Goal: Task Accomplishment & Management: Manage account settings

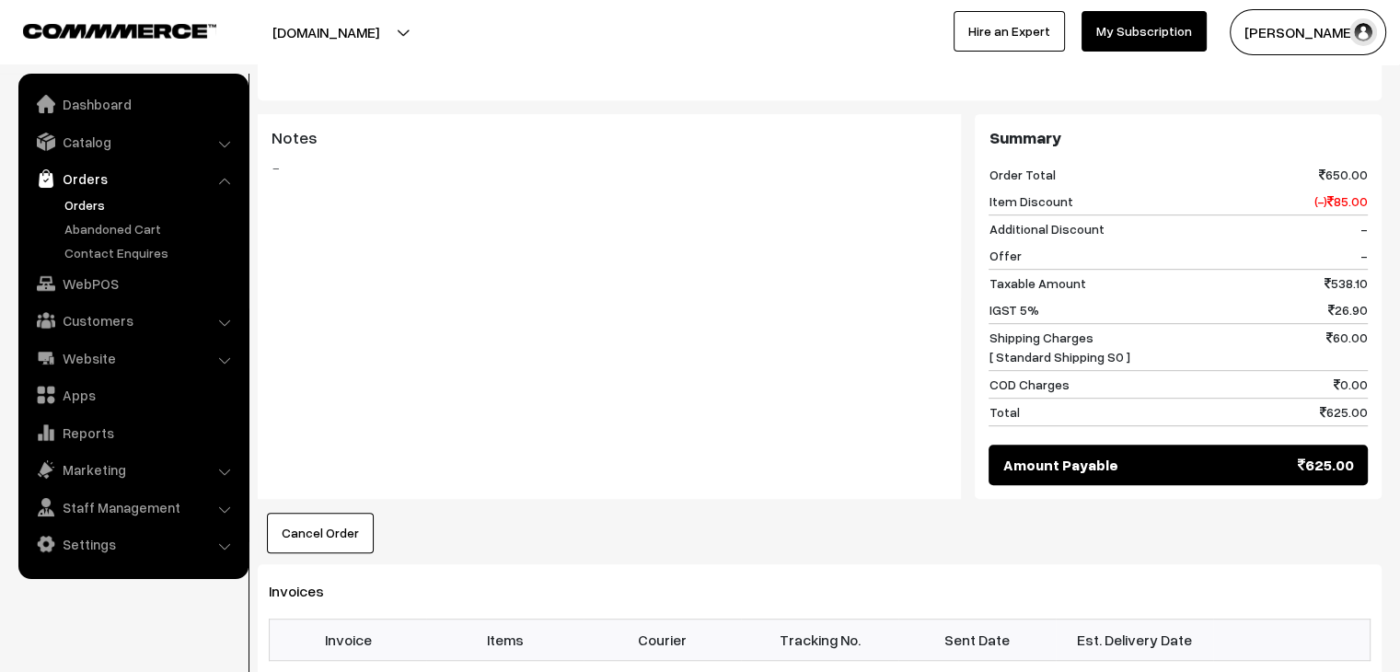
click at [89, 201] on link "Orders" at bounding box center [151, 204] width 182 height 19
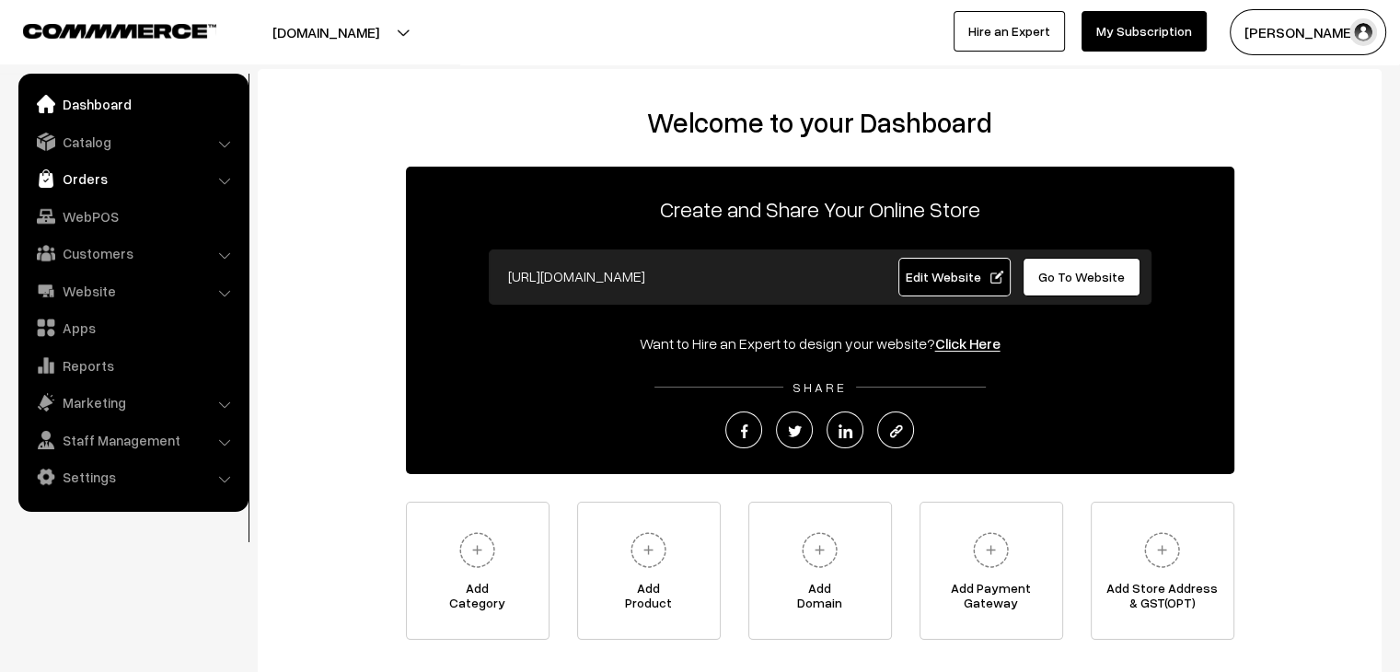
click at [117, 185] on link "Orders" at bounding box center [132, 178] width 219 height 33
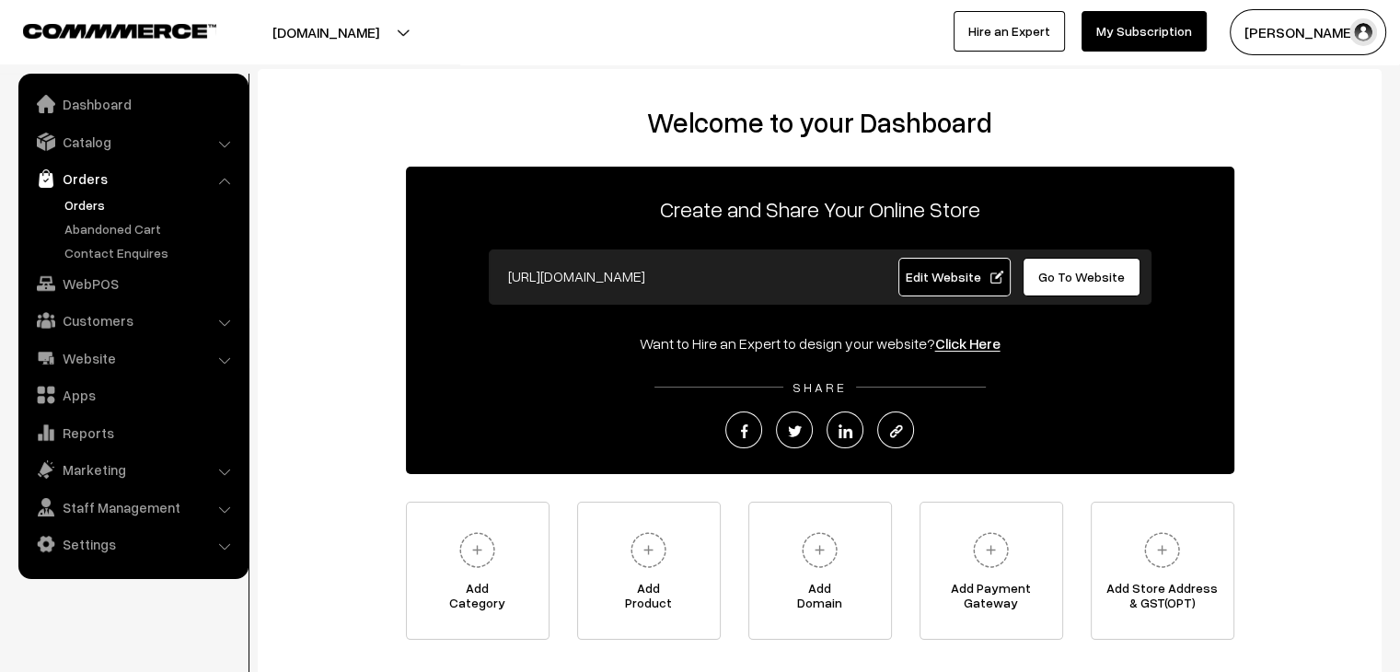
click at [98, 209] on link "Orders" at bounding box center [151, 204] width 182 height 19
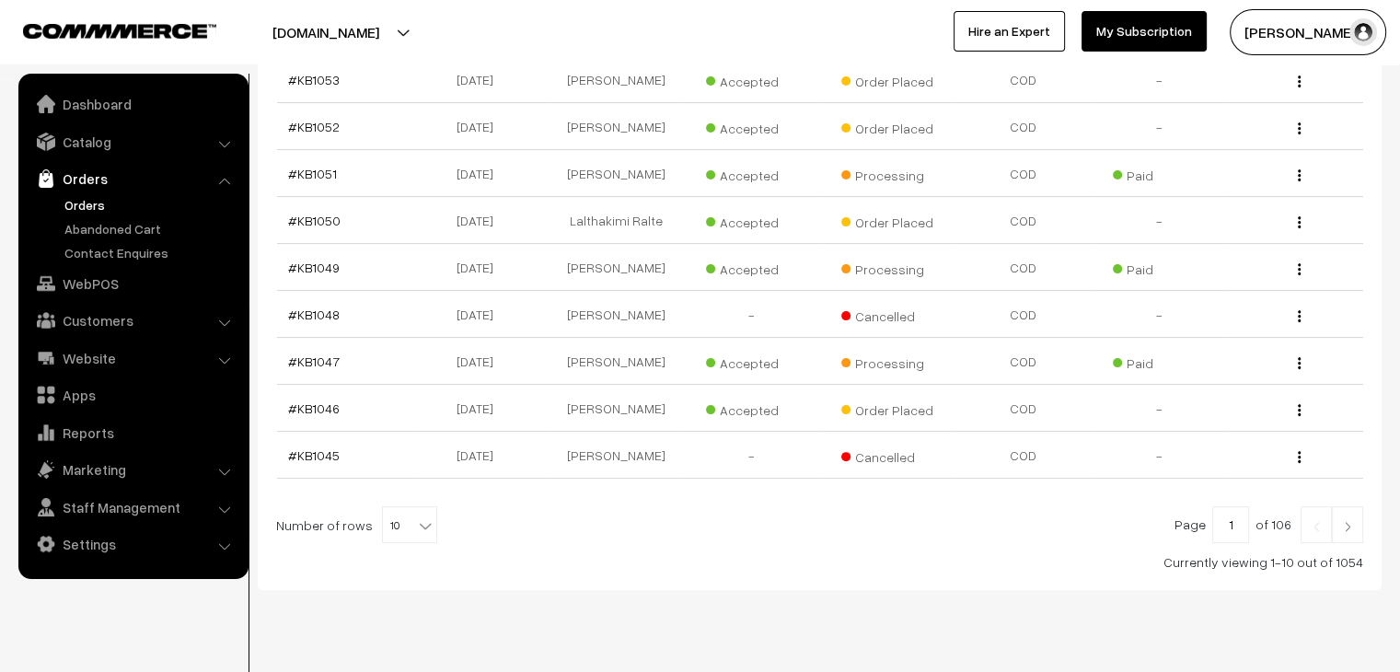
scroll to position [439, 0]
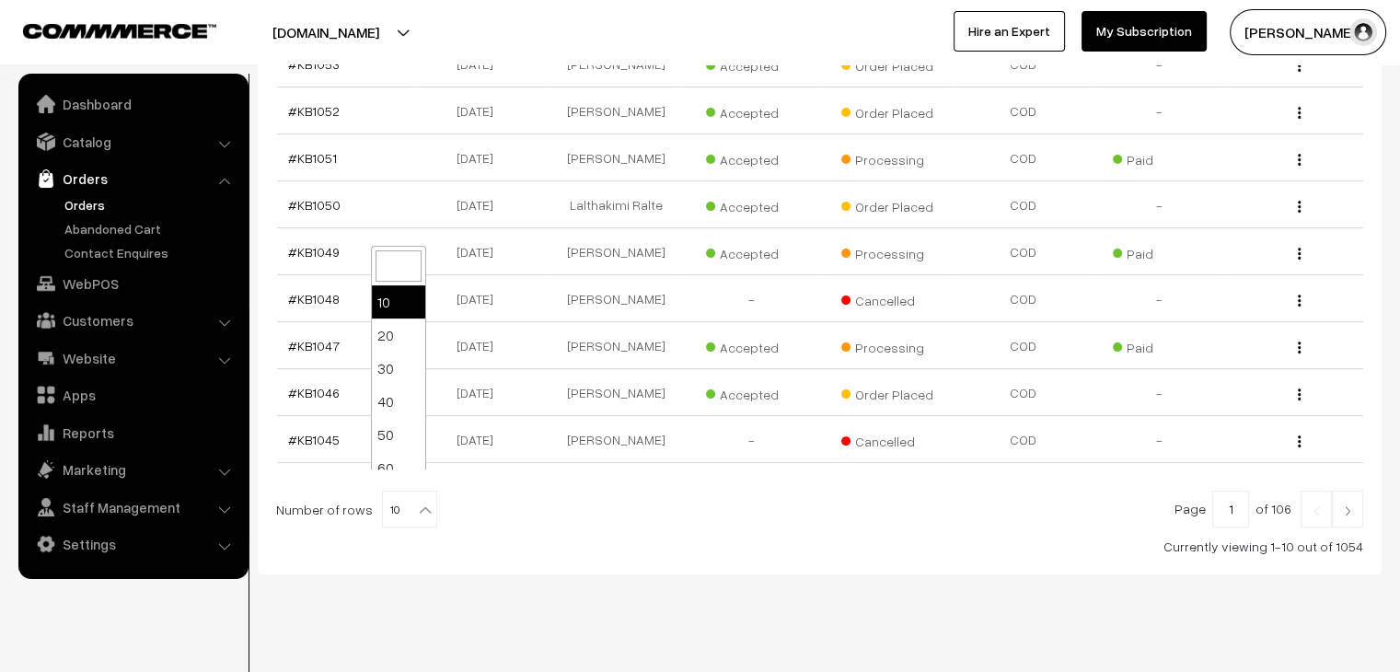
click at [416, 501] on b at bounding box center [425, 510] width 18 height 18
select select "100"
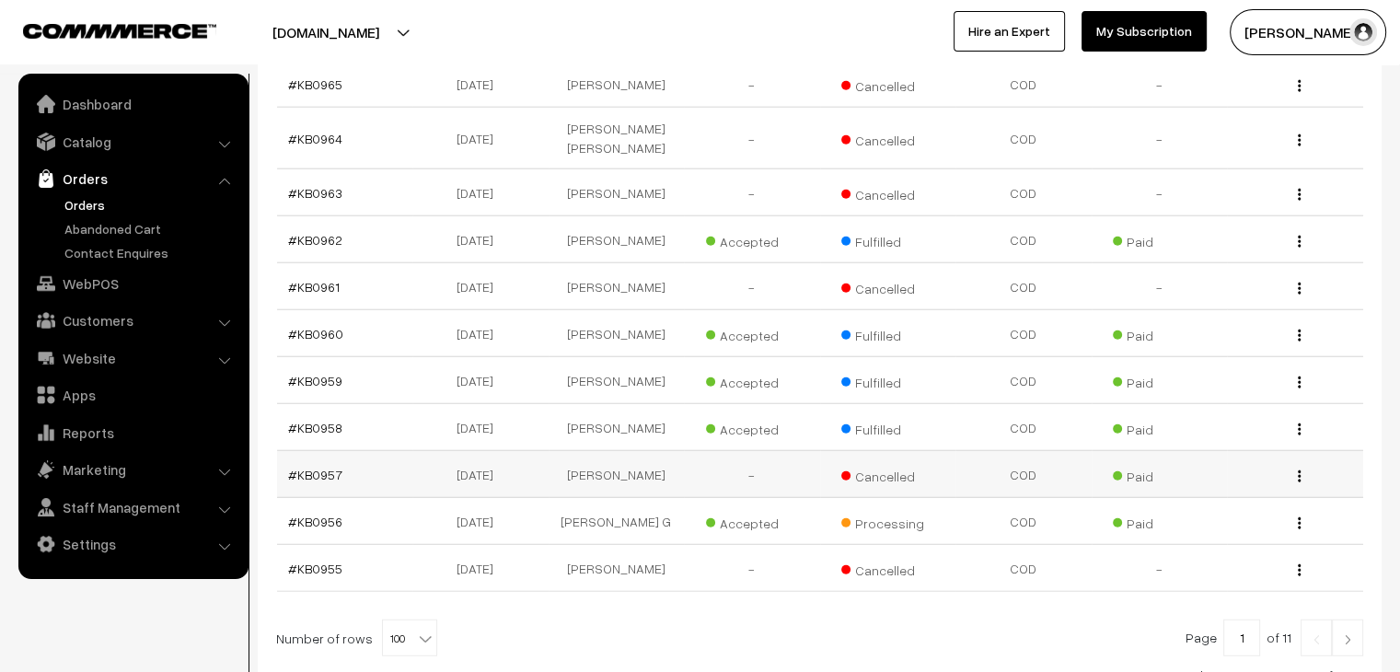
scroll to position [4694, 0]
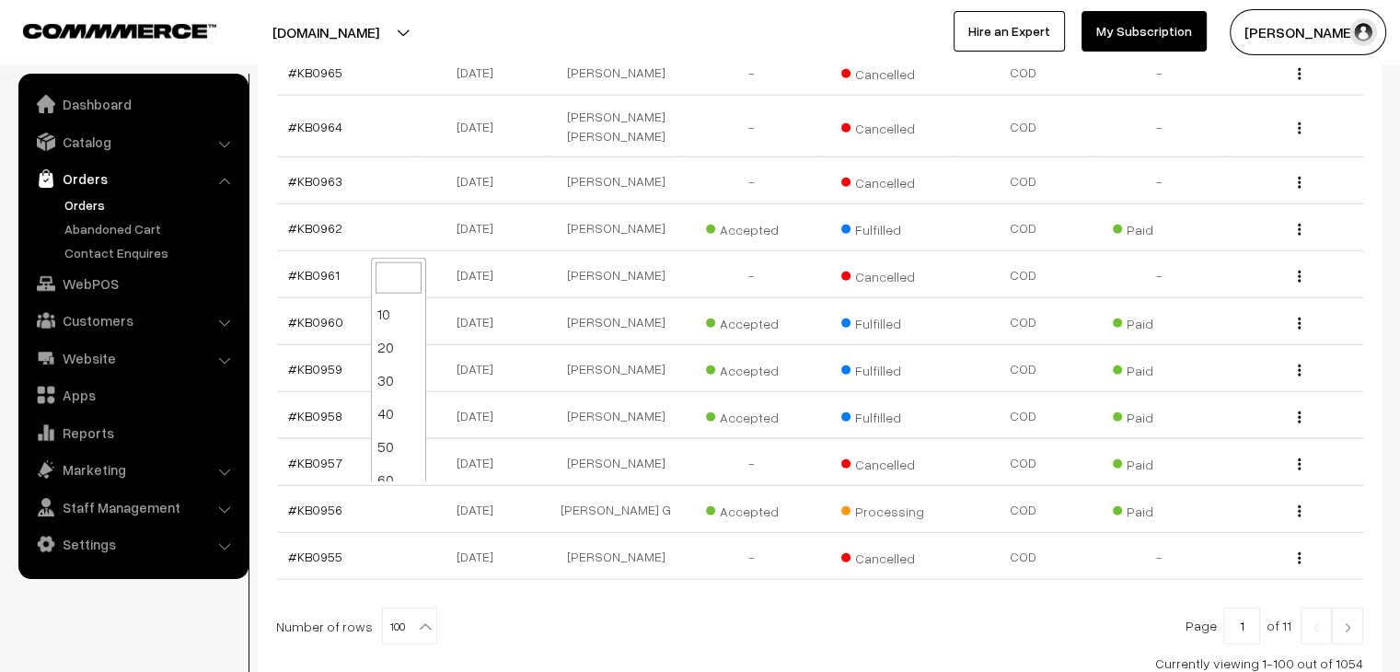
click at [416, 618] on b at bounding box center [425, 627] width 18 height 18
click at [533, 608] on div at bounding box center [819, 626] width 1087 height 37
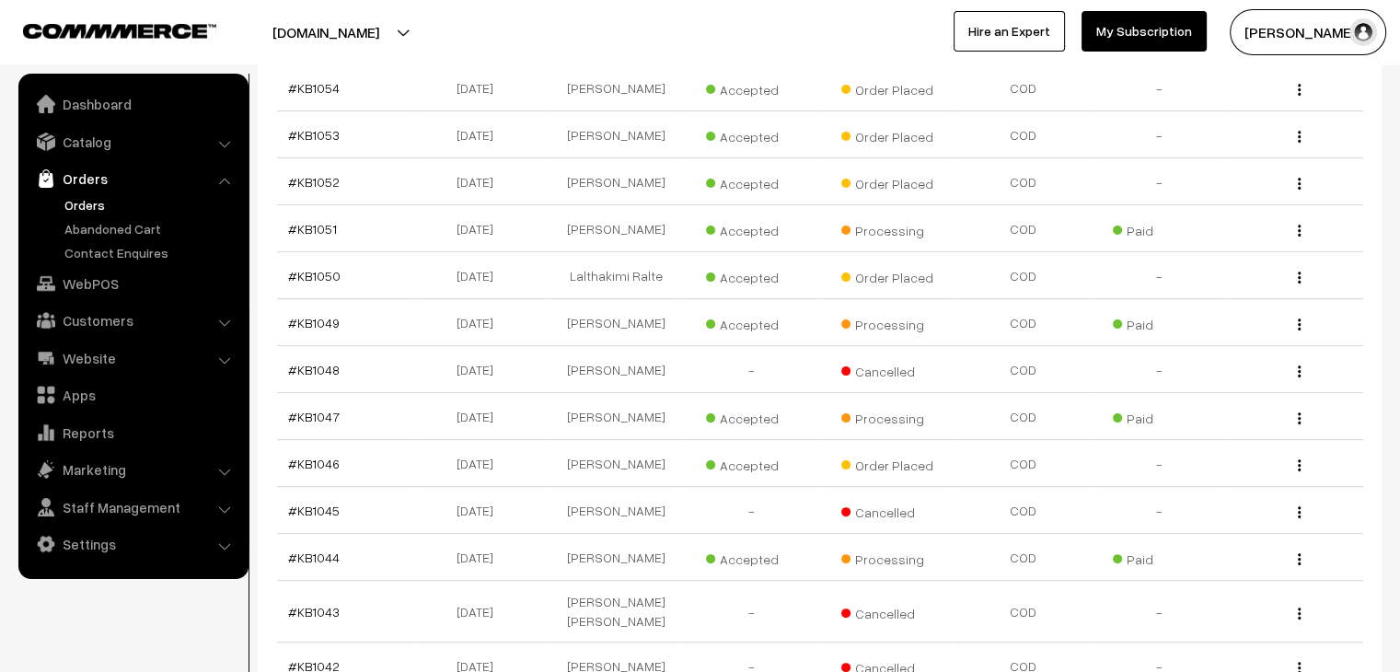
scroll to position [0, 0]
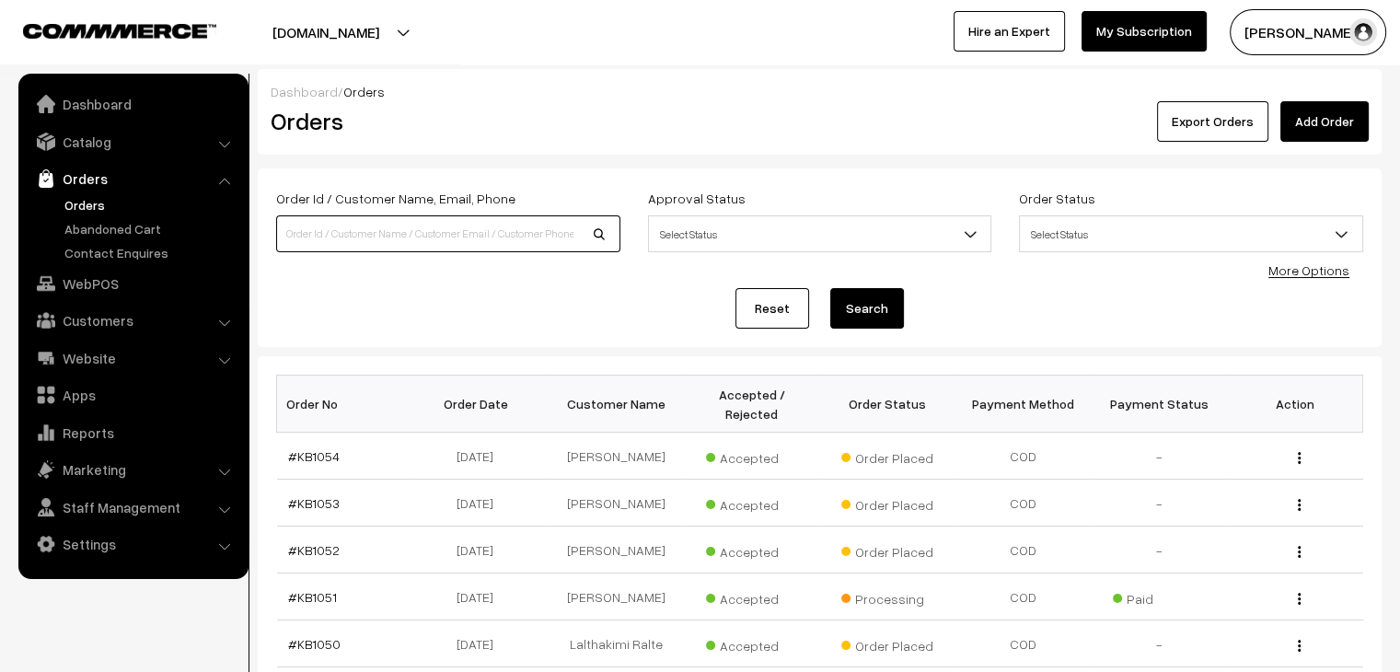
click at [308, 237] on input at bounding box center [448, 233] width 344 height 37
type input "madhu"
click at [830, 288] on button "Search" at bounding box center [867, 308] width 74 height 41
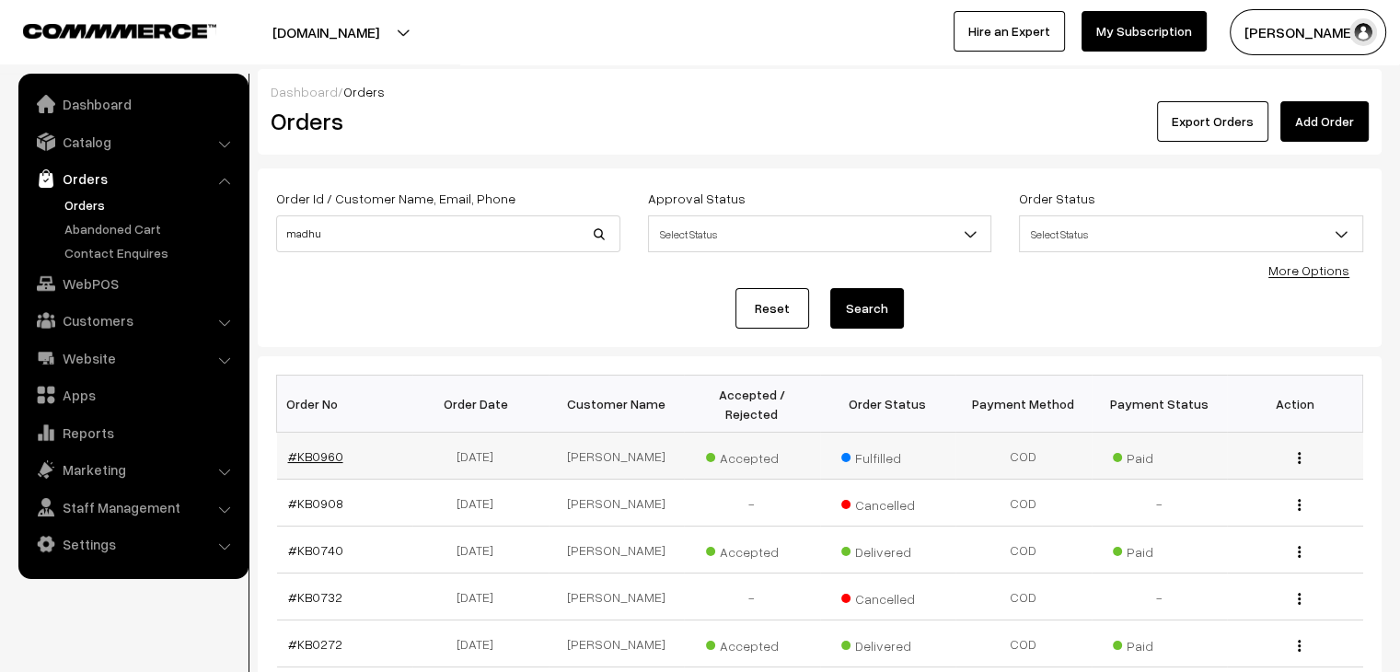
click at [328, 448] on link "#KB0960" at bounding box center [315, 456] width 55 height 16
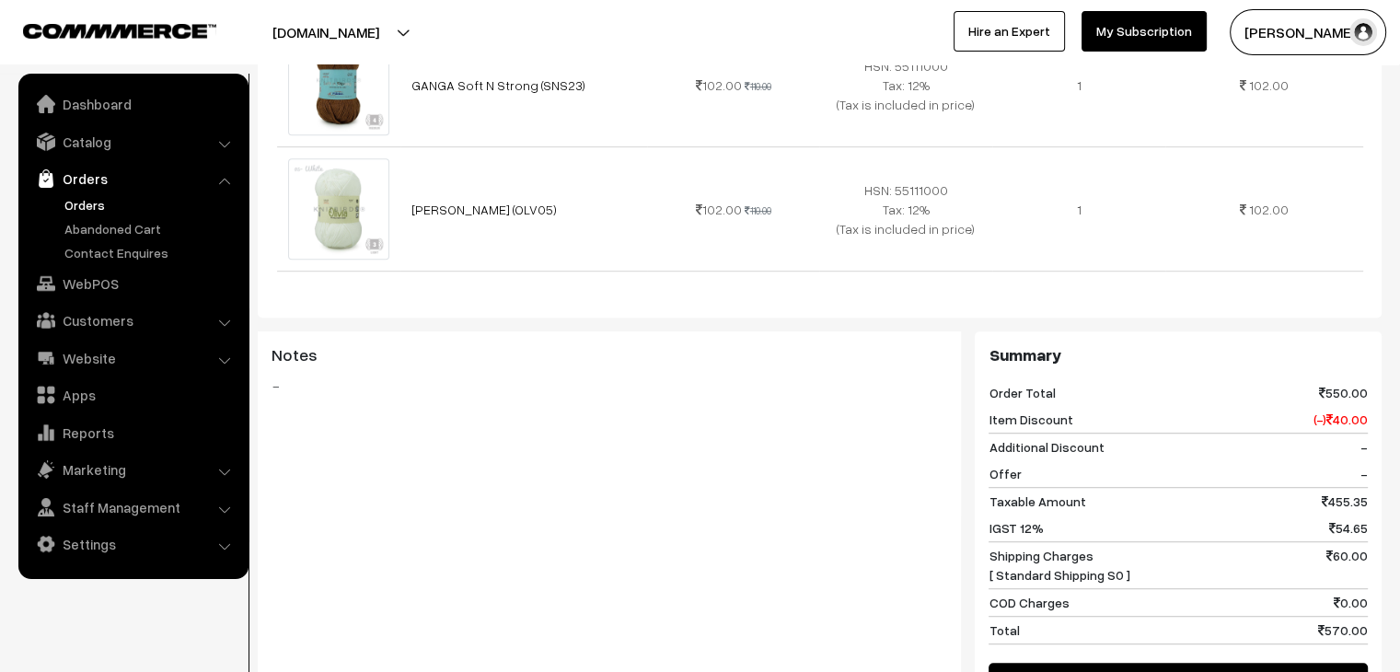
scroll to position [1464, 0]
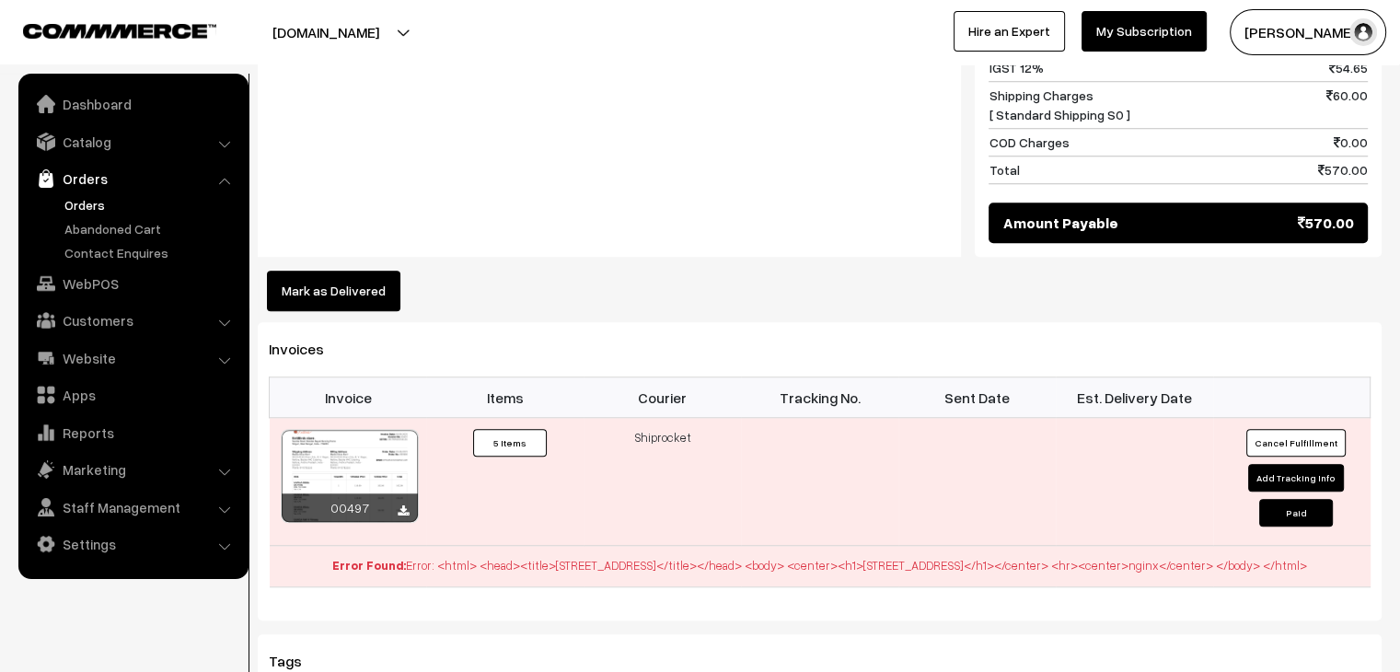
click at [1303, 464] on button "Add Tracking Info" at bounding box center [1296, 478] width 96 height 28
select select "4"
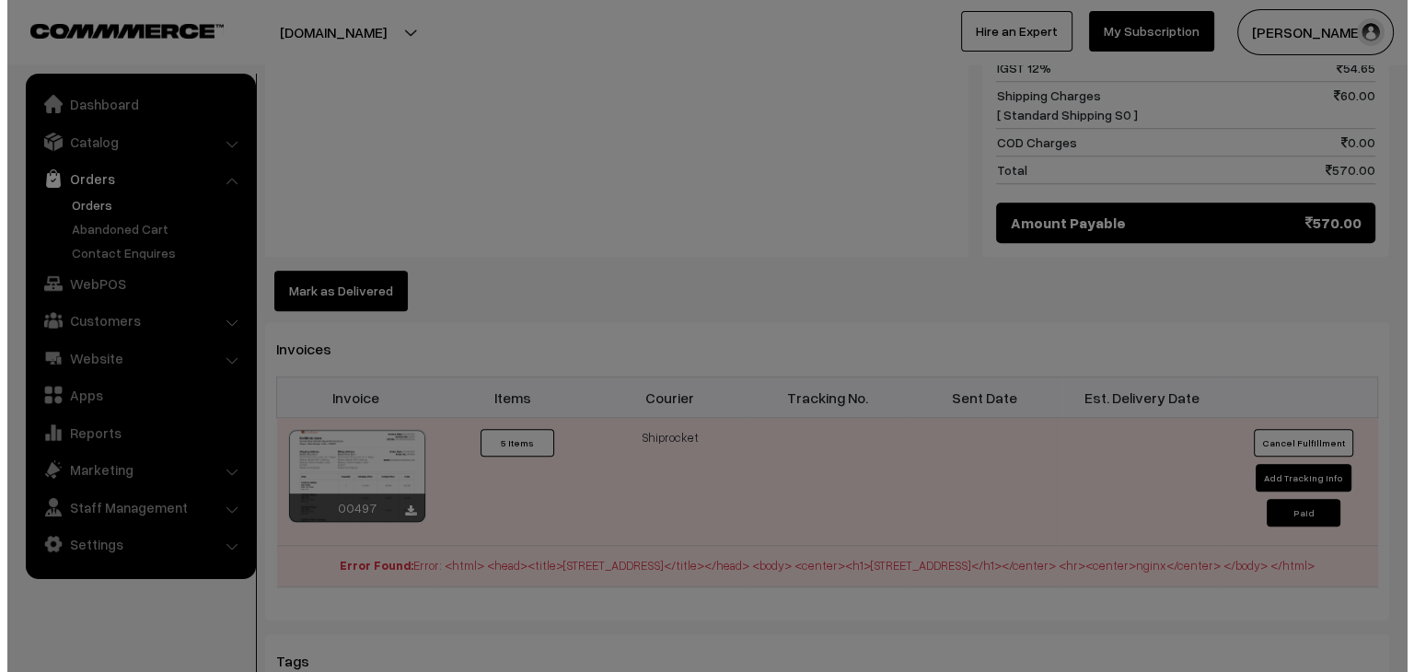
scroll to position [1473, 0]
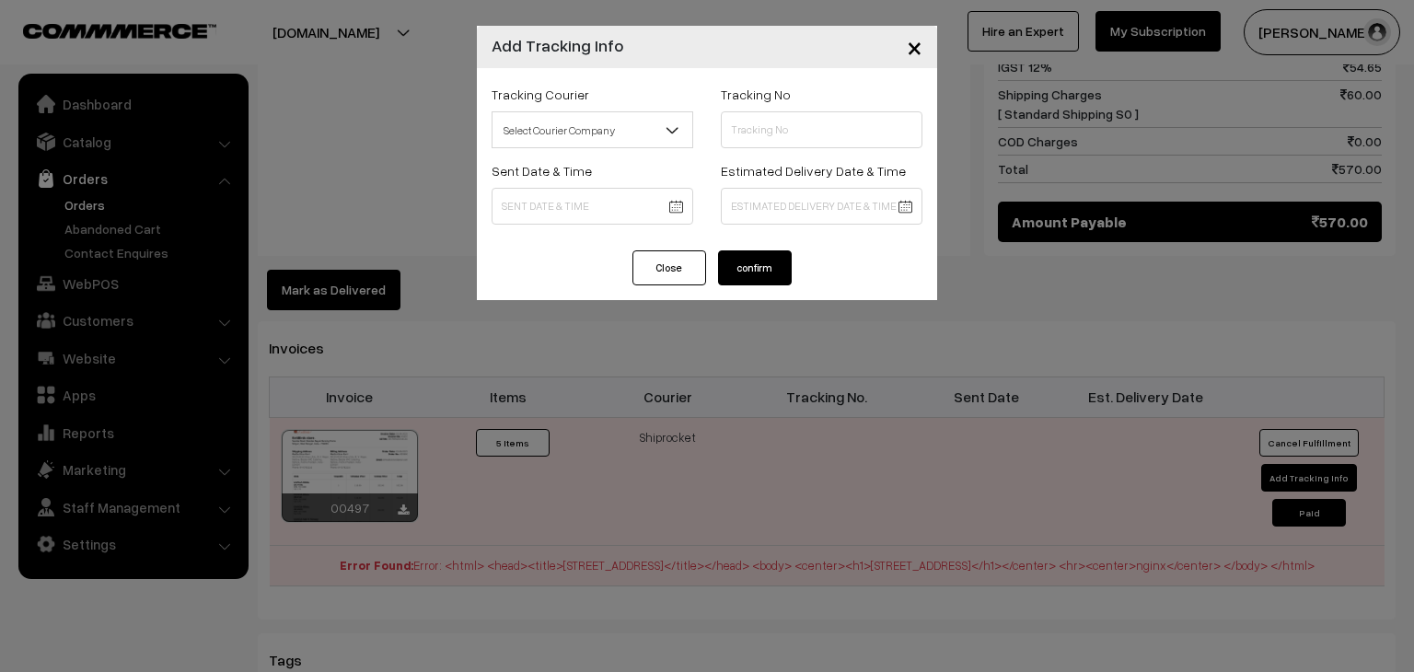
click at [594, 122] on span "Select Courier Company" at bounding box center [592, 130] width 200 height 32
click at [910, 41] on span "×" at bounding box center [915, 46] width 16 height 34
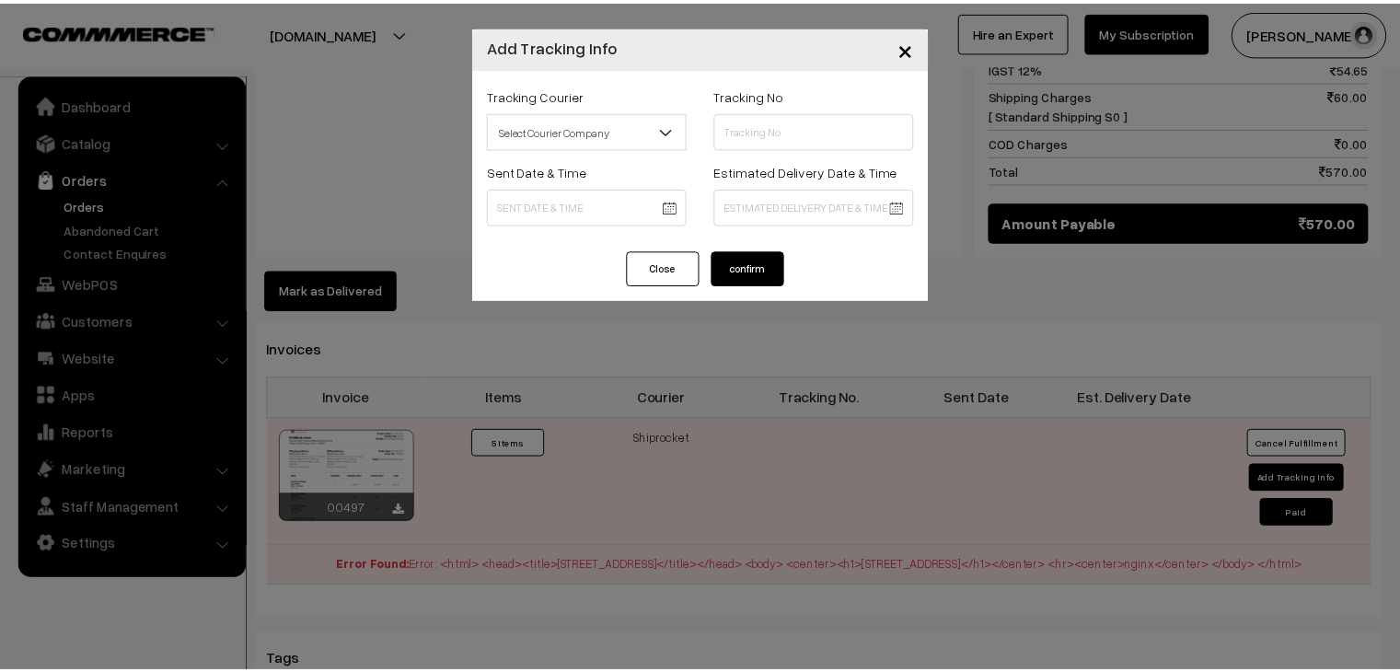
scroll to position [1464, 0]
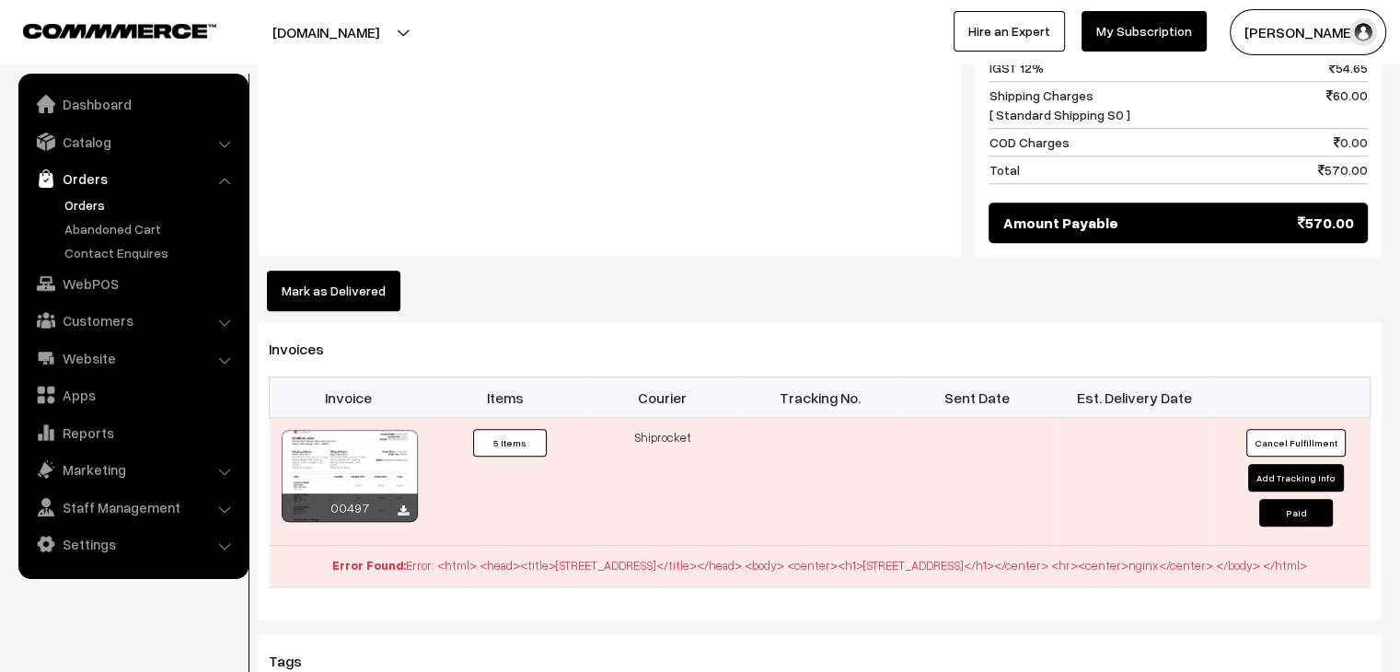
click at [86, 204] on link "Orders" at bounding box center [151, 204] width 182 height 19
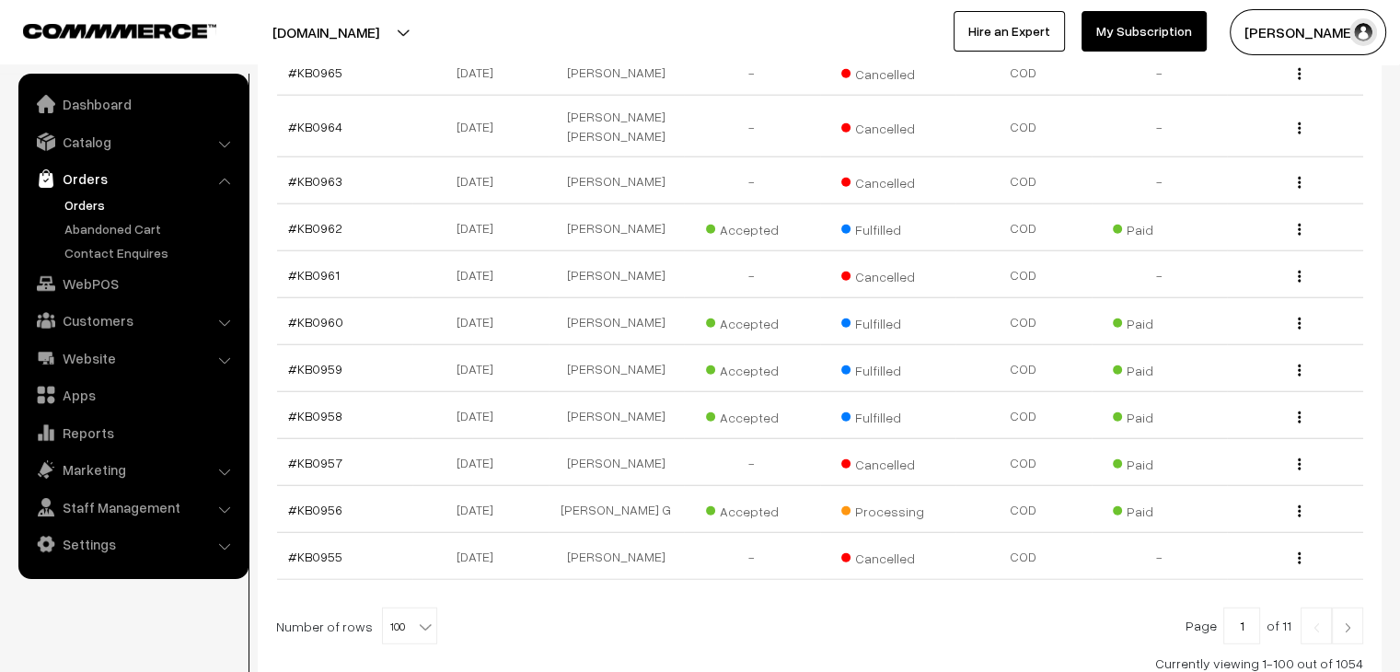
scroll to position [4706, 0]
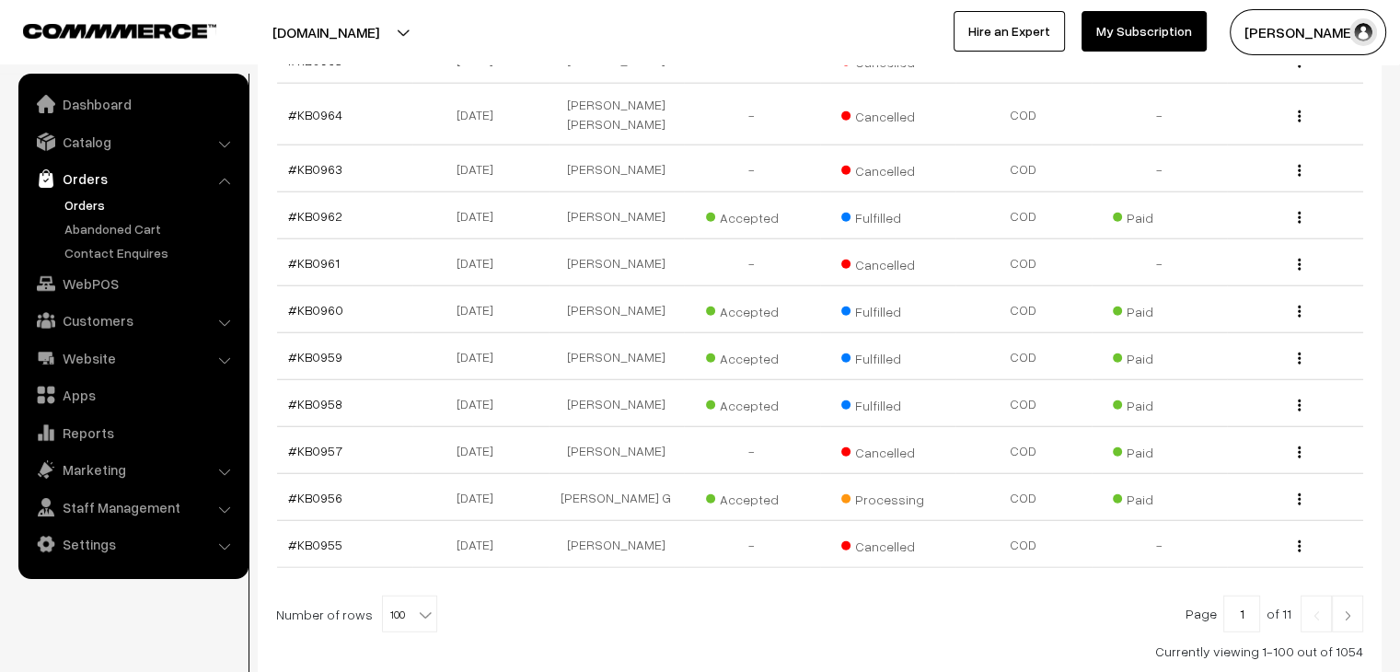
click at [416, 606] on b at bounding box center [425, 615] width 18 height 18
click at [401, 596] on span "100" at bounding box center [409, 614] width 53 height 37
click at [1356, 596] on link at bounding box center [1347, 614] width 31 height 37
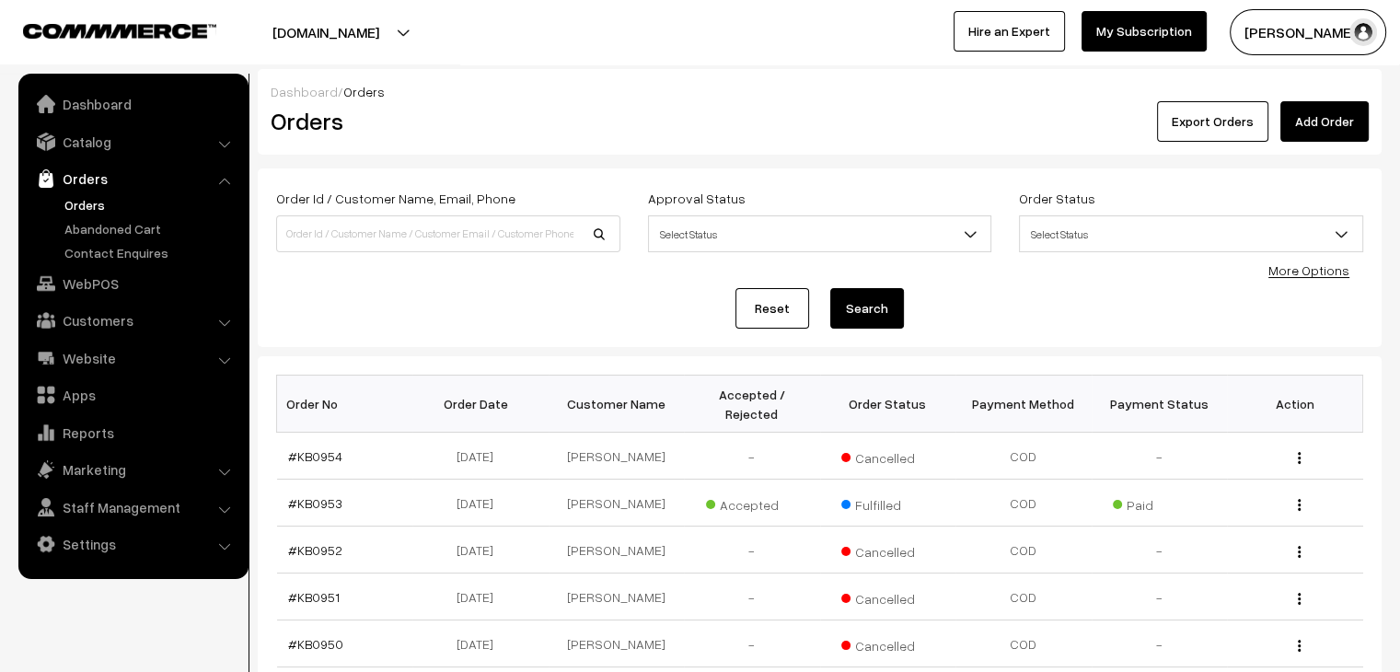
click at [103, 203] on link "Orders" at bounding box center [151, 204] width 182 height 19
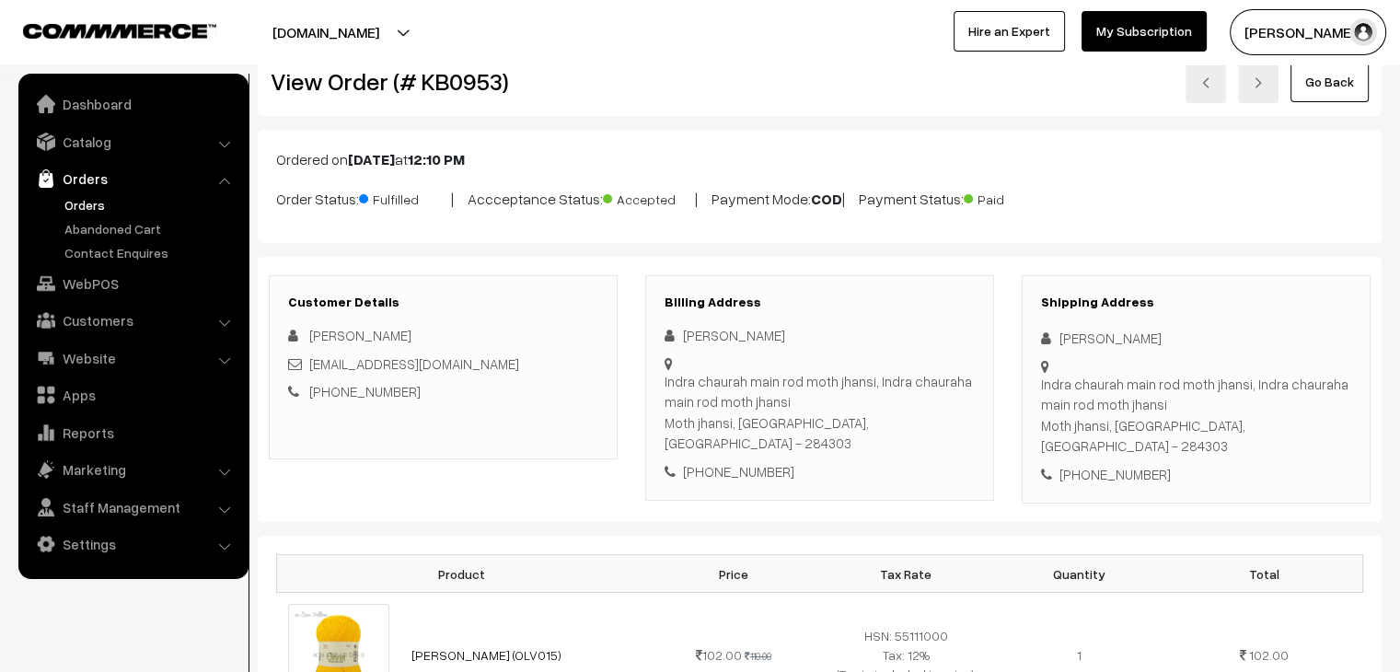
scroll to position [92, 0]
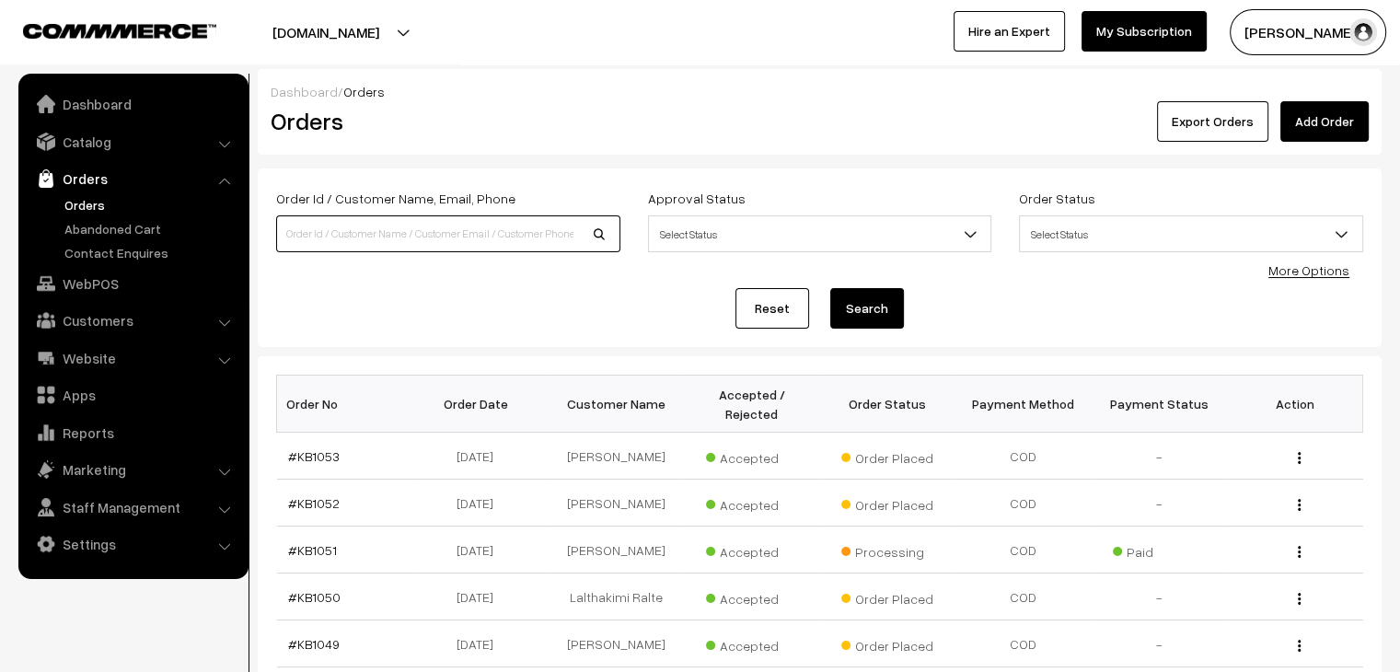
click at [391, 242] on input at bounding box center [448, 233] width 344 height 37
type input "madhu"
click at [830, 288] on button "Search" at bounding box center [867, 308] width 74 height 41
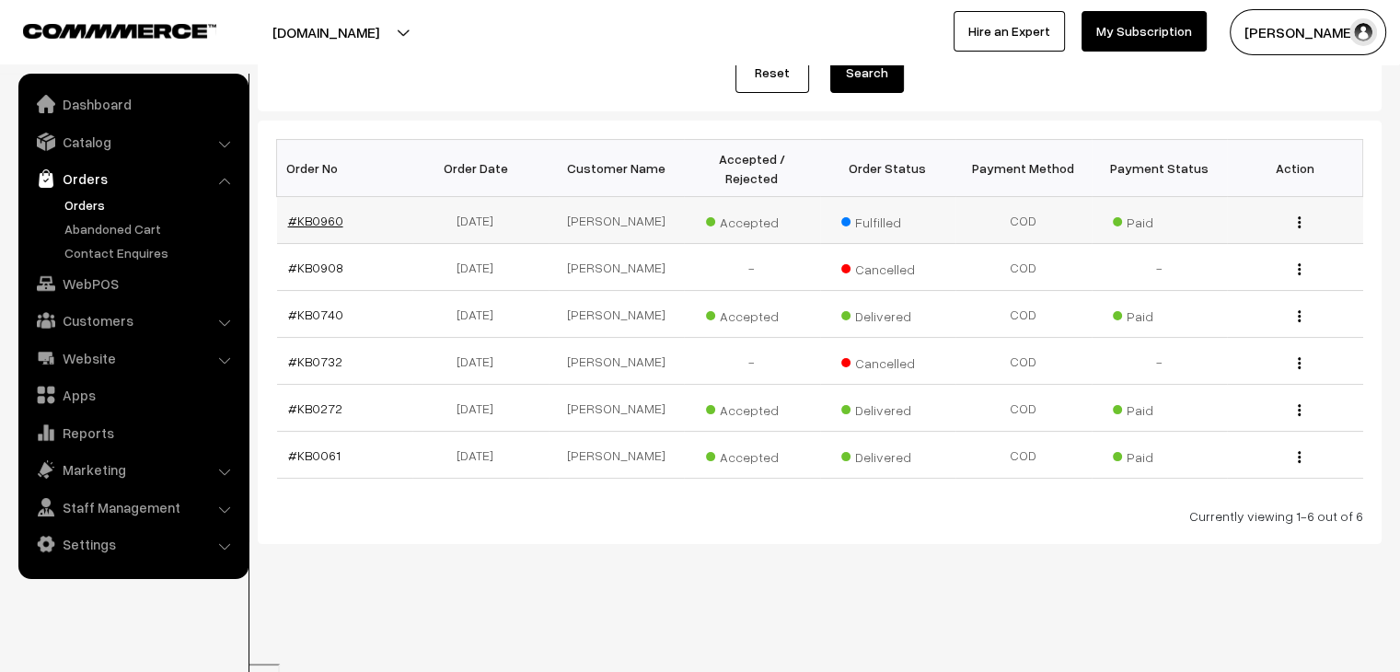
click at [305, 213] on link "#KB0960" at bounding box center [315, 221] width 55 height 16
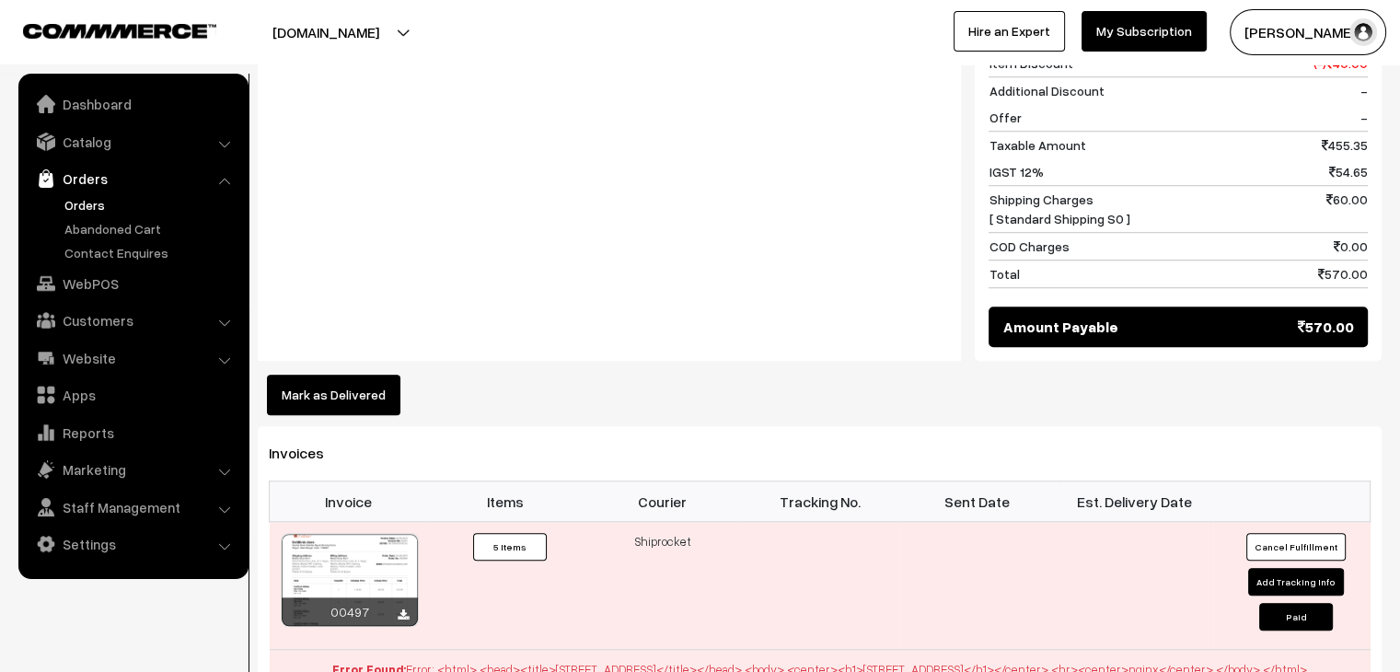
scroll to position [1289, 0]
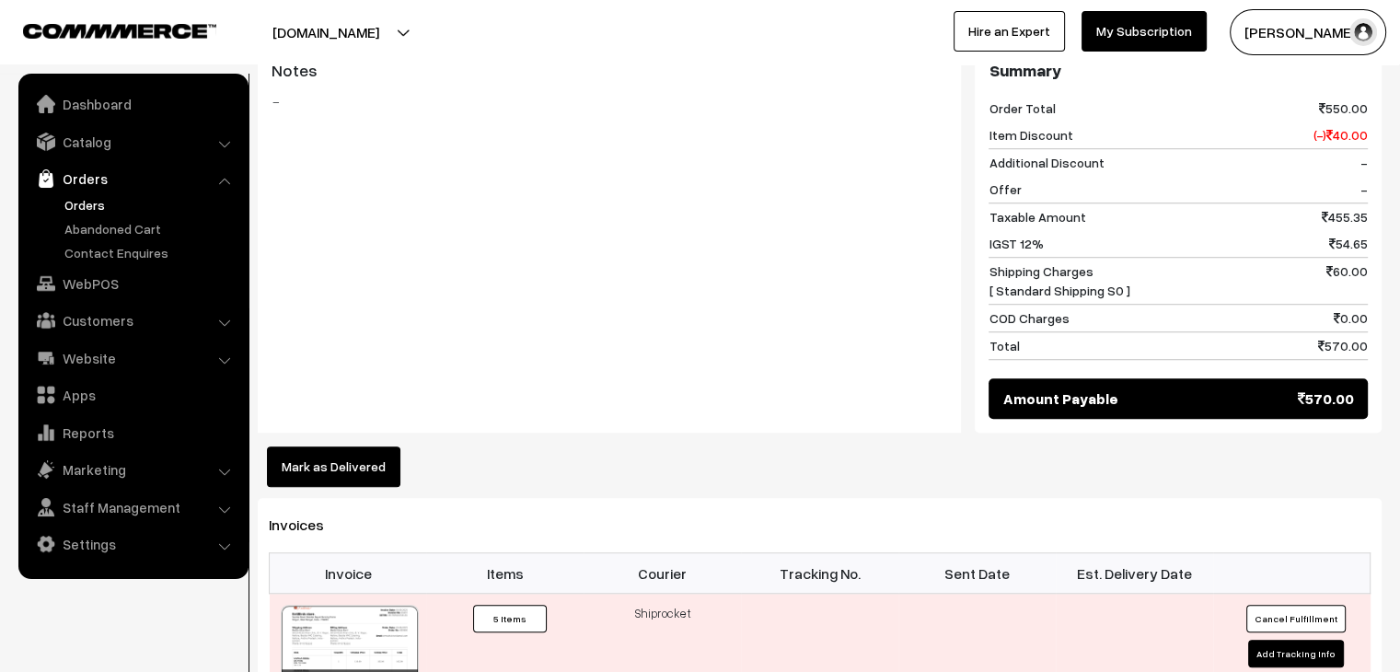
click at [356, 446] on button "Mark as Delivered" at bounding box center [333, 466] width 133 height 41
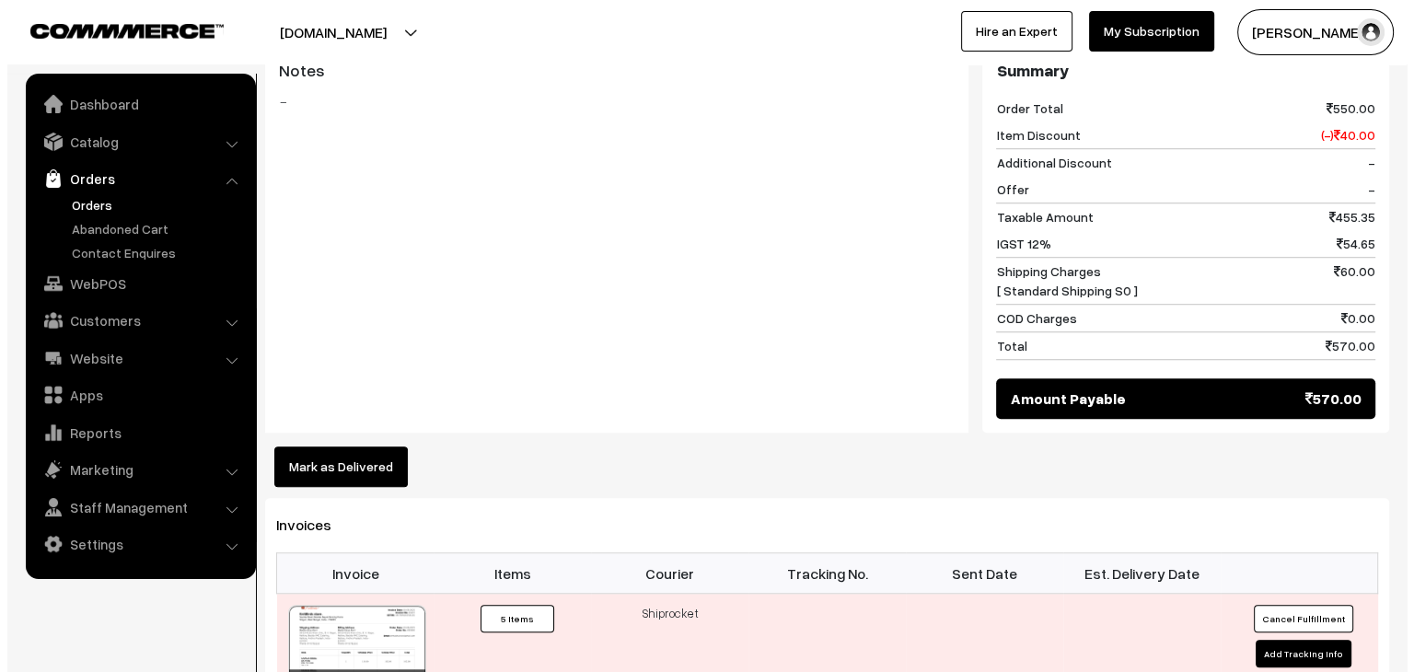
scroll to position [1296, 0]
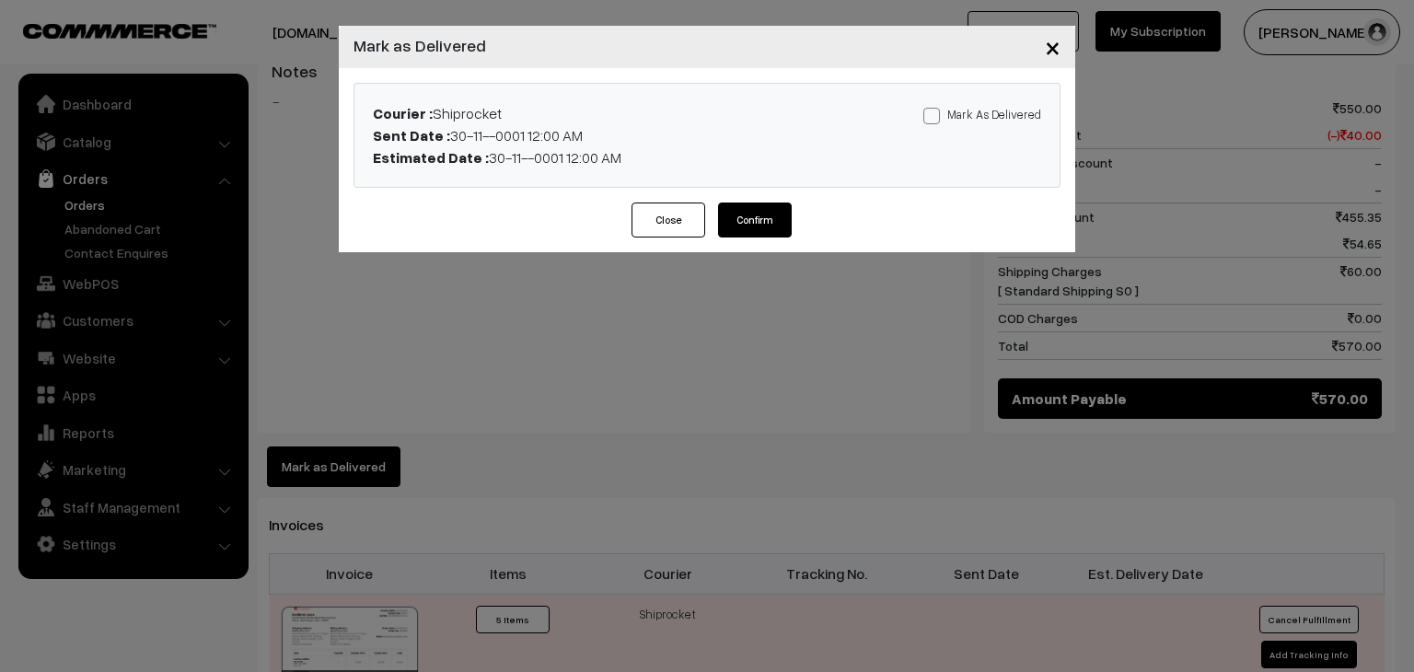
click at [995, 114] on label "Mark As Delivered" at bounding box center [982, 114] width 118 height 20
click at [935, 114] on input "Mark As Delivered" at bounding box center [929, 113] width 12 height 12
checkbox input "true"
click at [755, 227] on button "Confirm" at bounding box center [755, 220] width 74 height 35
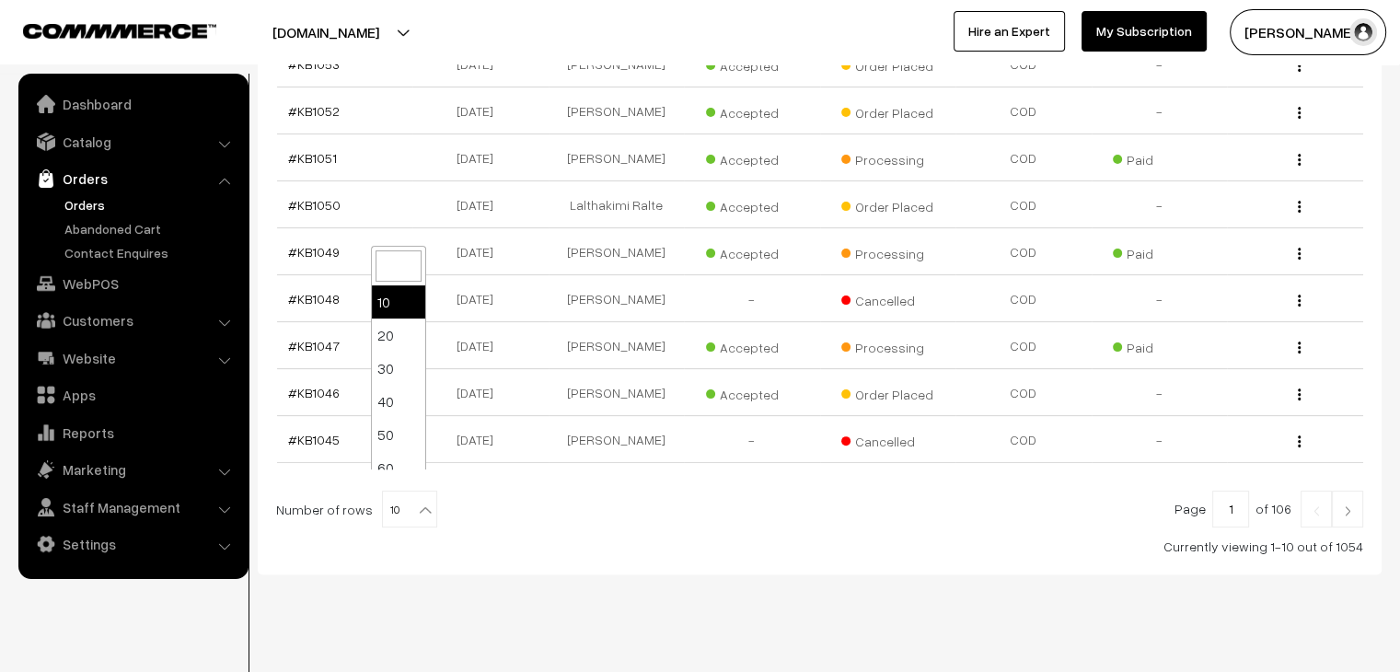
click at [416, 501] on b at bounding box center [425, 510] width 18 height 18
select select "100"
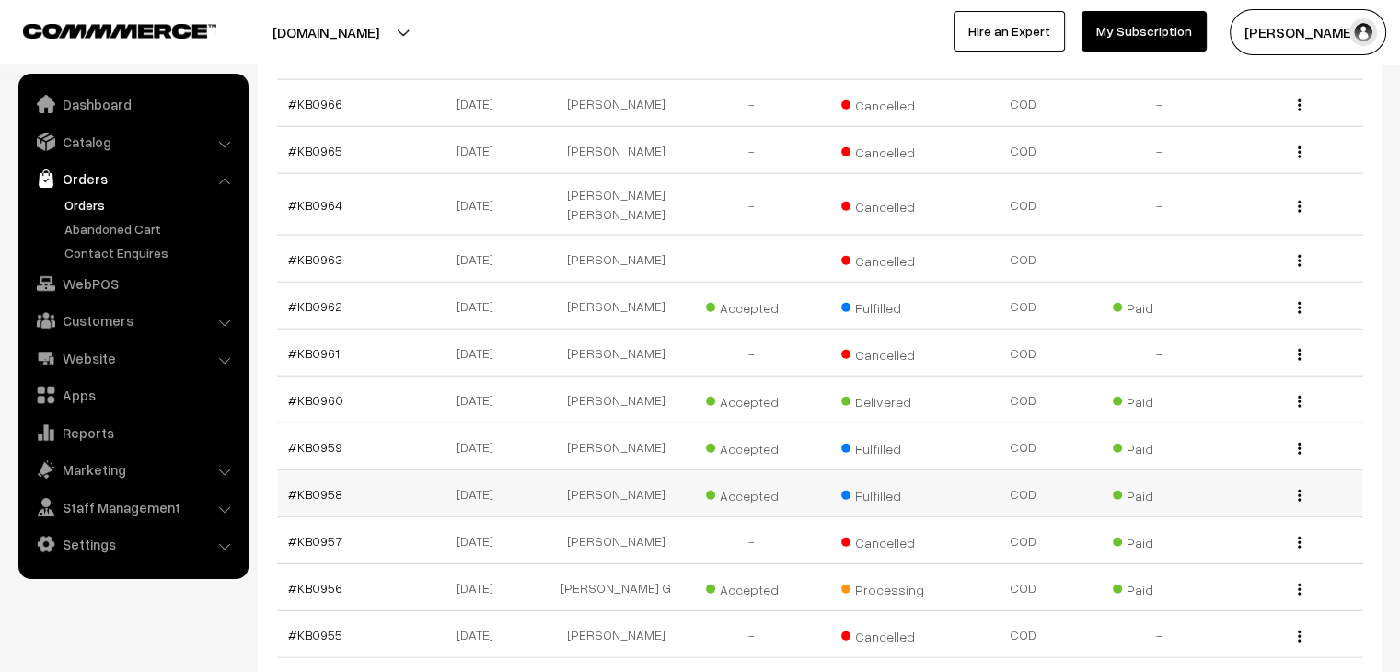
scroll to position [4614, 0]
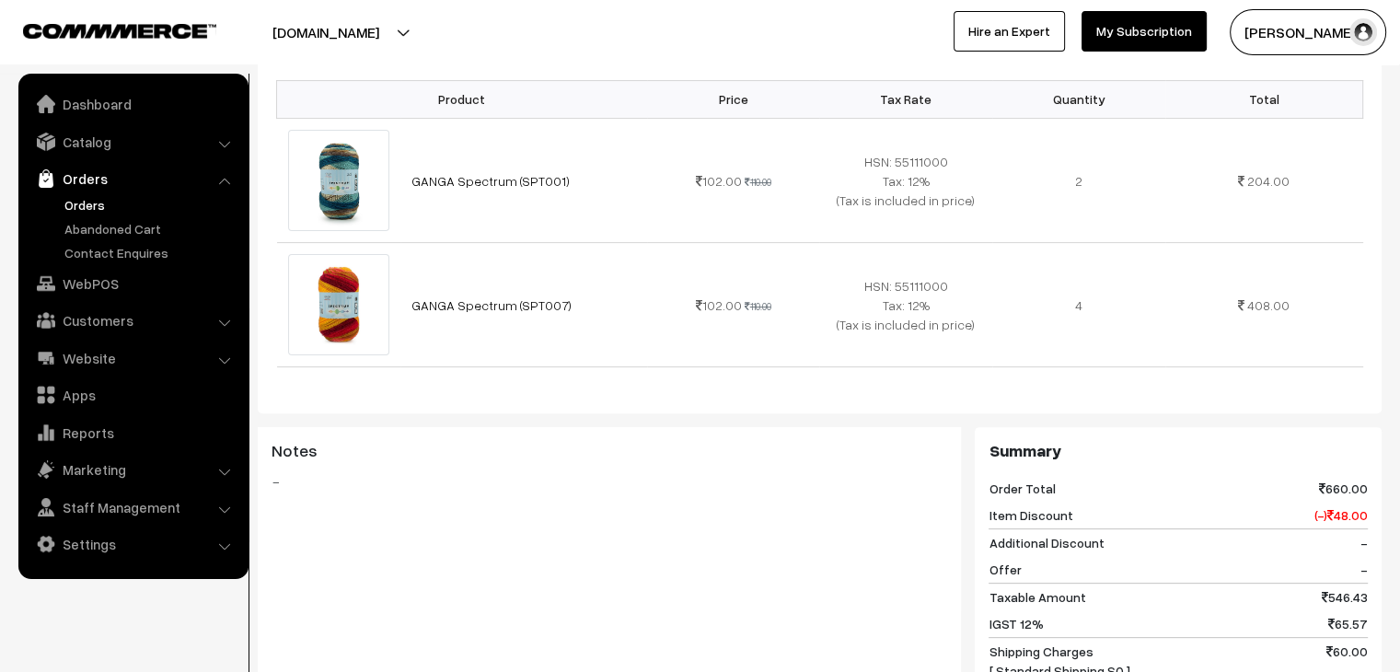
scroll to position [920, 0]
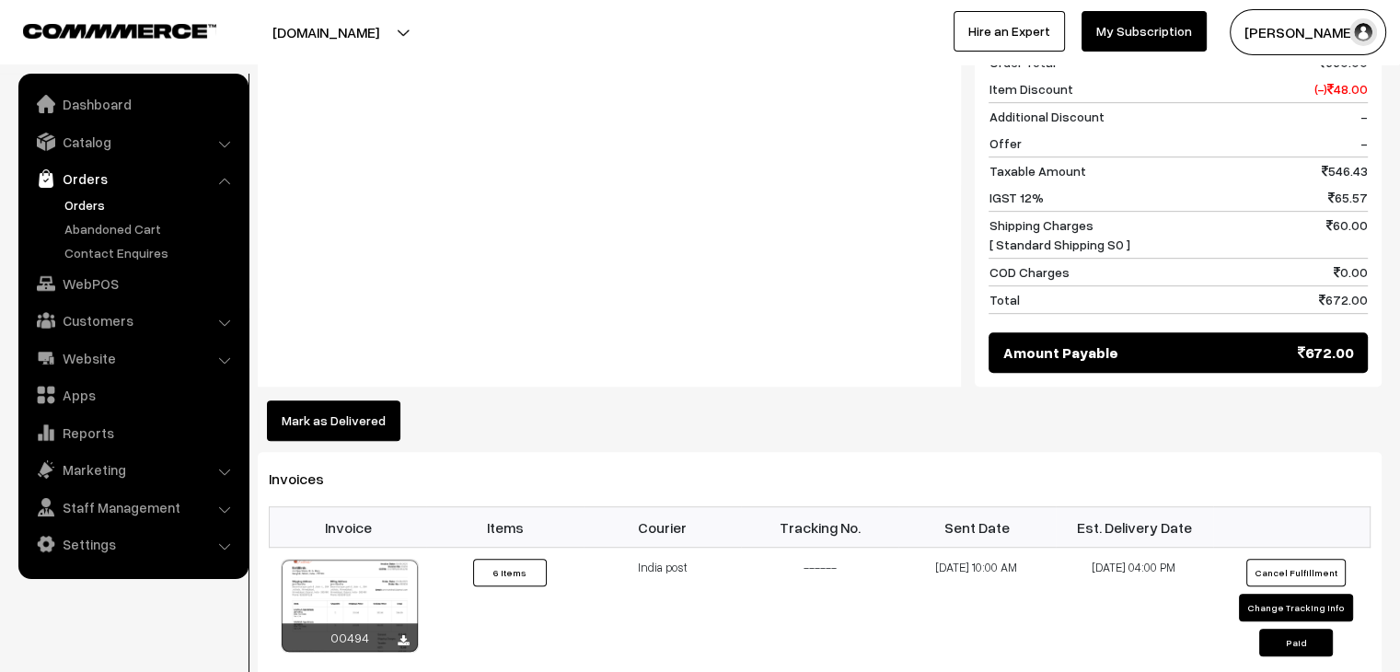
click at [372, 424] on button "Mark as Delivered" at bounding box center [333, 420] width 133 height 41
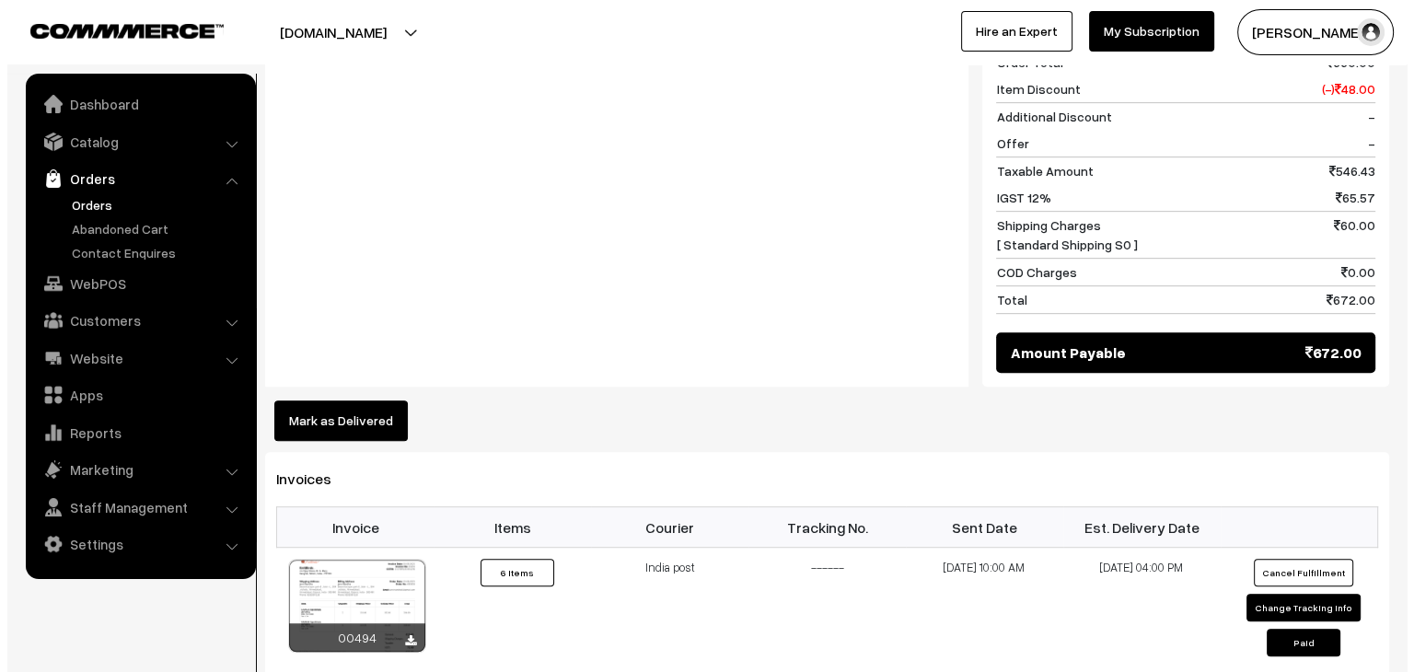
scroll to position [923, 0]
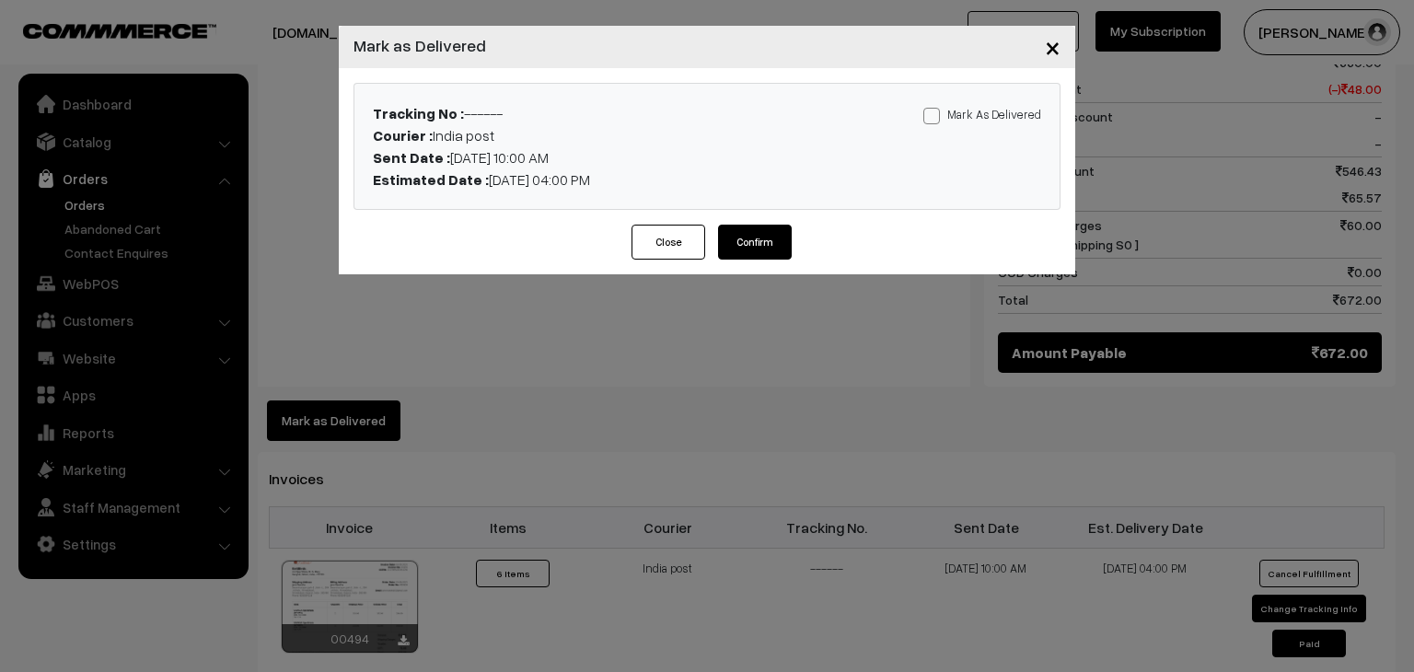
click at [947, 117] on label "Mark As Delivered" at bounding box center [982, 114] width 118 height 20
click at [935, 117] on input "Mark As Delivered" at bounding box center [929, 113] width 12 height 12
checkbox input "true"
click at [747, 247] on button "Confirm" at bounding box center [755, 242] width 74 height 35
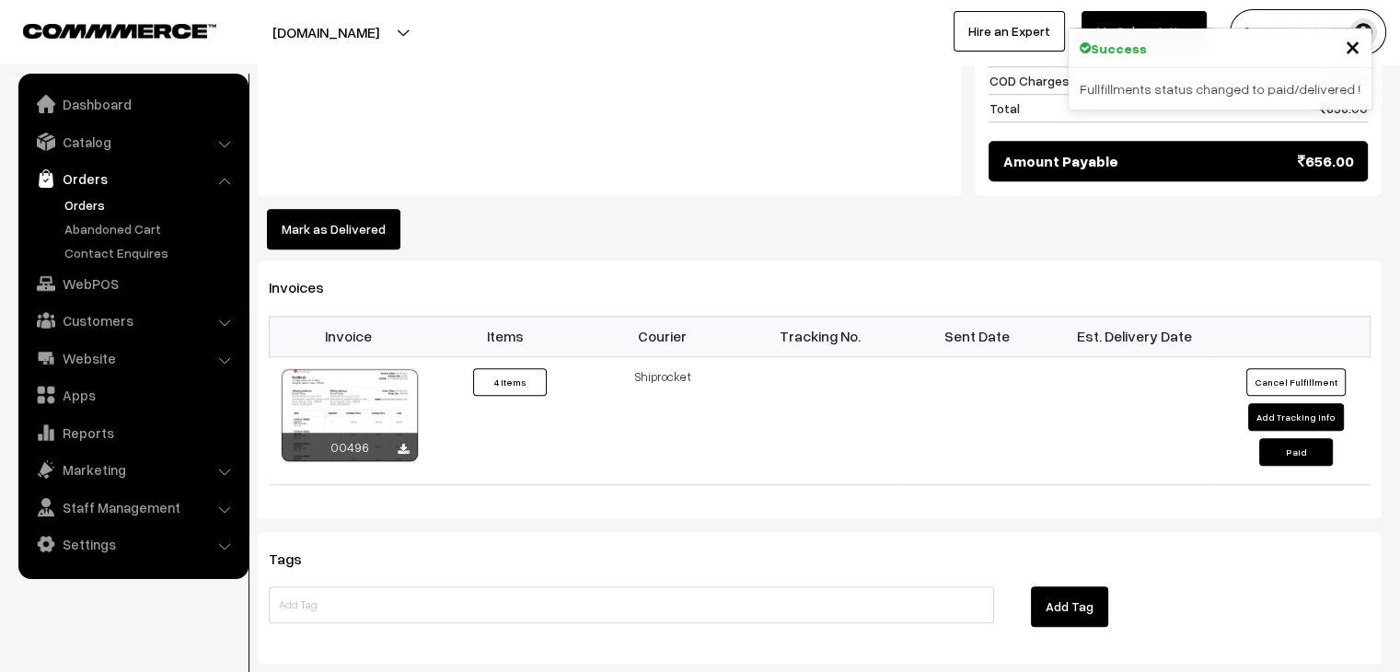
click at [372, 209] on button "Mark as Delivered" at bounding box center [333, 229] width 133 height 41
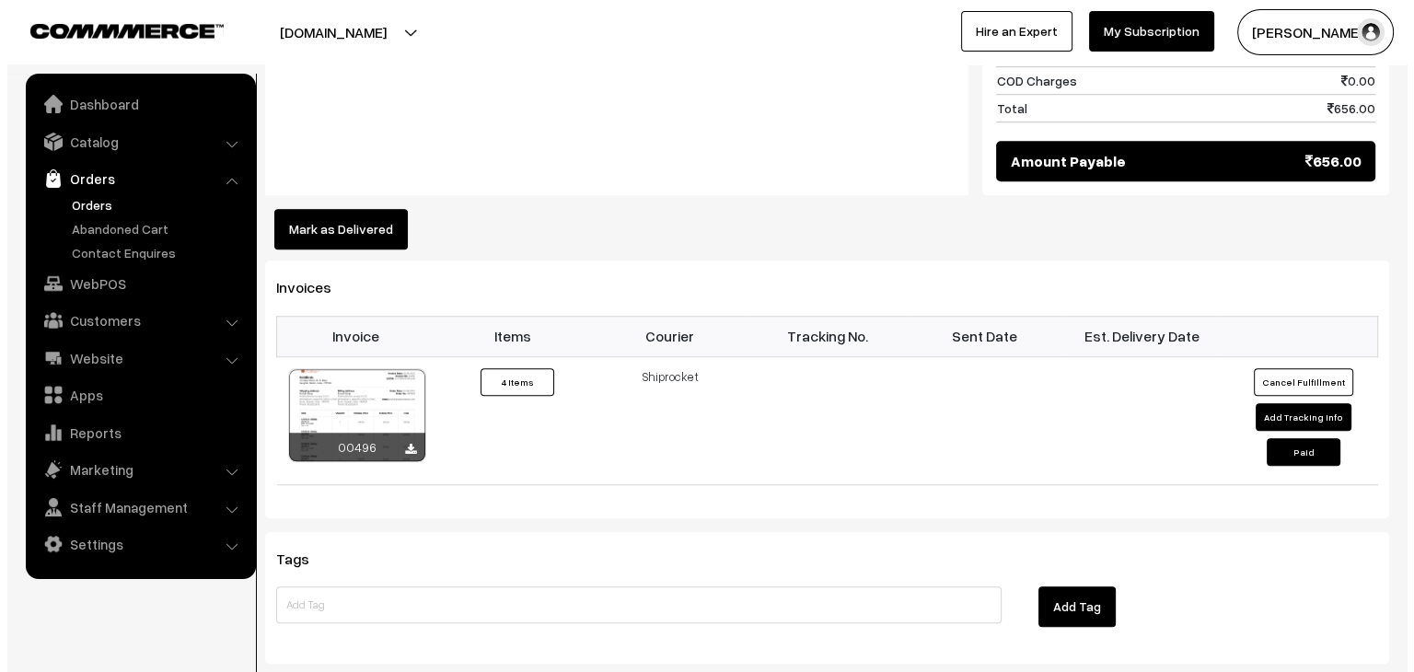
scroll to position [1387, 0]
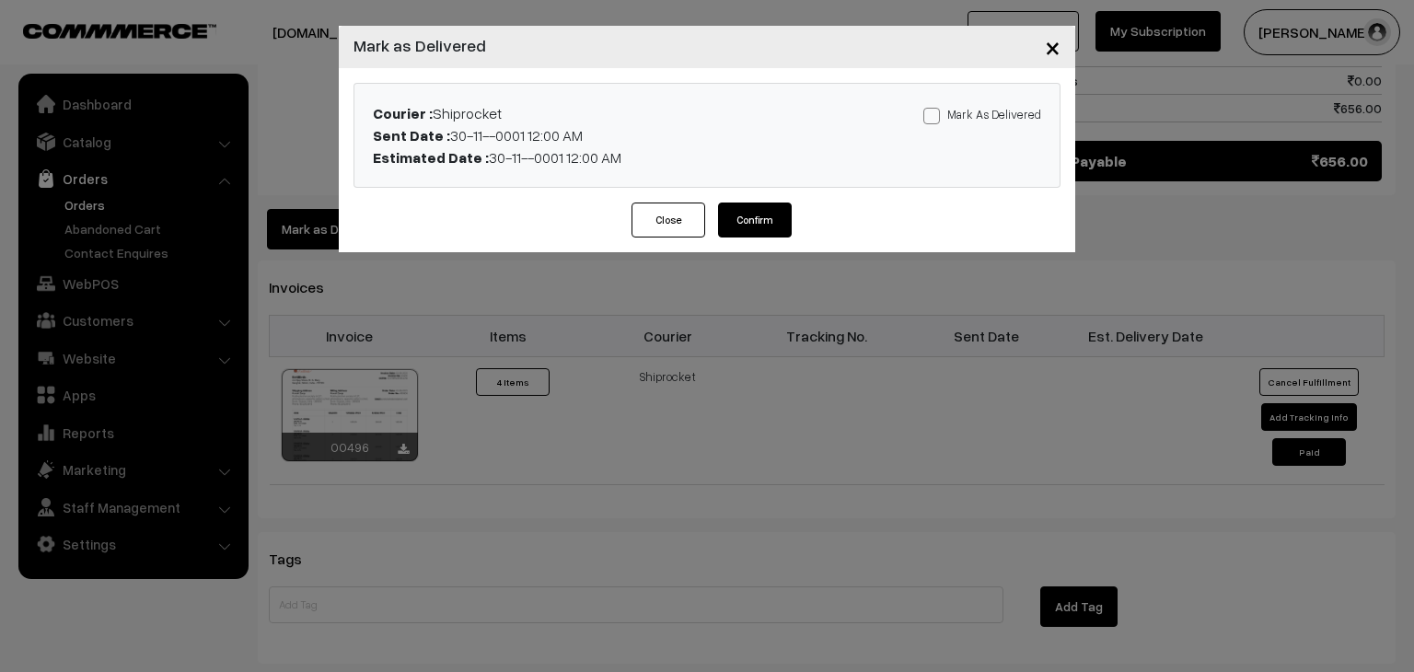
drag, startPoint x: 963, startPoint y: 112, endPoint x: 955, endPoint y: 120, distance: 11.1
click at [963, 111] on label "Mark As Delivered" at bounding box center [982, 114] width 118 height 20
click at [935, 111] on input "Mark As Delivered" at bounding box center [929, 113] width 12 height 12
checkbox input "true"
click at [740, 231] on button "Confirm" at bounding box center [755, 220] width 74 height 35
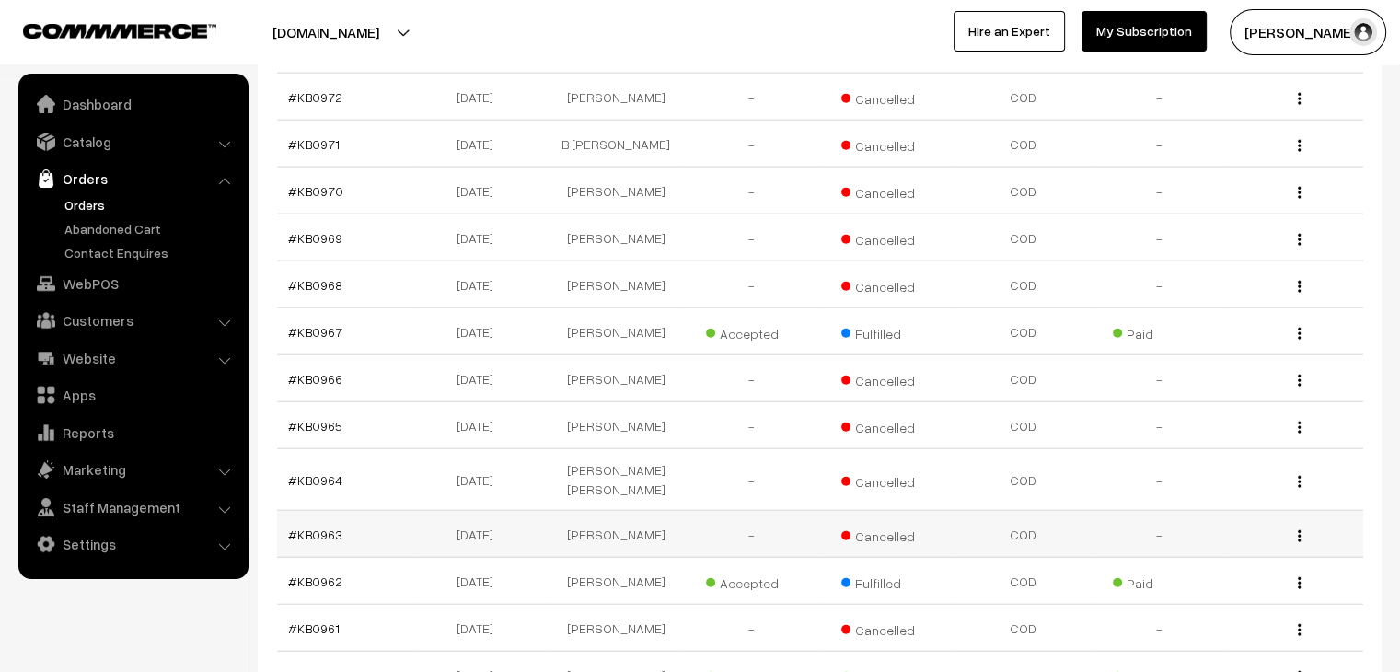
scroll to position [4338, 0]
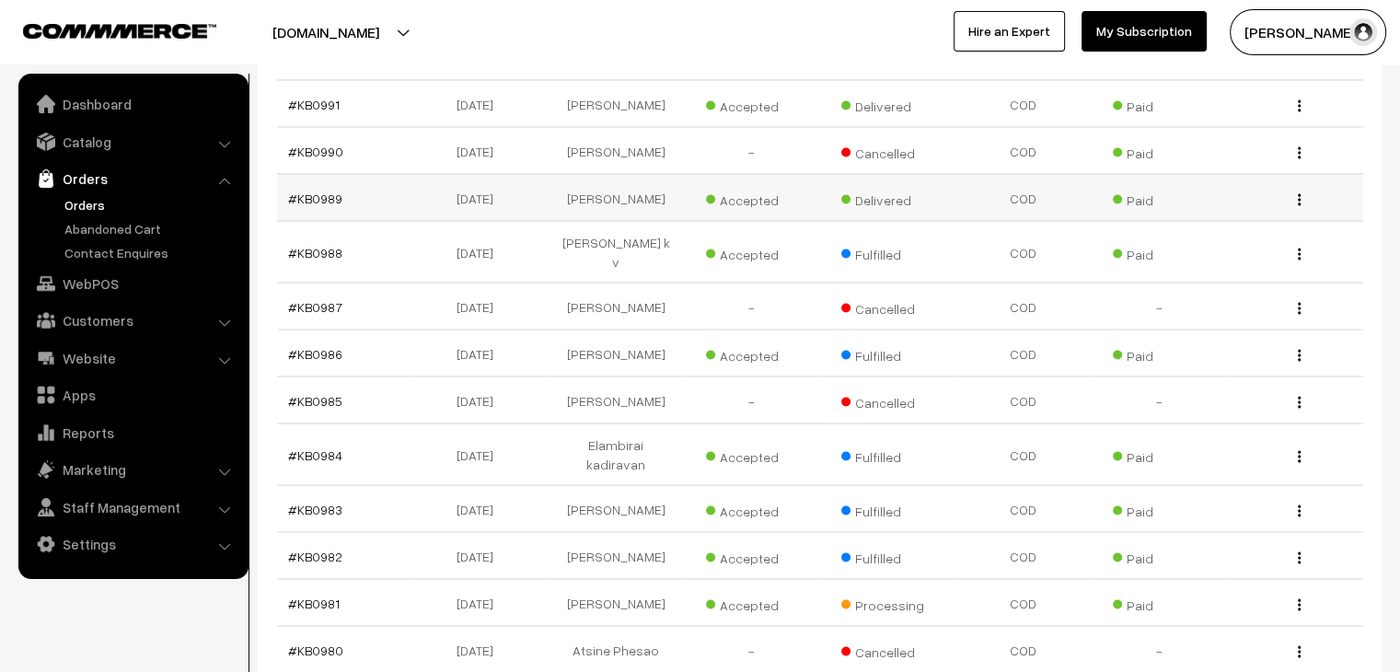
scroll to position [3510, 0]
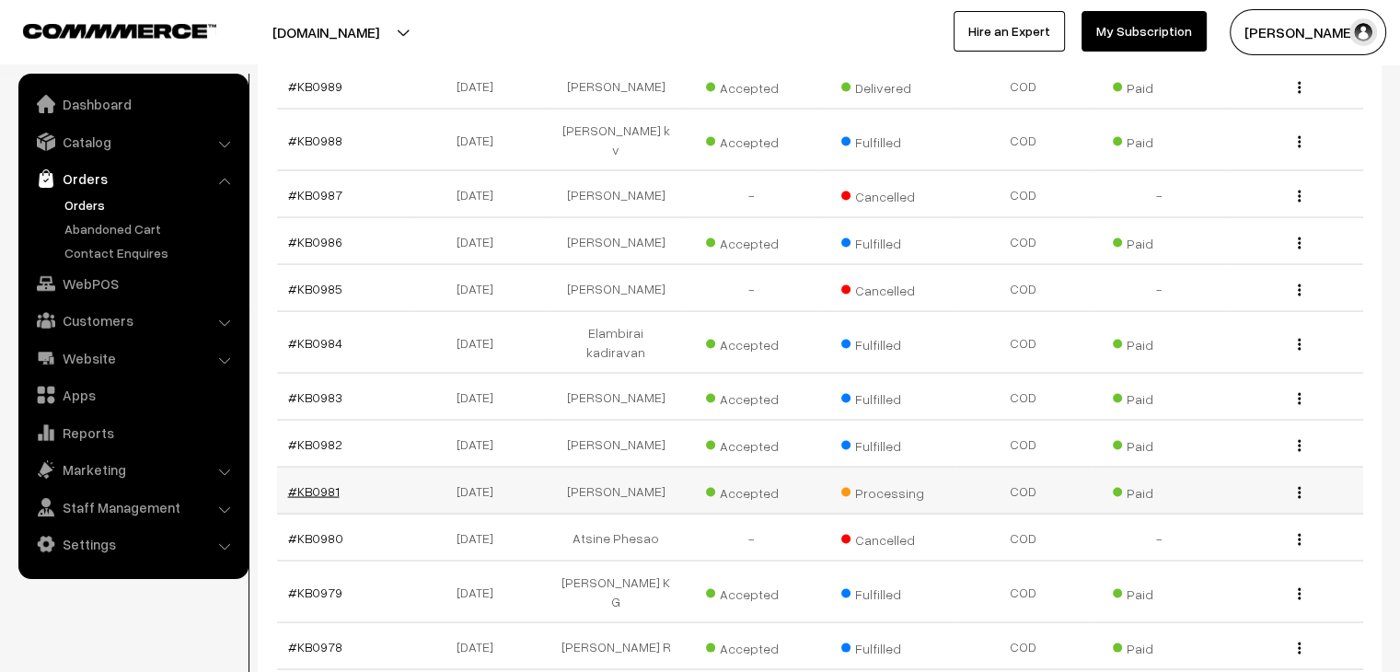
click at [328, 483] on link "#KB0981" at bounding box center [314, 491] width 52 height 16
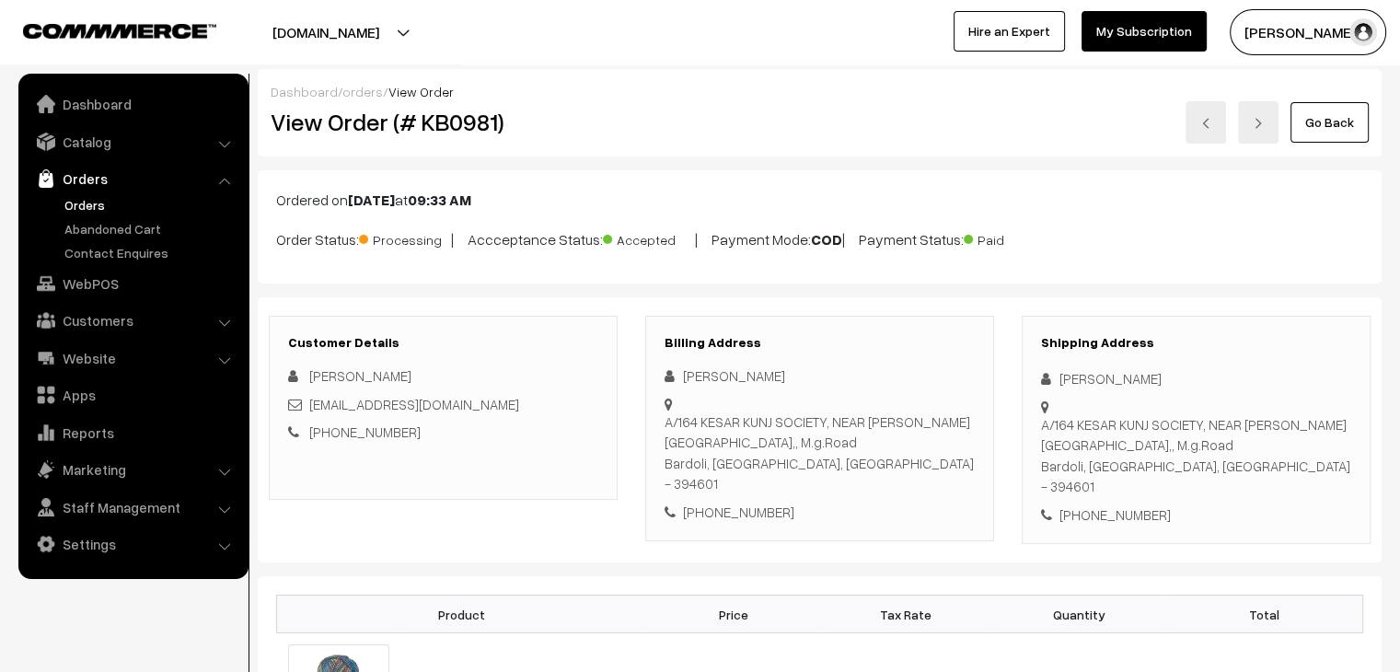
click at [365, 87] on link "orders" at bounding box center [362, 92] width 41 height 16
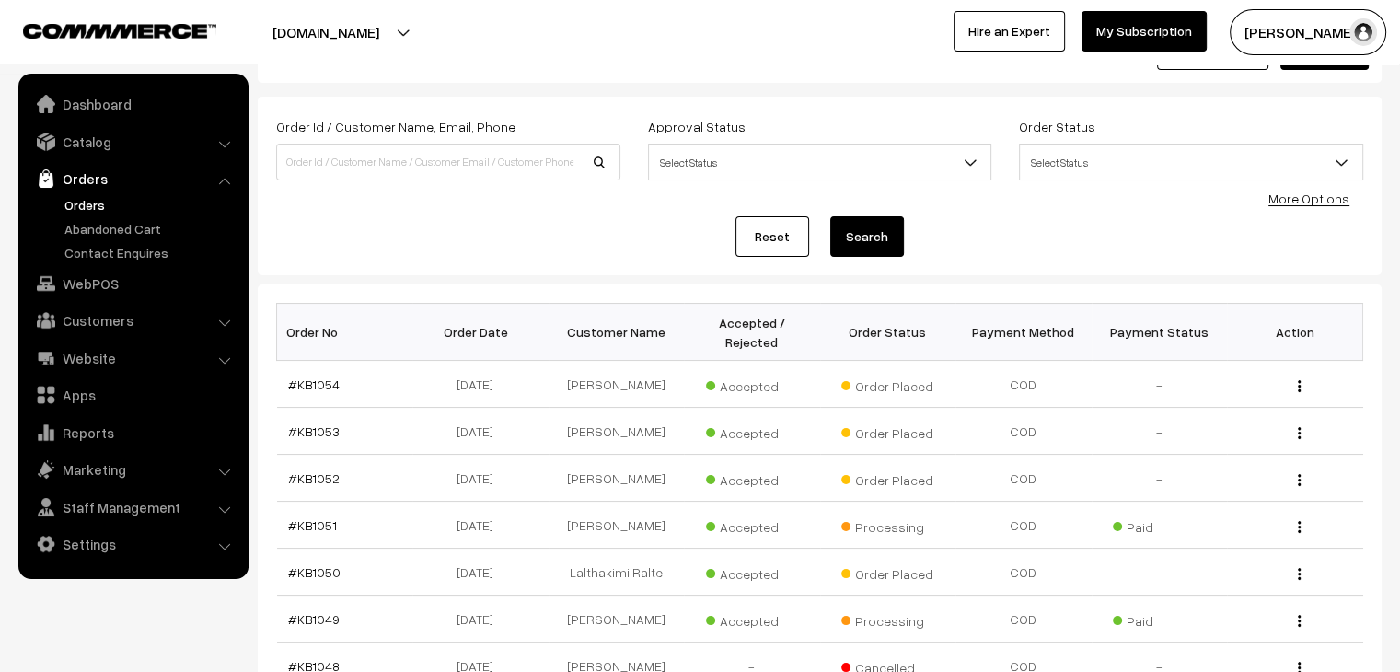
scroll to position [71, 0]
click at [747, 420] on span "Accepted" at bounding box center [752, 432] width 92 height 24
click at [297, 256] on div "Reset Search" at bounding box center [819, 237] width 1087 height 41
click at [80, 235] on link "Abandoned Cart" at bounding box center [151, 228] width 182 height 19
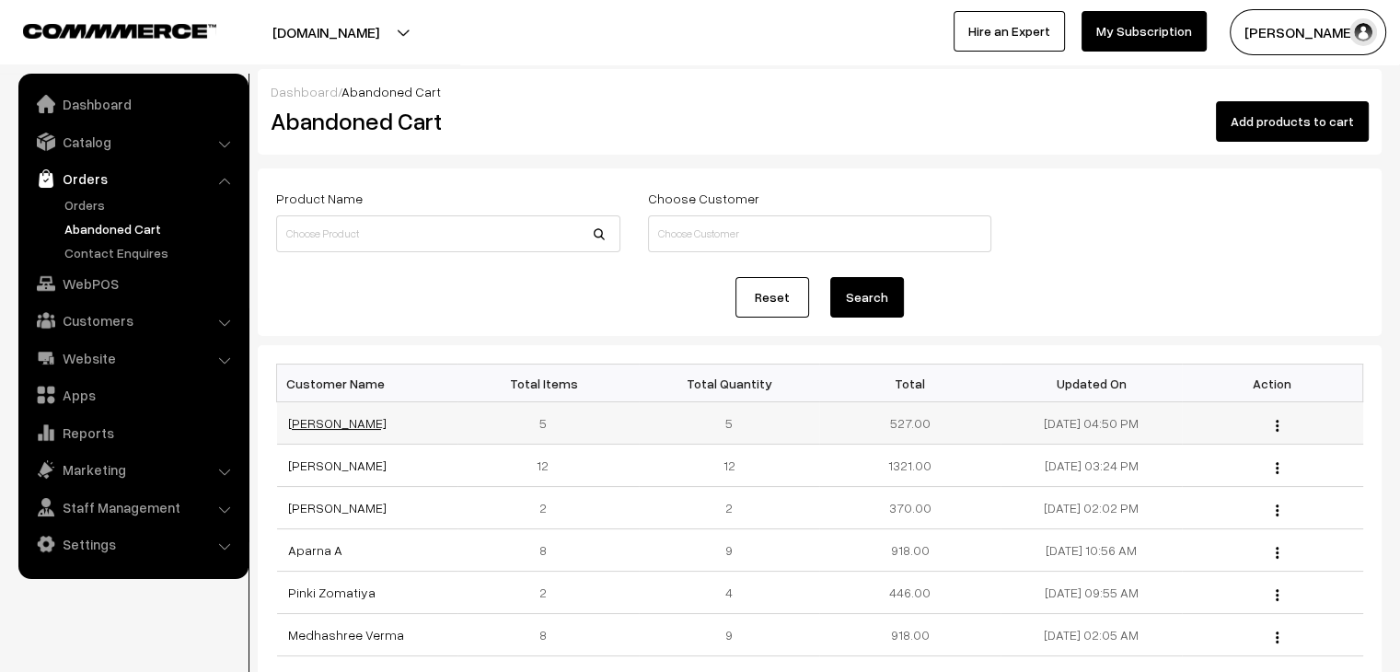
click at [365, 424] on link "[PERSON_NAME]" at bounding box center [337, 423] width 98 height 16
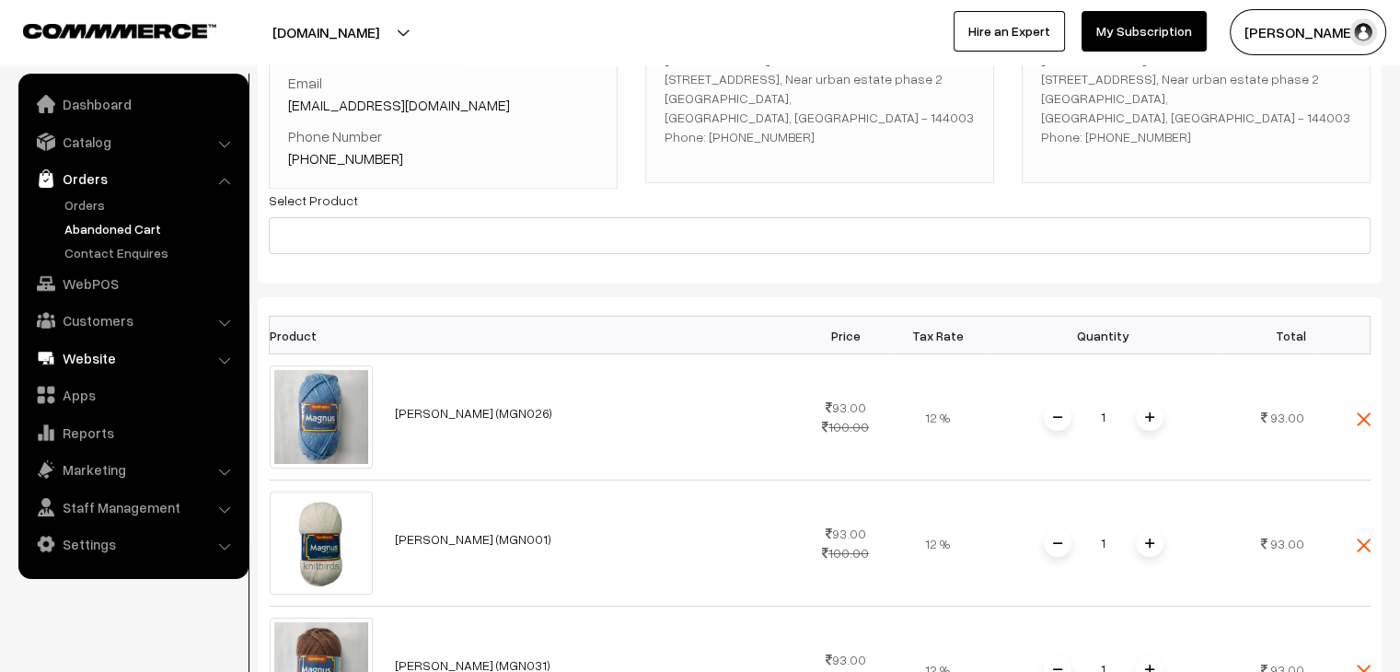
scroll to position [184, 0]
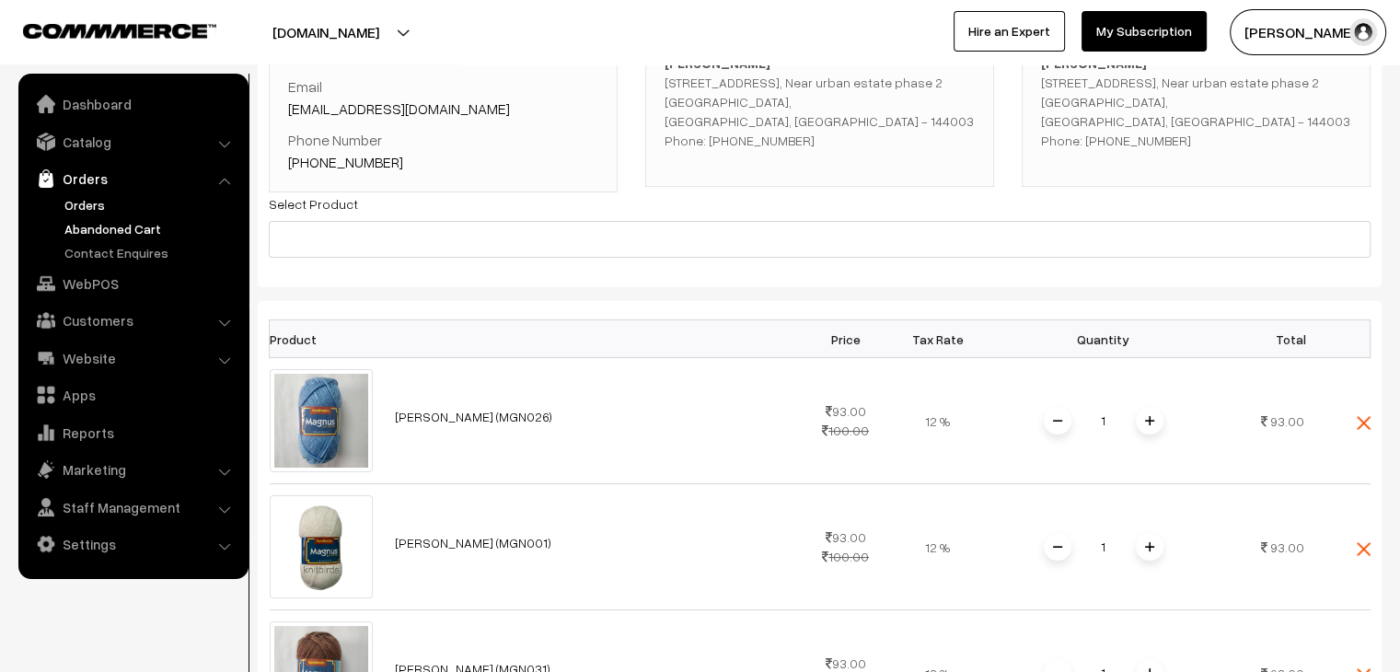
click at [91, 203] on link "Orders" at bounding box center [151, 204] width 182 height 19
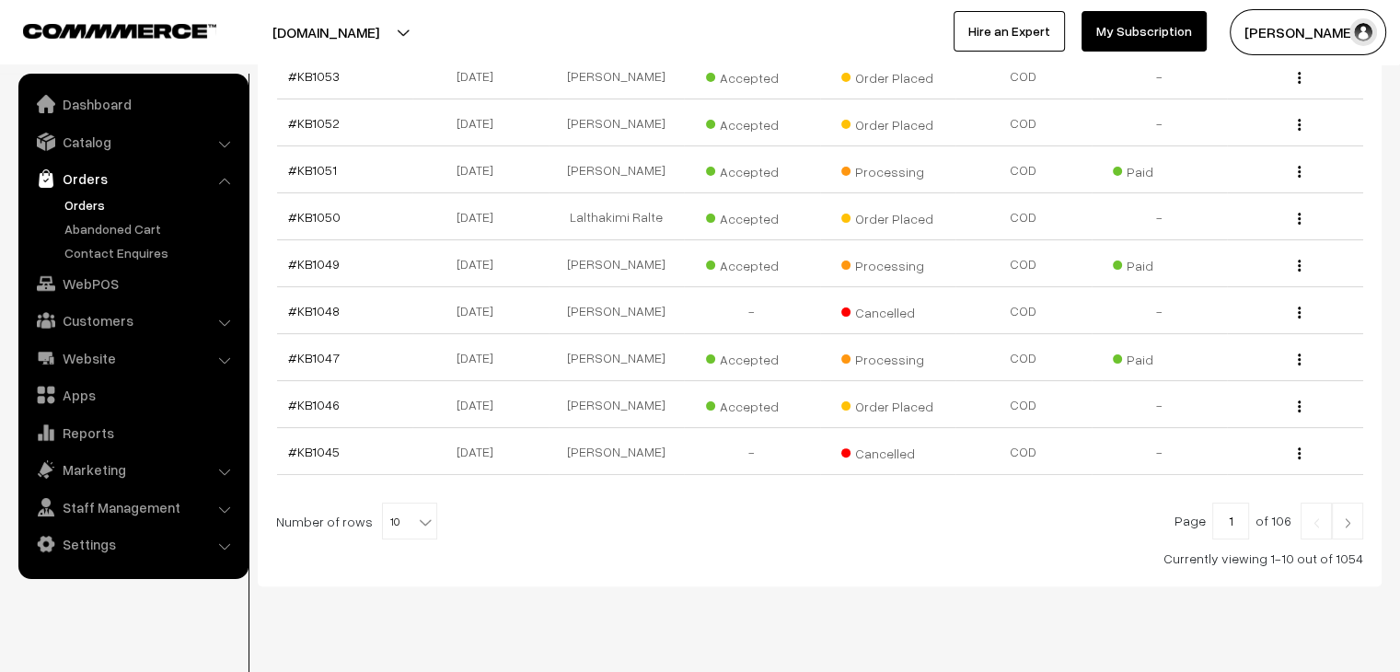
scroll to position [439, 0]
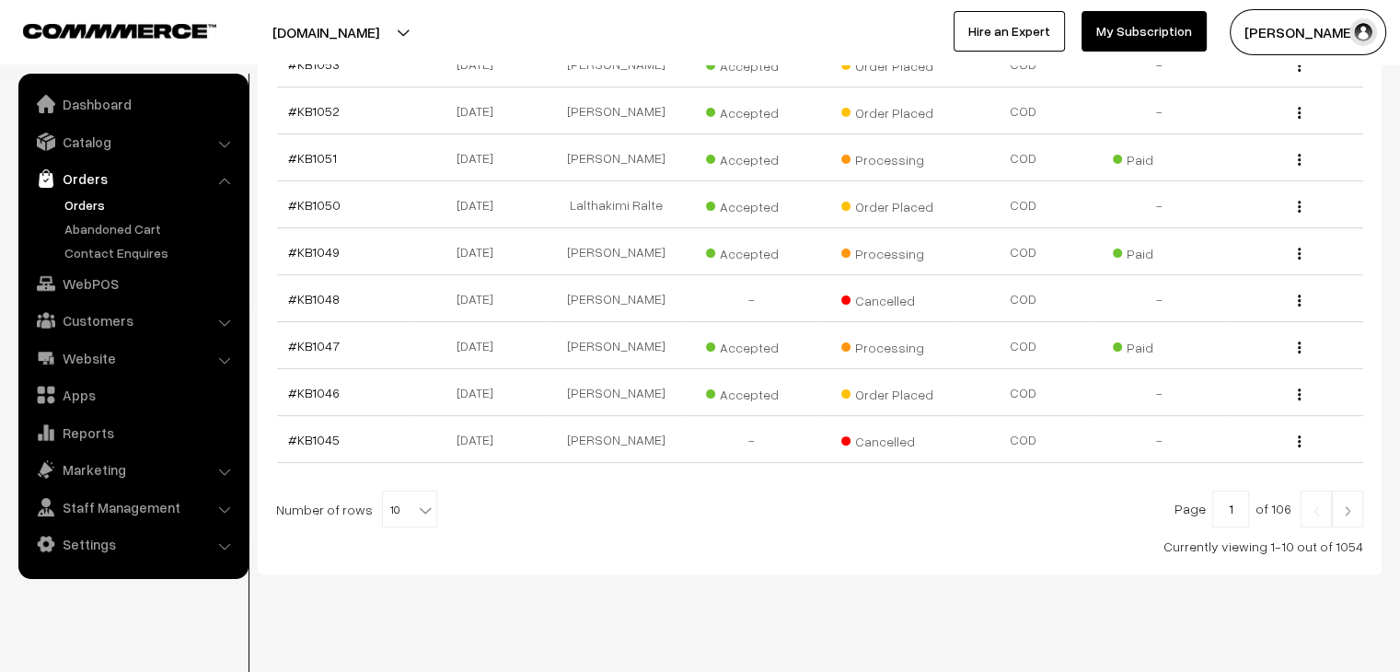
click at [403, 492] on span "10" at bounding box center [409, 510] width 53 height 37
select select "100"
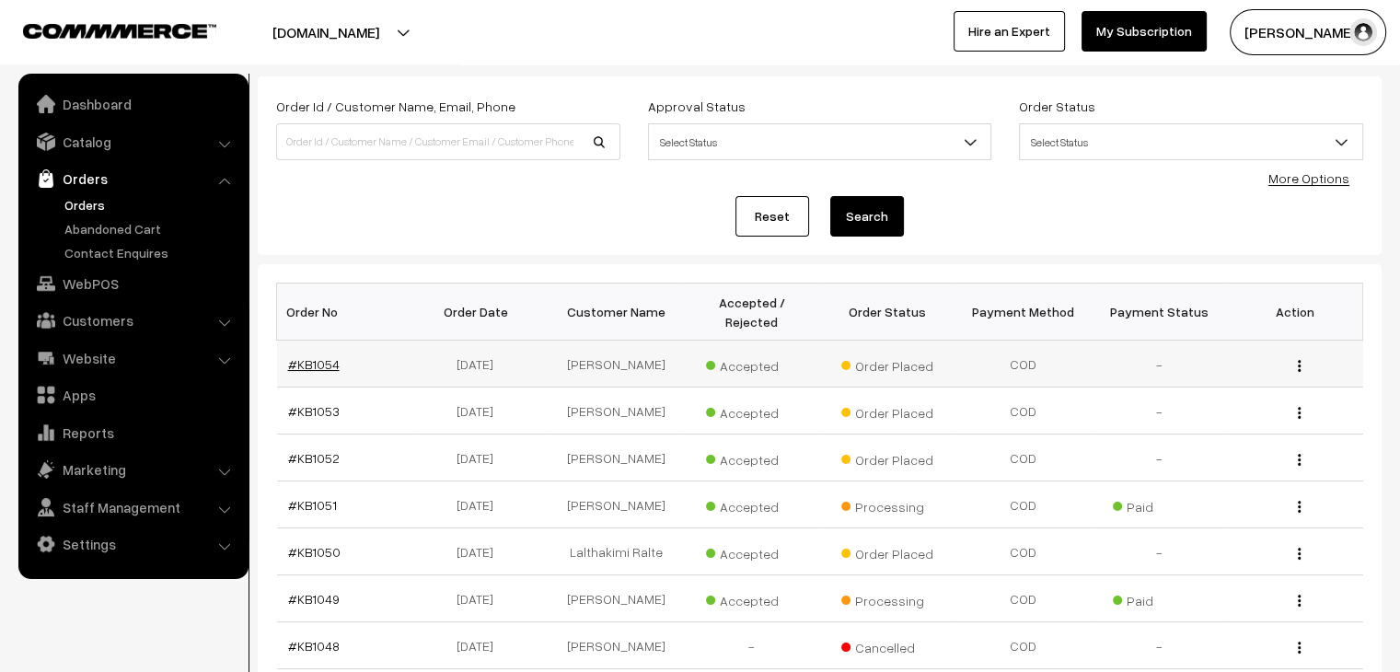
click at [314, 356] on link "#KB1054" at bounding box center [314, 364] width 52 height 16
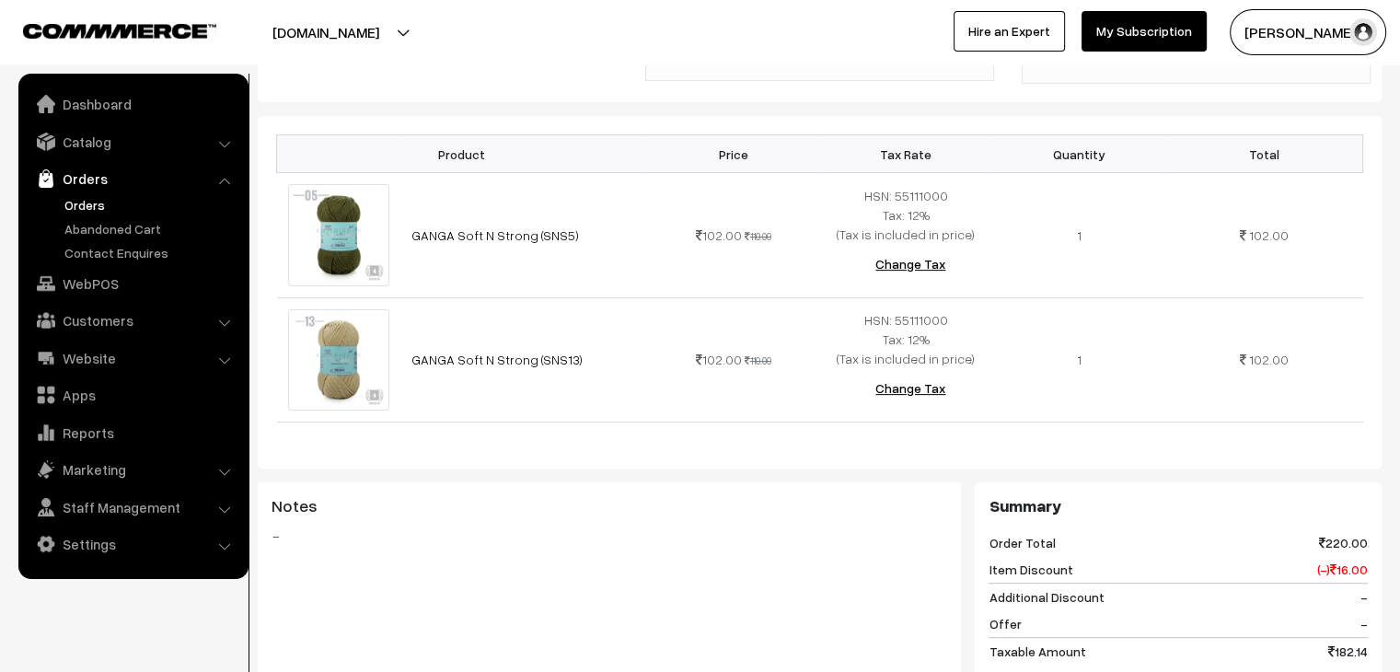
click at [123, 212] on link "Orders" at bounding box center [151, 204] width 182 height 19
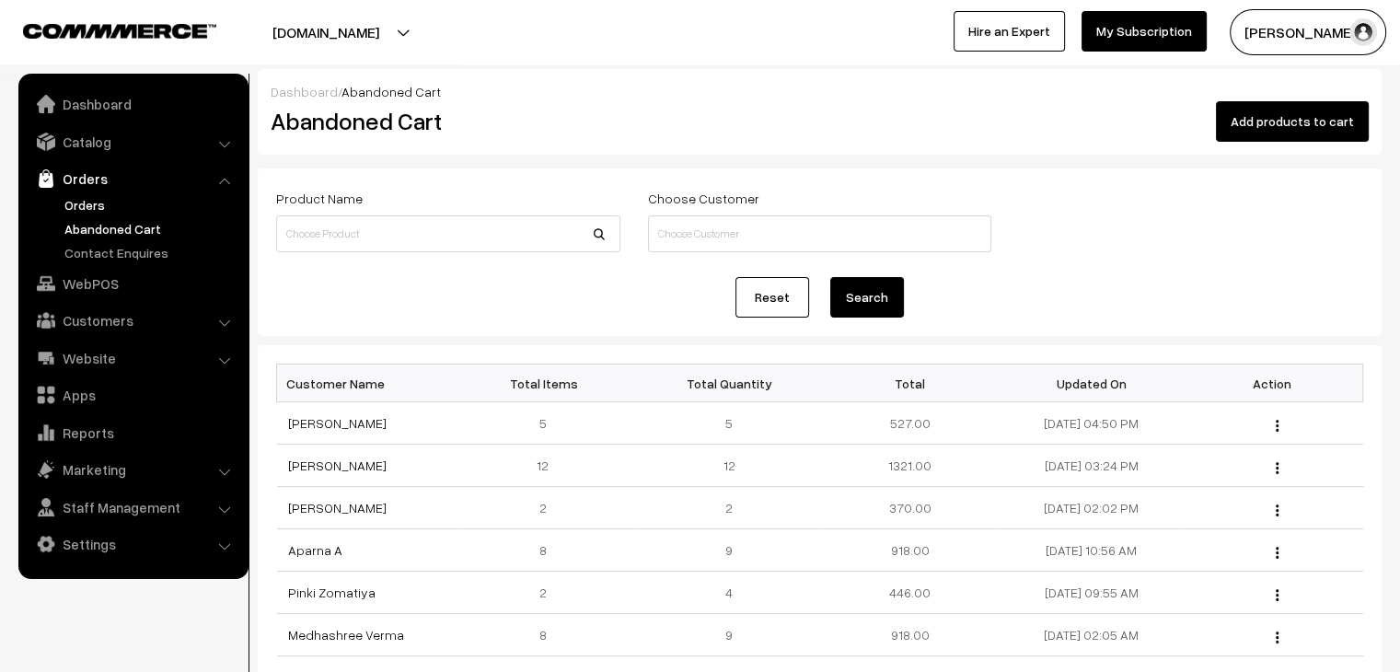
click at [65, 197] on link "Orders" at bounding box center [151, 204] width 182 height 19
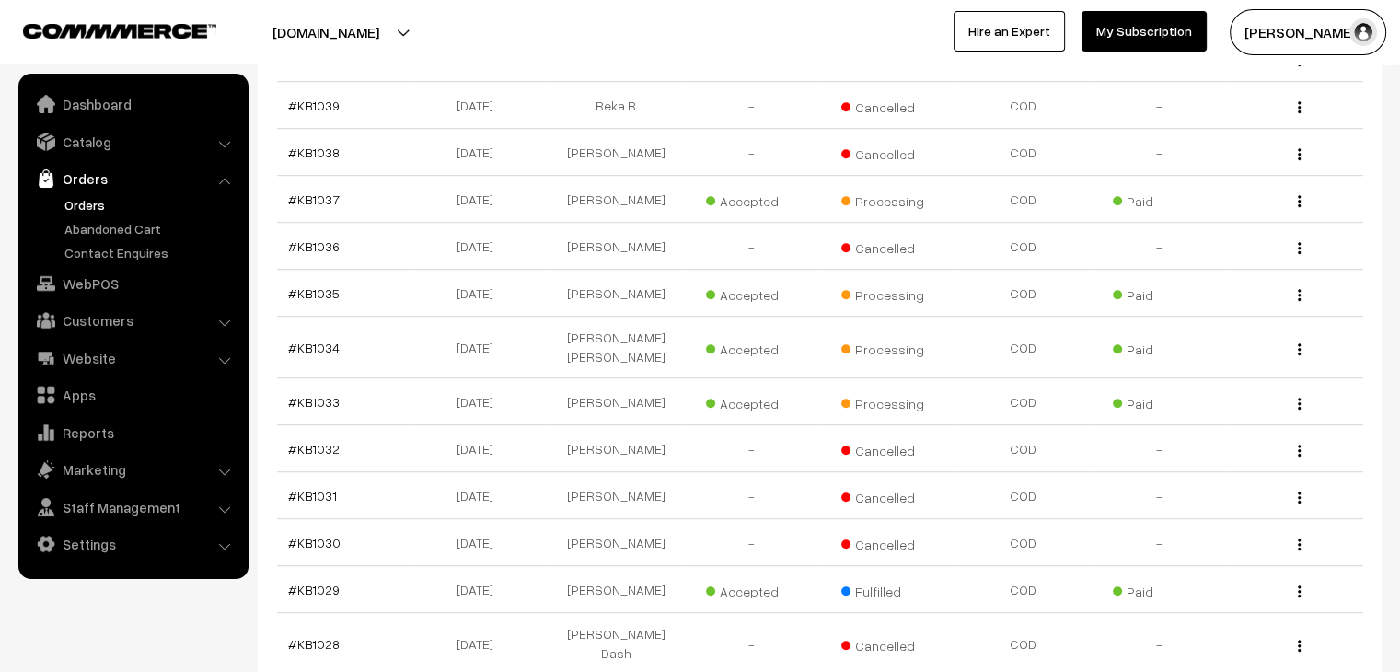
scroll to position [1013, 0]
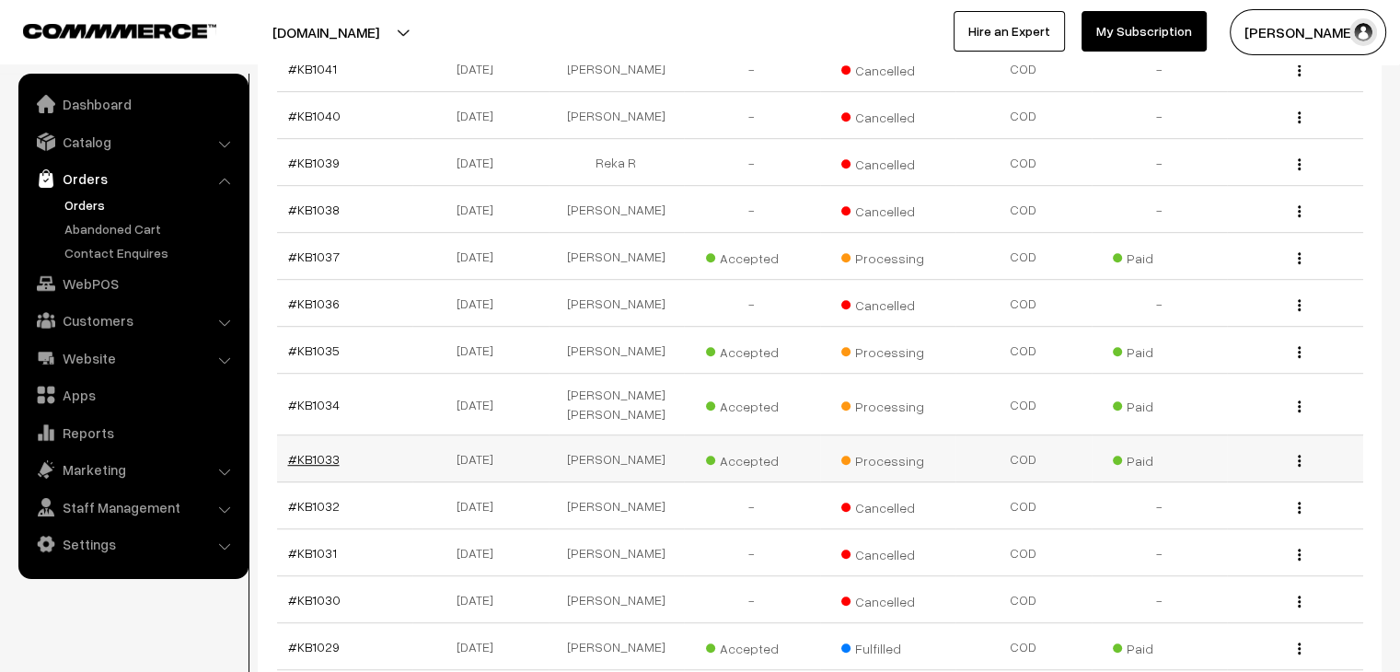
click at [304, 451] on link "#KB1033" at bounding box center [314, 459] width 52 height 16
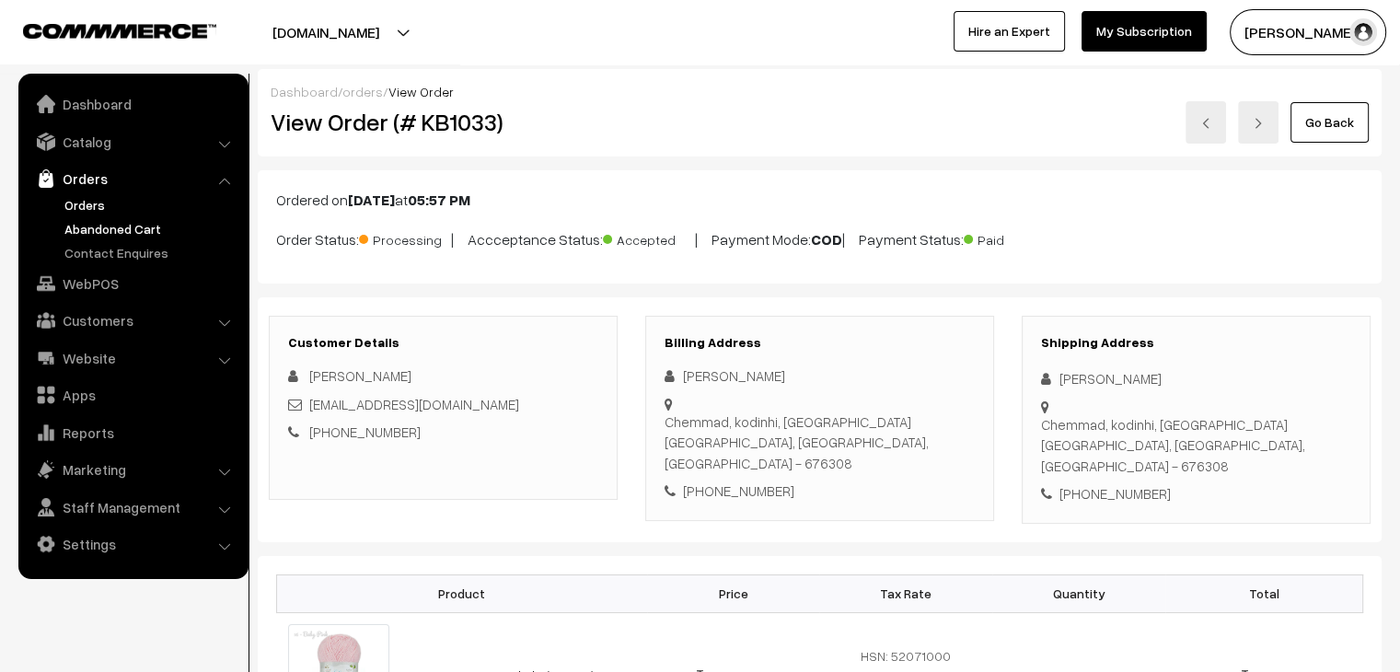
click at [117, 228] on link "Abandoned Cart" at bounding box center [151, 228] width 182 height 19
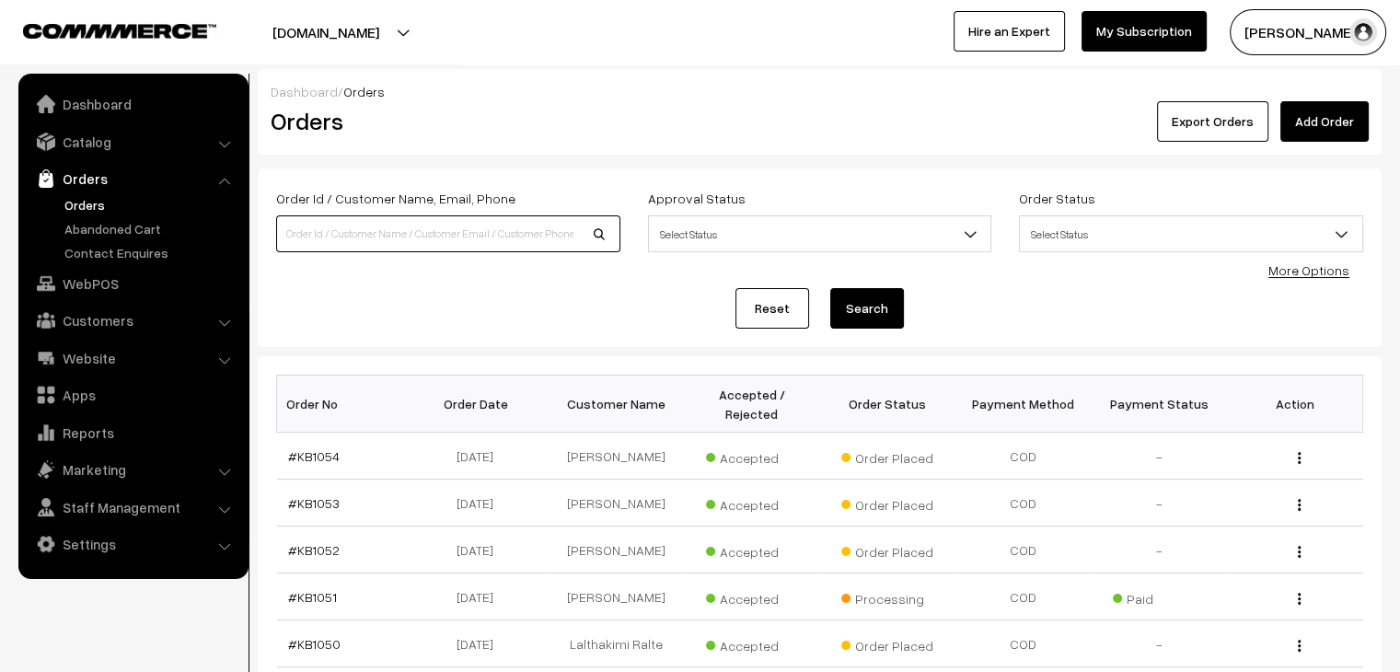
click at [397, 237] on input at bounding box center [448, 233] width 344 height 37
type input "siraj"
click at [830, 288] on button "Search" at bounding box center [867, 308] width 74 height 41
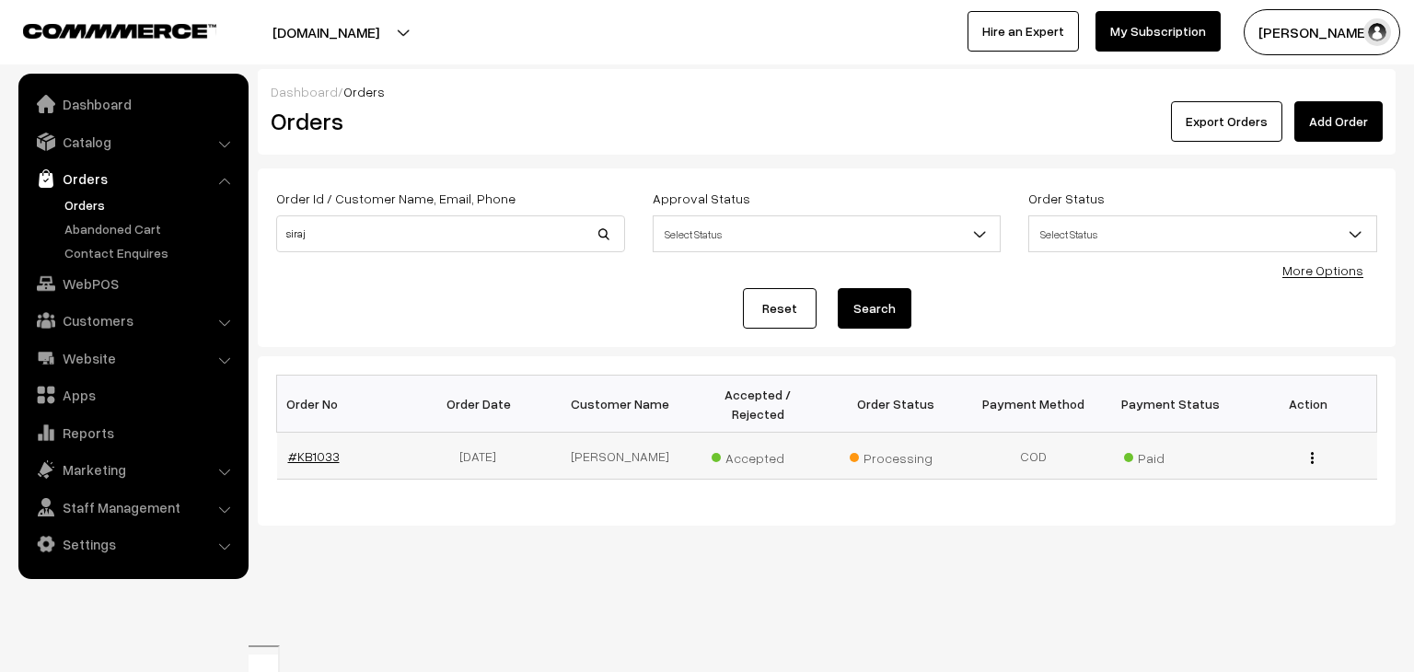
click at [326, 448] on link "#KB1033" at bounding box center [314, 456] width 52 height 16
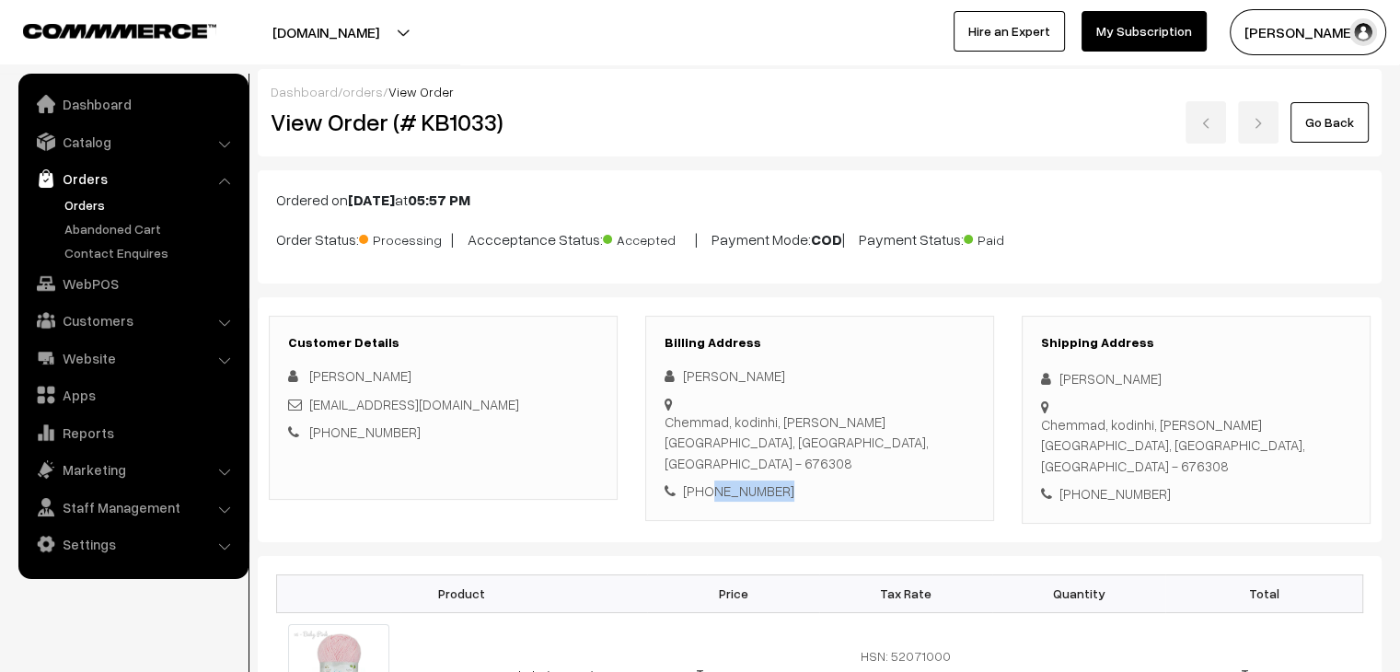
drag, startPoint x: 787, startPoint y: 446, endPoint x: 705, endPoint y: 457, distance: 82.7
click at [705, 480] on div "+91 9744840439" at bounding box center [820, 490] width 310 height 21
copy div "9744840439"
drag, startPoint x: 318, startPoint y: 363, endPoint x: 386, endPoint y: 373, distance: 68.0
click at [386, 373] on div "Siraj Haque" at bounding box center [443, 375] width 310 height 21
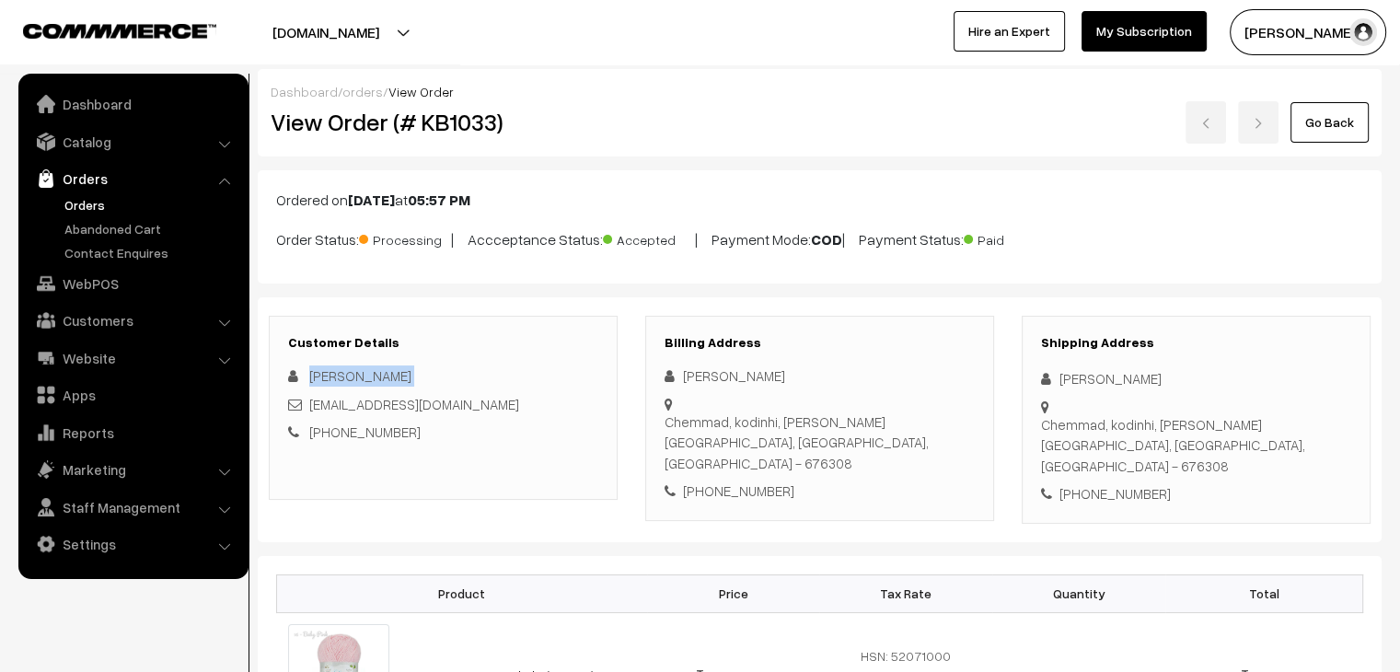
drag, startPoint x: 386, startPoint y: 373, endPoint x: 312, endPoint y: 369, distance: 73.7
click at [312, 369] on div "Siraj Haque" at bounding box center [443, 375] width 310 height 21
copy div "Siraj Haque"
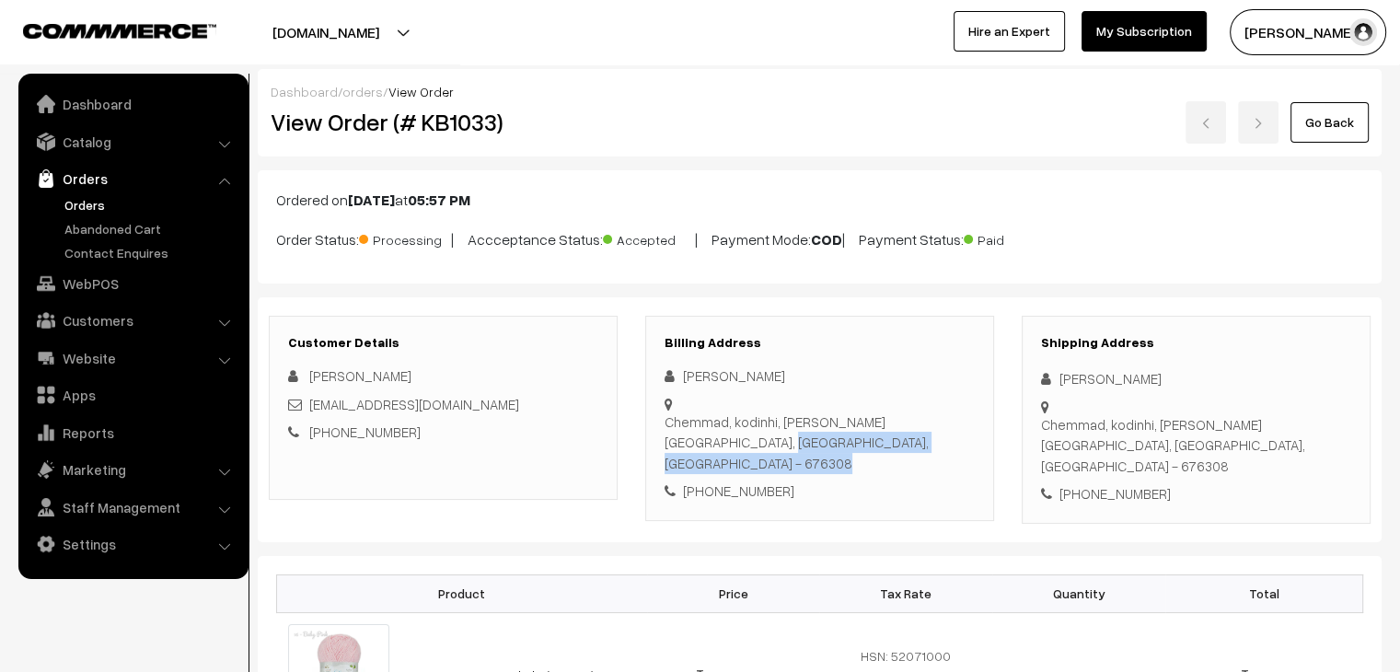
drag, startPoint x: 755, startPoint y: 426, endPoint x: 681, endPoint y: 395, distance: 80.0
click at [681, 395] on div "Siraj Haque Chemmad, kodinhi, Farook nagar Malappuram, Kerala, India - 676308 +…" at bounding box center [820, 433] width 310 height 136
drag, startPoint x: 696, startPoint y: 413, endPoint x: 712, endPoint y: 421, distance: 17.3
click at [696, 413] on div "Chemmad, kodinhi, Farook nagar Malappuram, Kerala, India - 676308" at bounding box center [820, 442] width 310 height 63
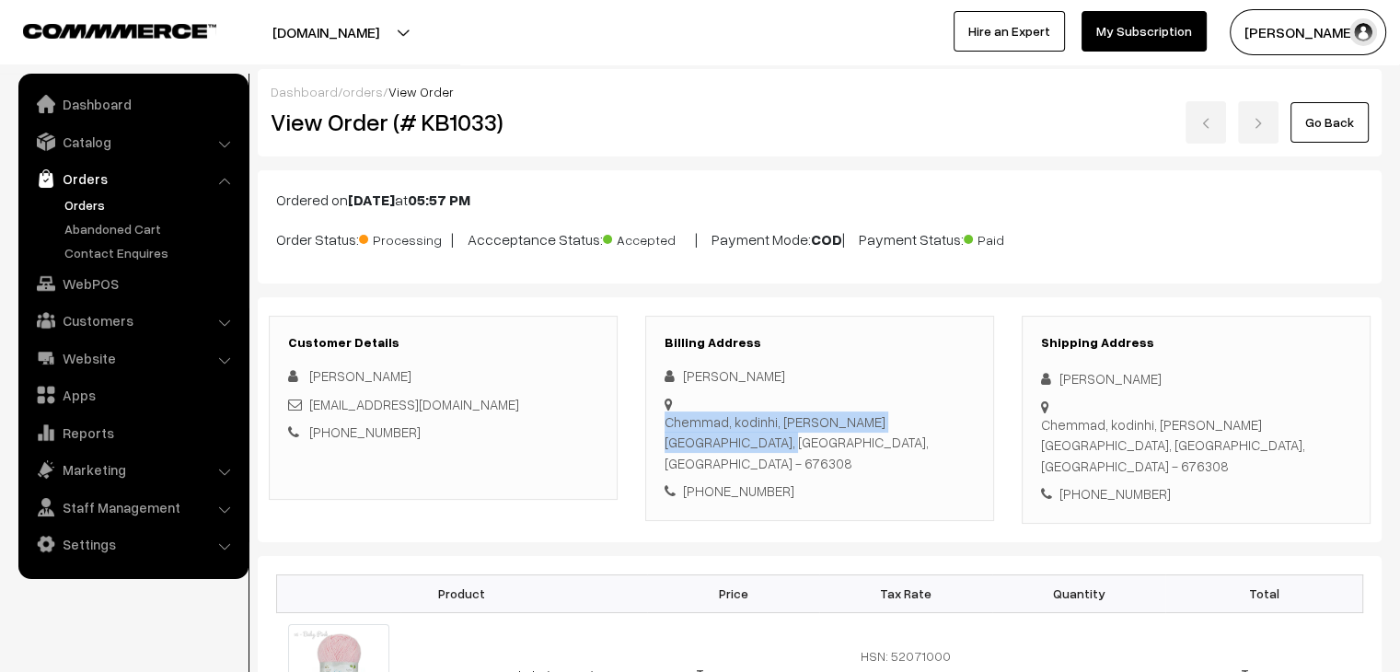
drag, startPoint x: 755, startPoint y: 423, endPoint x: 681, endPoint y: 402, distance: 76.6
click at [681, 394] on div "Chemmad, kodinhi, Farook nagar Malappuram, Kerala, India - 676308" at bounding box center [820, 394] width 310 height 0
copy div "Chemmad, kodinhi, Farook nagar Malappuram,"
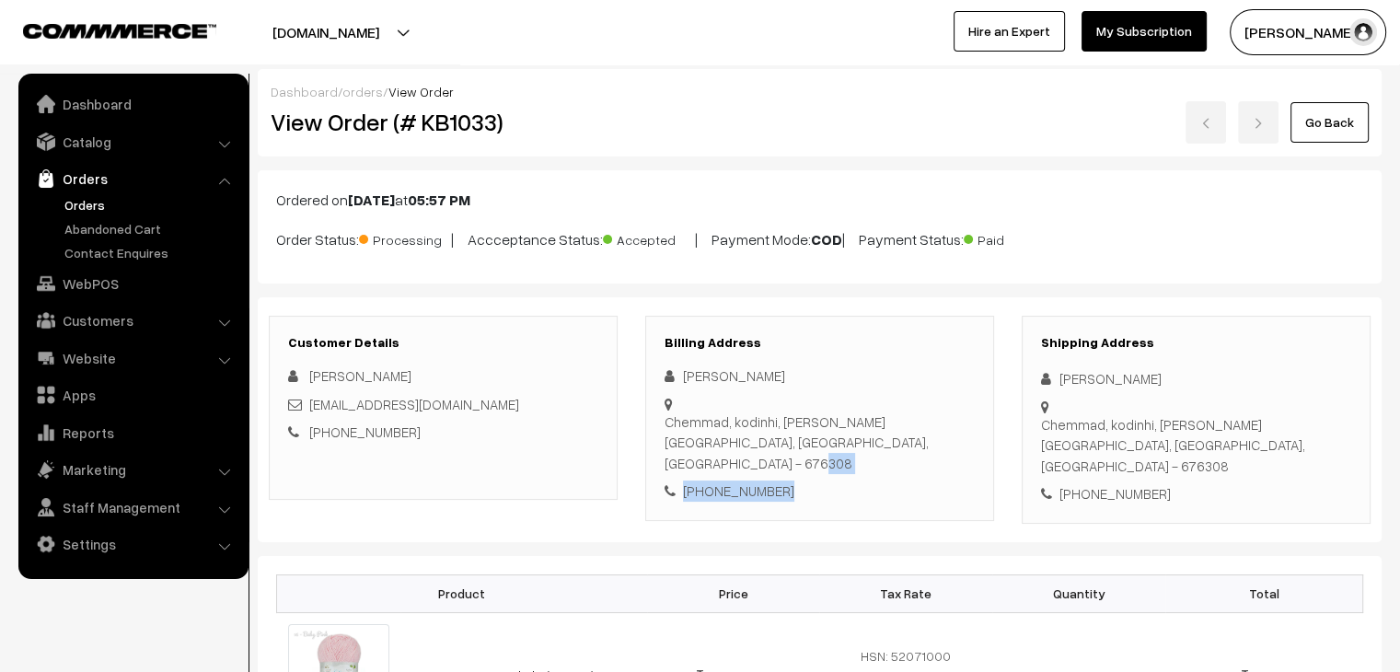
drag, startPoint x: 898, startPoint y: 434, endPoint x: 836, endPoint y: 422, distance: 63.9
click at [836, 422] on div "Siraj Haque Chemmad, kodinhi, Farook nagar Malappuram, Kerala, India - 676308 +…" at bounding box center [820, 433] width 310 height 136
click at [835, 424] on div "Chemmad, kodinhi, Farook nagar Malappuram, Kerala, India - 676308" at bounding box center [820, 442] width 310 height 63
drag, startPoint x: 878, startPoint y: 428, endPoint x: 840, endPoint y: 425, distance: 37.8
click at [840, 425] on div "Chemmad, kodinhi, Farook nagar Malappuram, Kerala, India - 676308" at bounding box center [820, 442] width 310 height 63
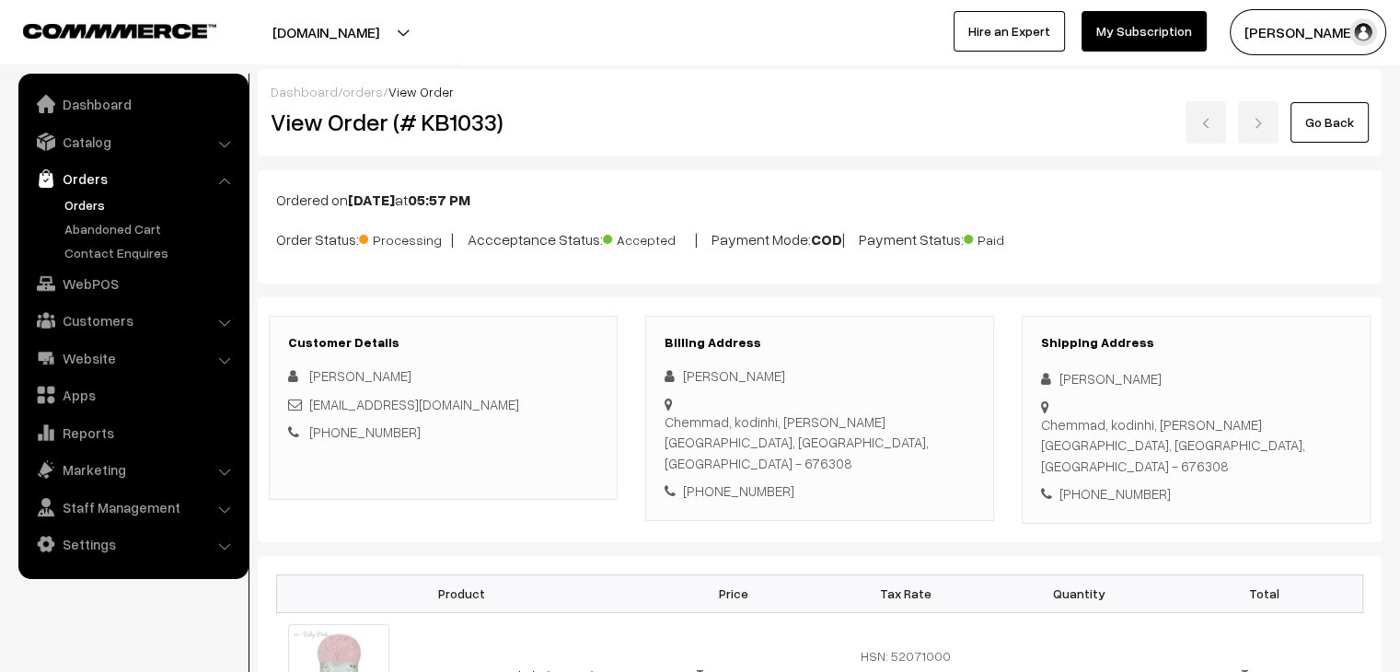
copy div "676308"
drag, startPoint x: 755, startPoint y: 427, endPoint x: 686, endPoint y: 432, distance: 69.2
click at [686, 432] on div "Chemmad, kodinhi, Farook nagar Malappuram, Kerala, India - 676308" at bounding box center [820, 442] width 310 height 63
copy div "Malappuram"
click at [821, 424] on div "Chemmad, kodinhi, Farook nagar Malappuram, Kerala, India - 676308" at bounding box center [820, 442] width 310 height 63
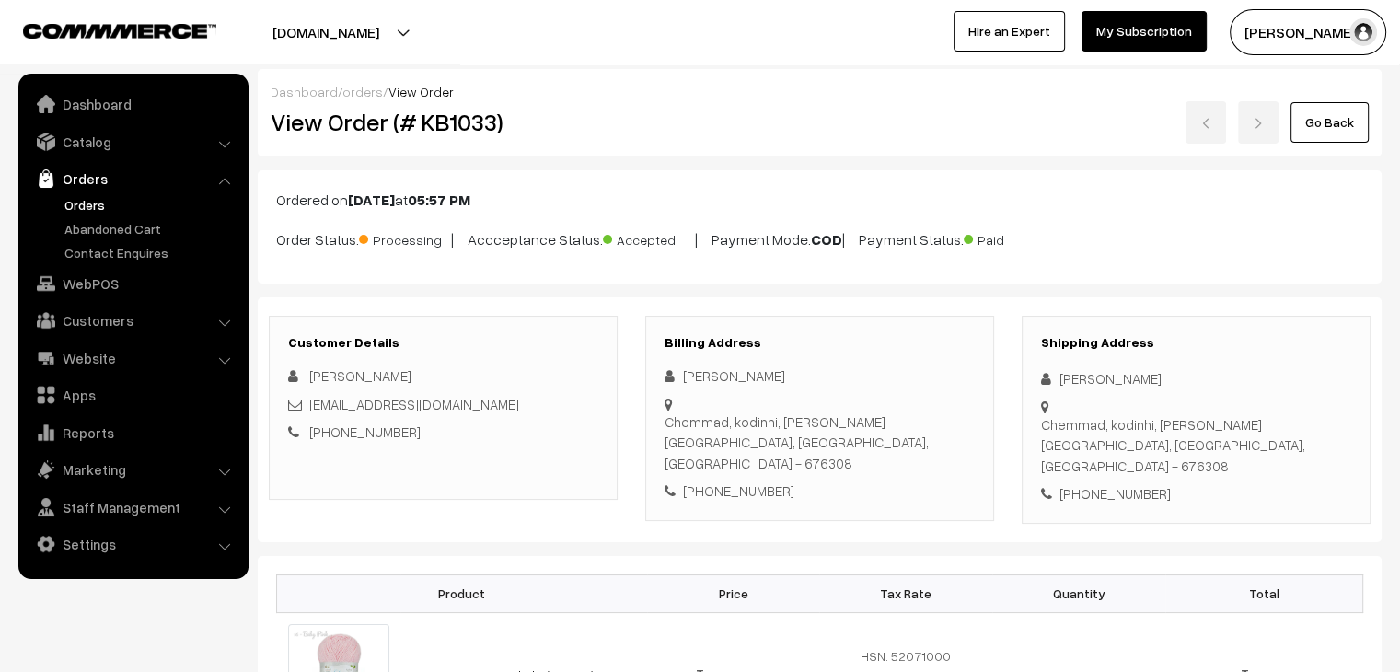
click at [358, 86] on link "orders" at bounding box center [362, 92] width 41 height 16
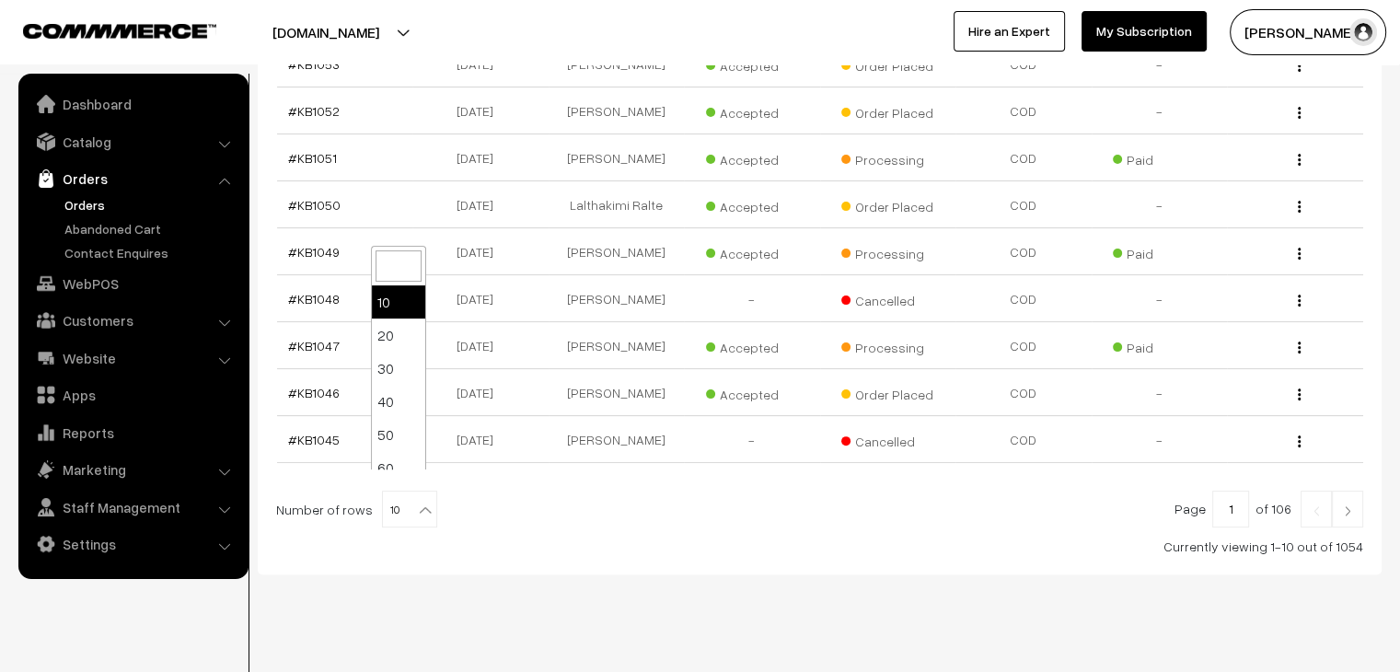
click at [419, 501] on b at bounding box center [425, 510] width 18 height 18
select select "100"
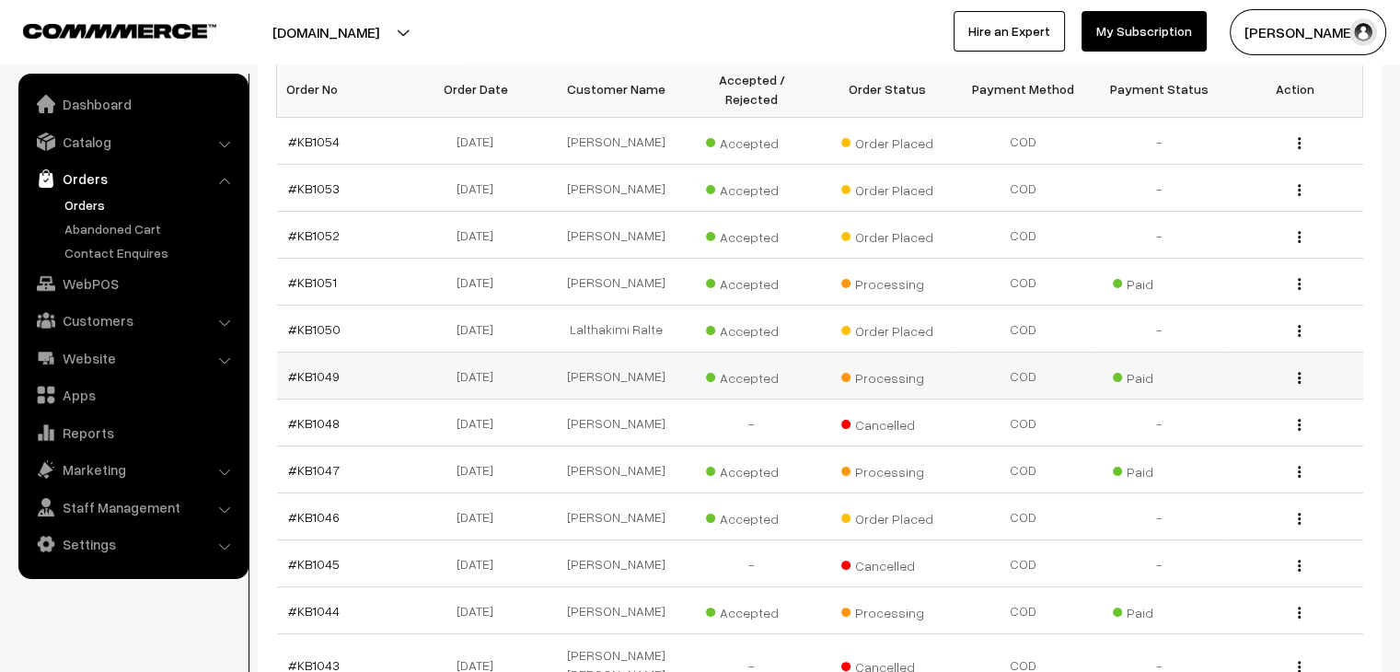
scroll to position [460, 0]
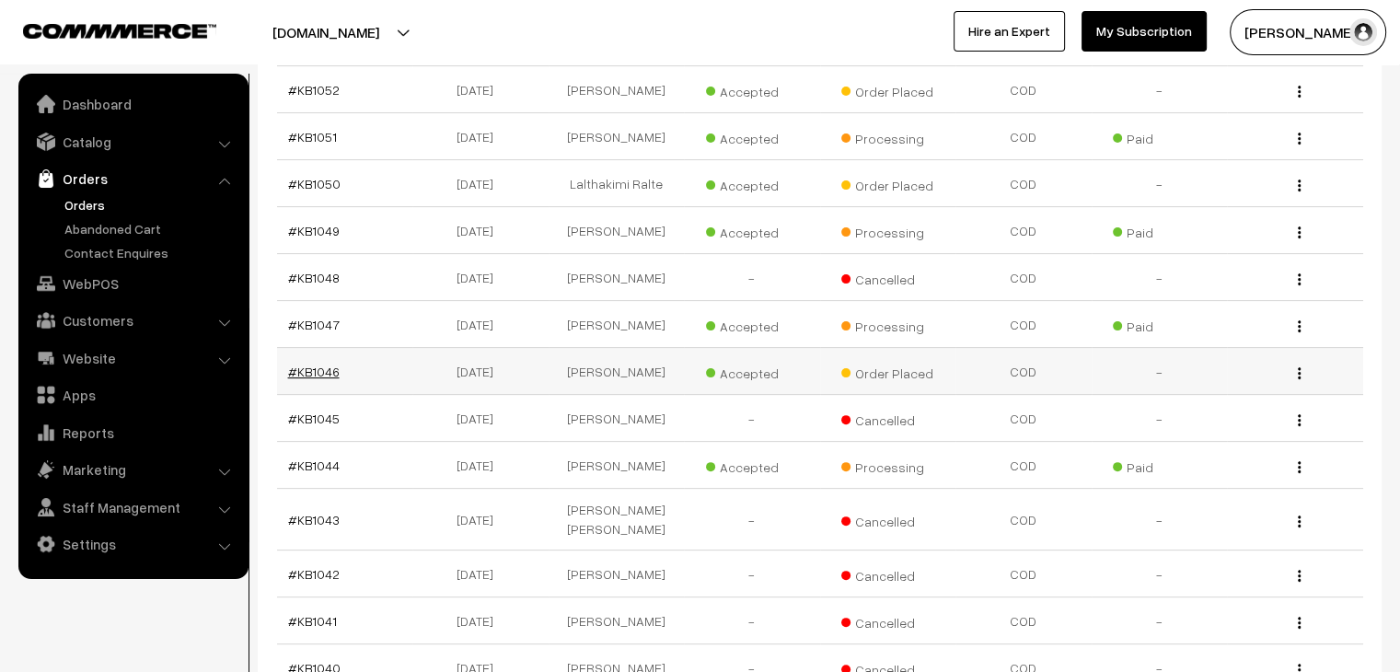
click at [324, 364] on link "#KB1046" at bounding box center [314, 372] width 52 height 16
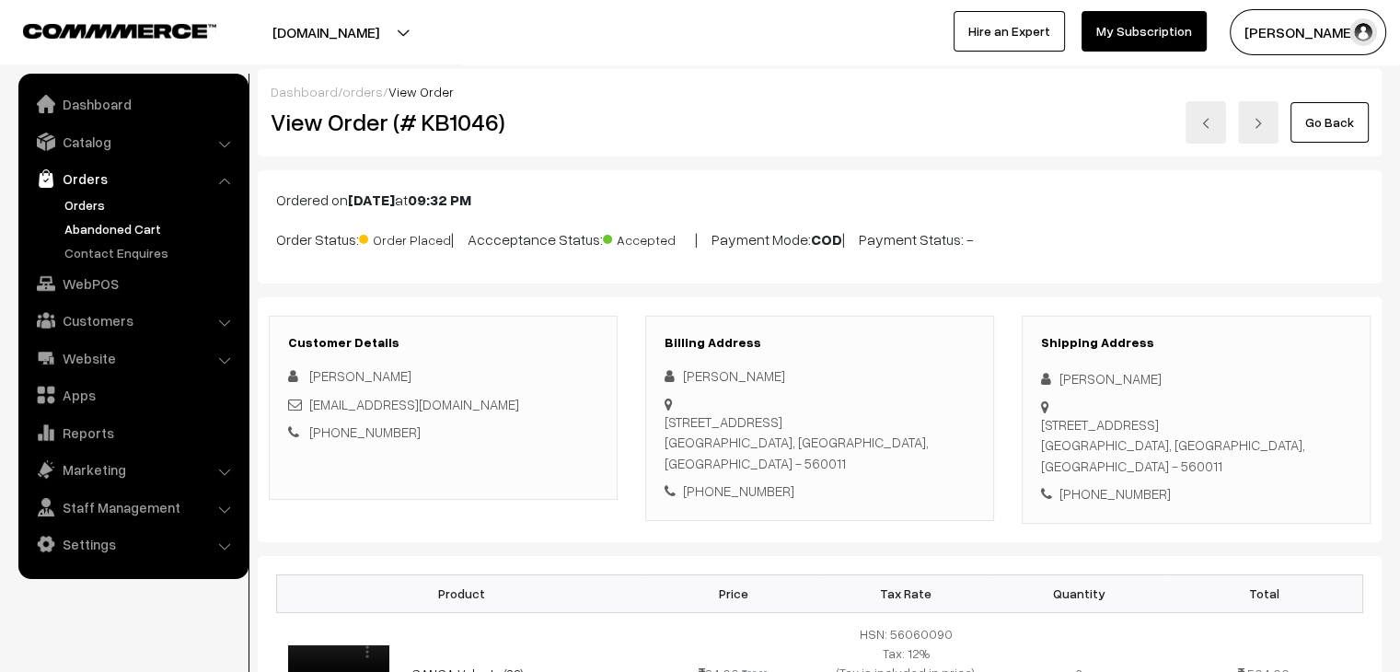
click at [74, 219] on link "Abandoned Cart" at bounding box center [151, 228] width 182 height 19
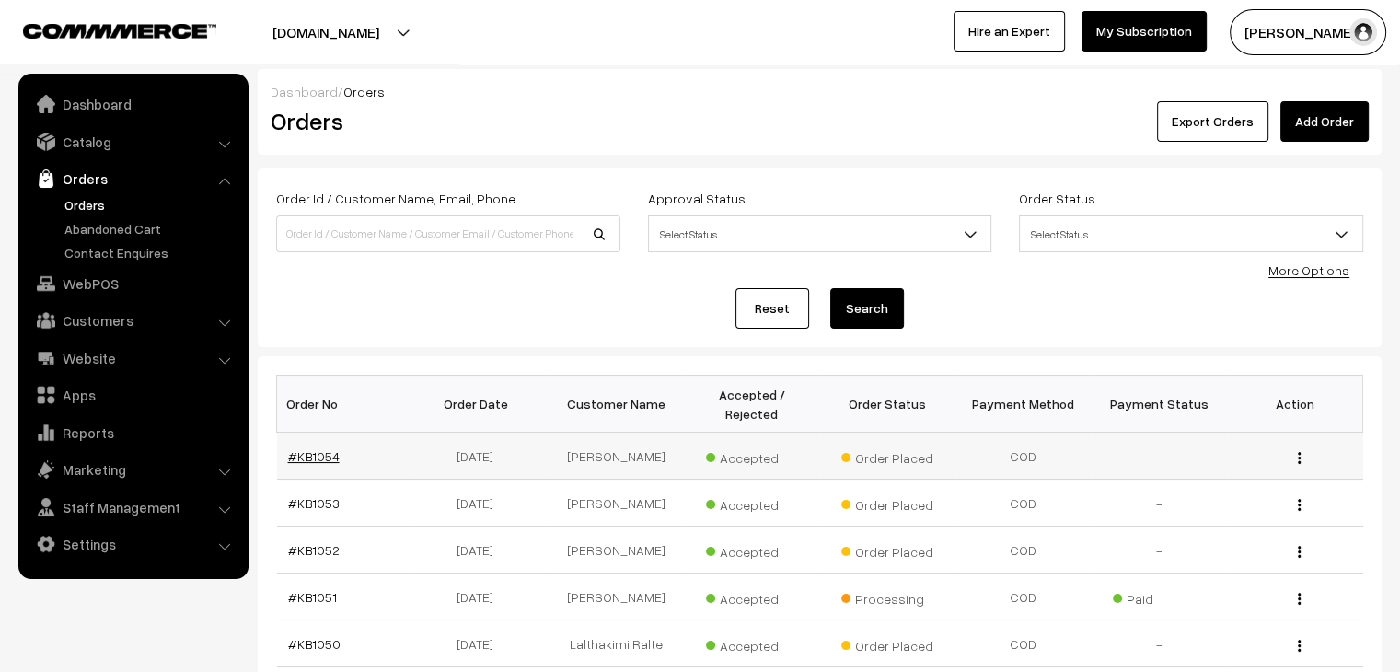
click at [317, 433] on td "#KB1054" at bounding box center [345, 456] width 136 height 47
click at [320, 448] on link "#KB1054" at bounding box center [314, 456] width 52 height 16
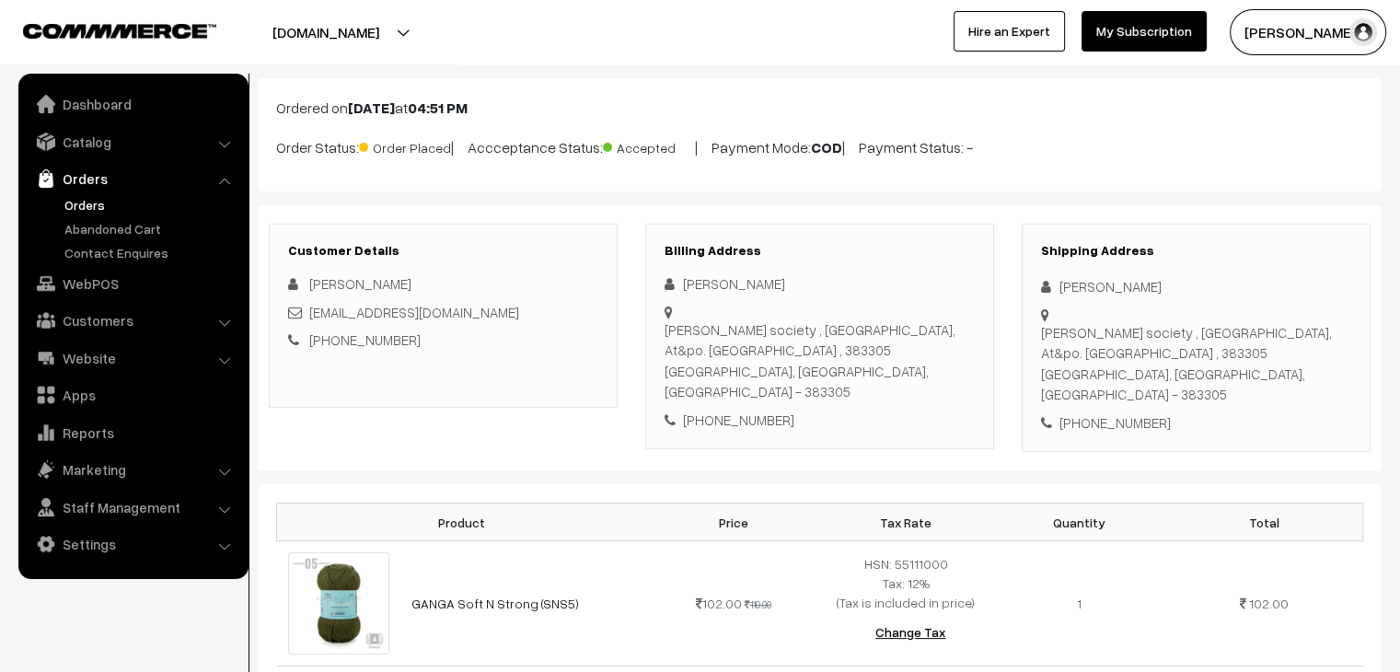
click at [291, 447] on div "Customer Details [PERSON_NAME] [EMAIL_ADDRESS][DOMAIN_NAME] [PHONE_NUMBER] Bill…" at bounding box center [820, 338] width 1124 height 266
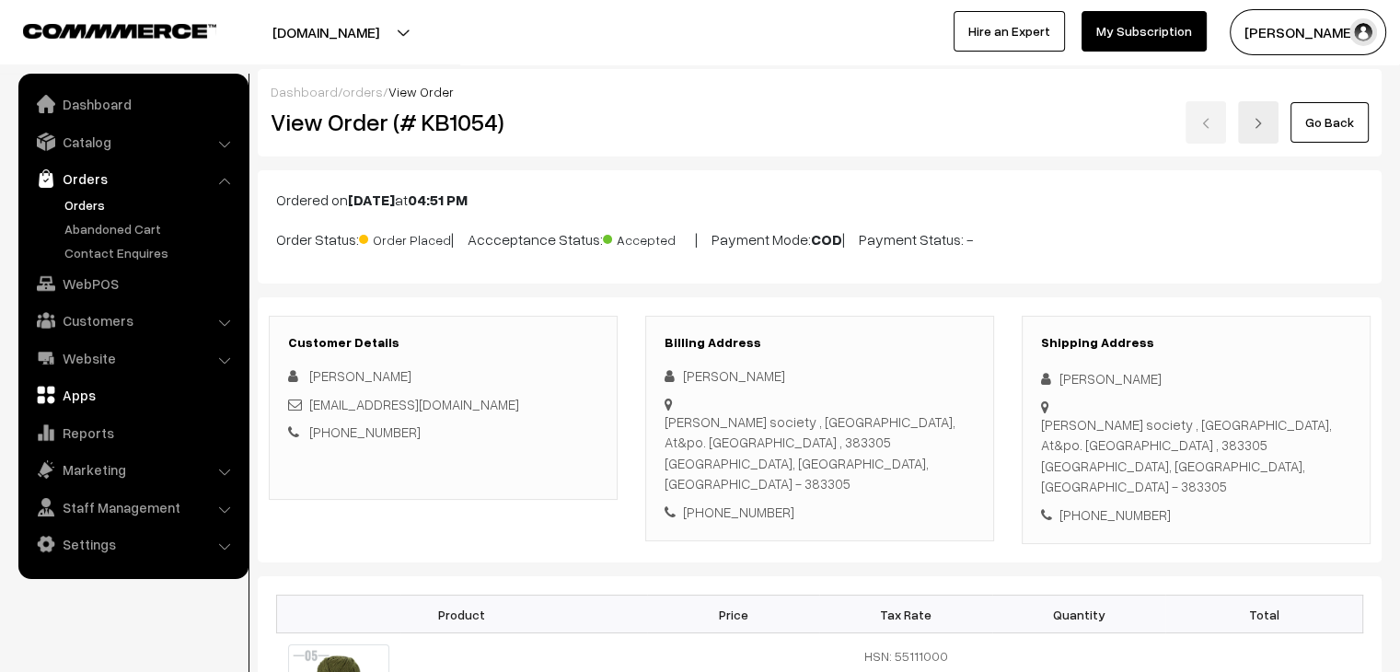
click at [226, 396] on link "Apps" at bounding box center [132, 394] width 219 height 33
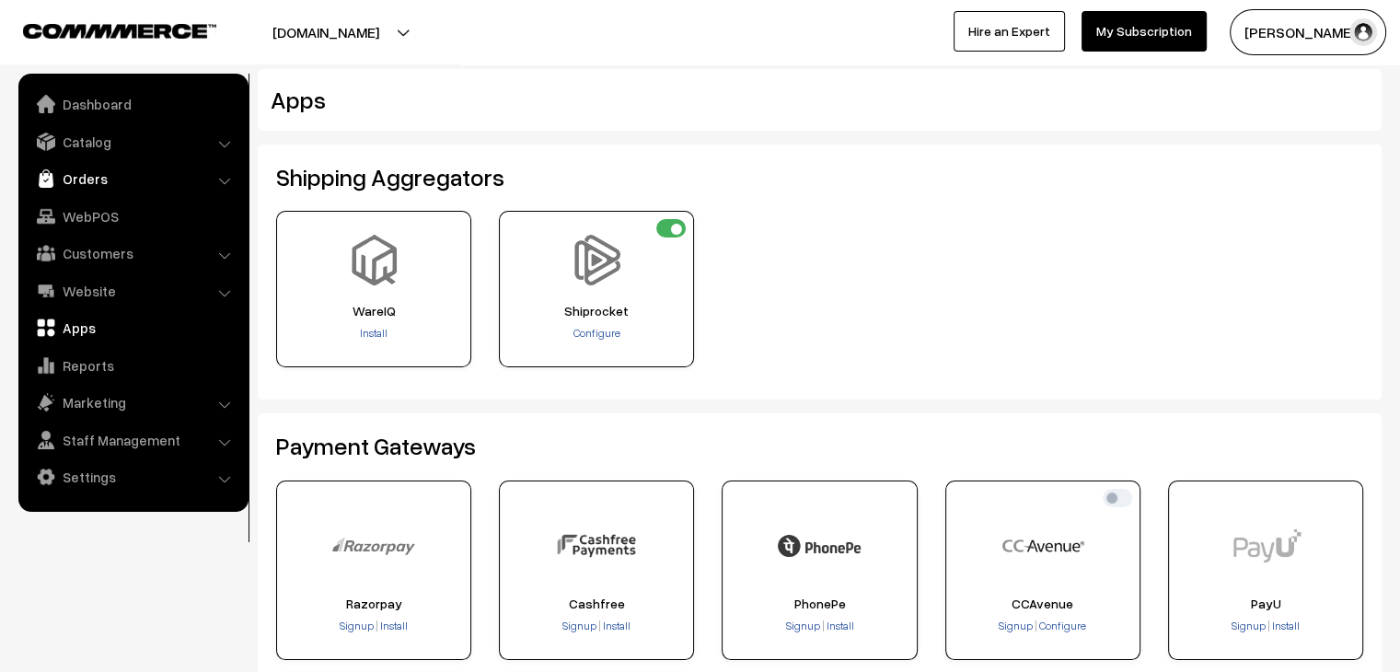
click at [89, 175] on link "Orders" at bounding box center [132, 178] width 219 height 33
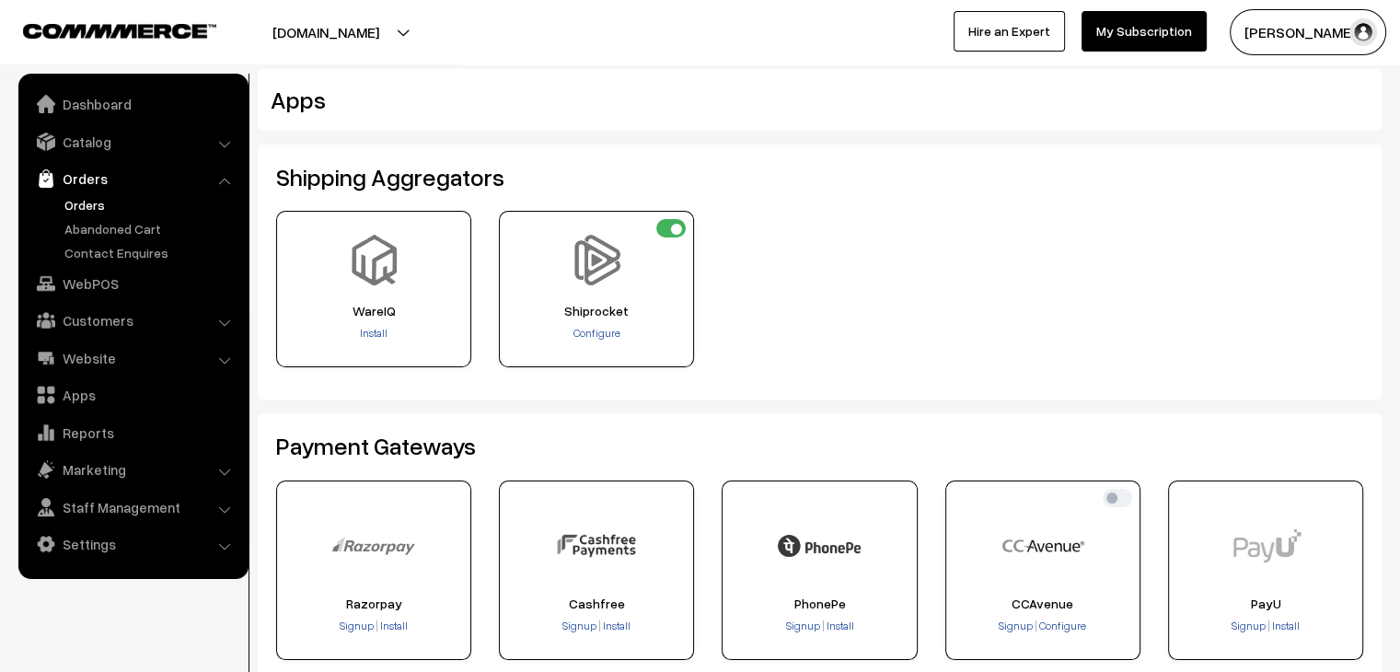
click at [98, 202] on link "Orders" at bounding box center [151, 204] width 182 height 19
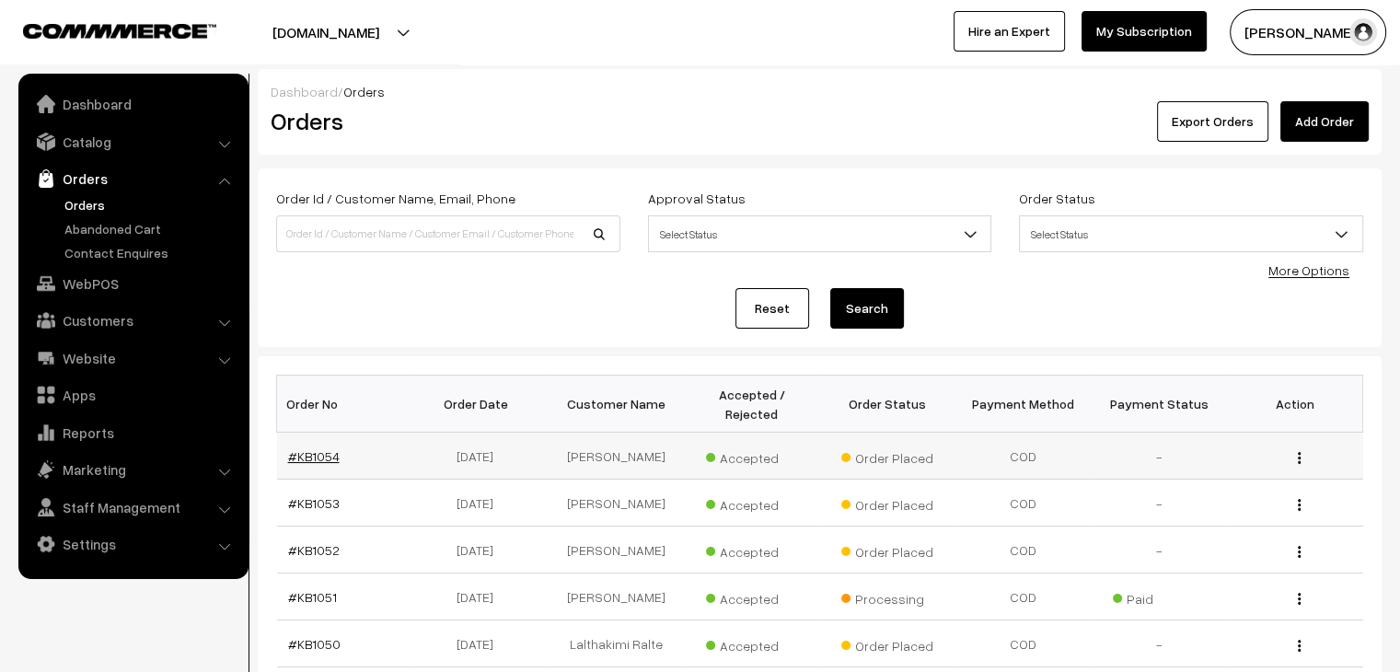
click at [308, 448] on link "#KB1054" at bounding box center [314, 456] width 52 height 16
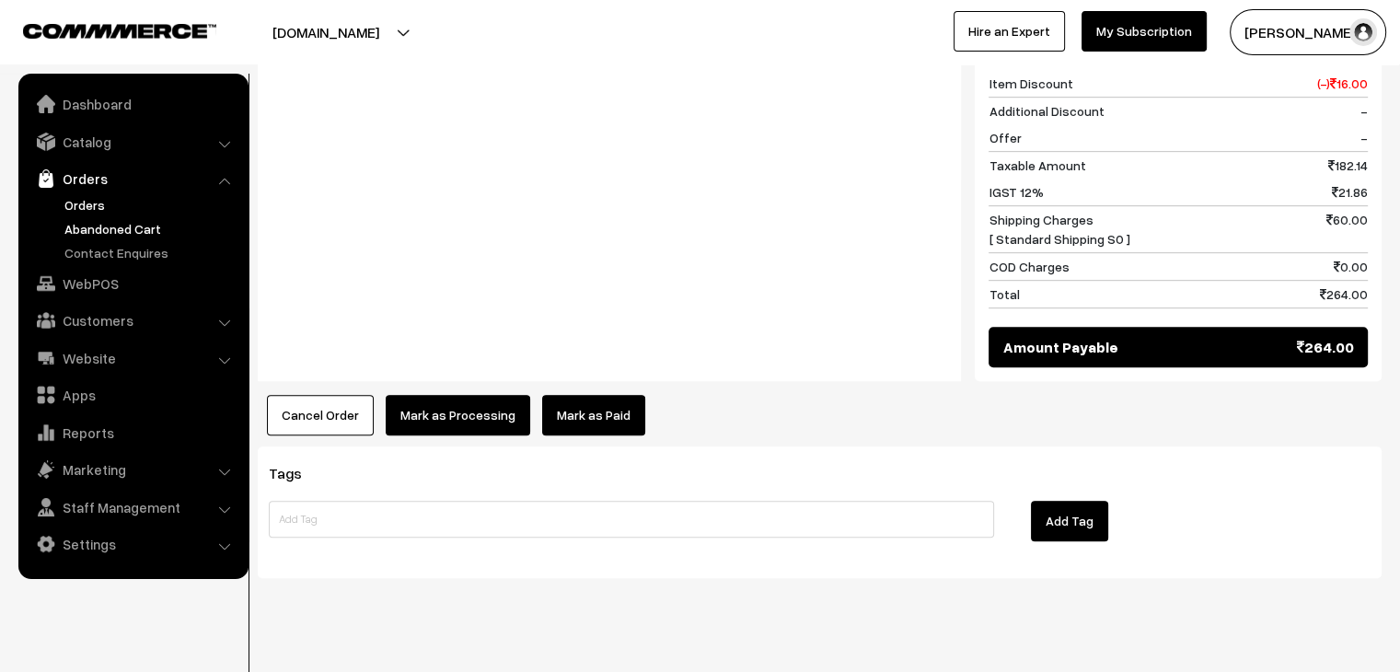
click at [81, 229] on link "Abandoned Cart" at bounding box center [151, 228] width 182 height 19
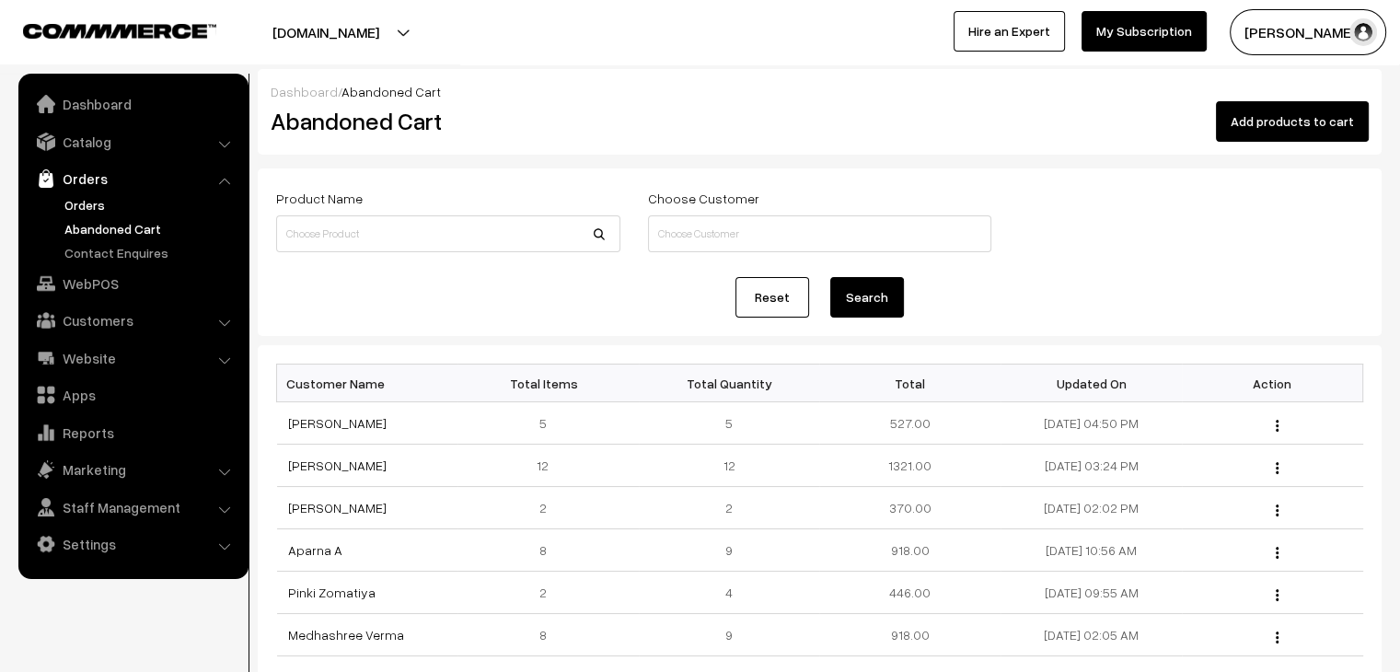
click at [77, 197] on link "Orders" at bounding box center [151, 204] width 182 height 19
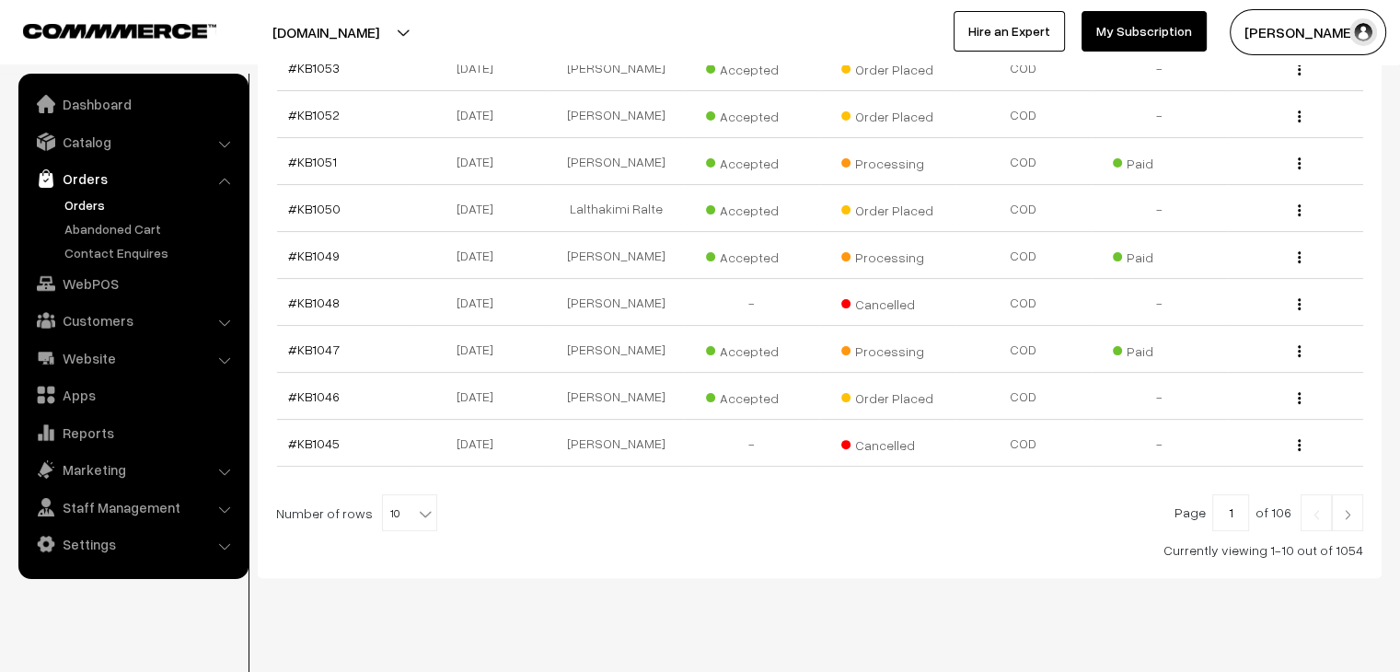
scroll to position [439, 0]
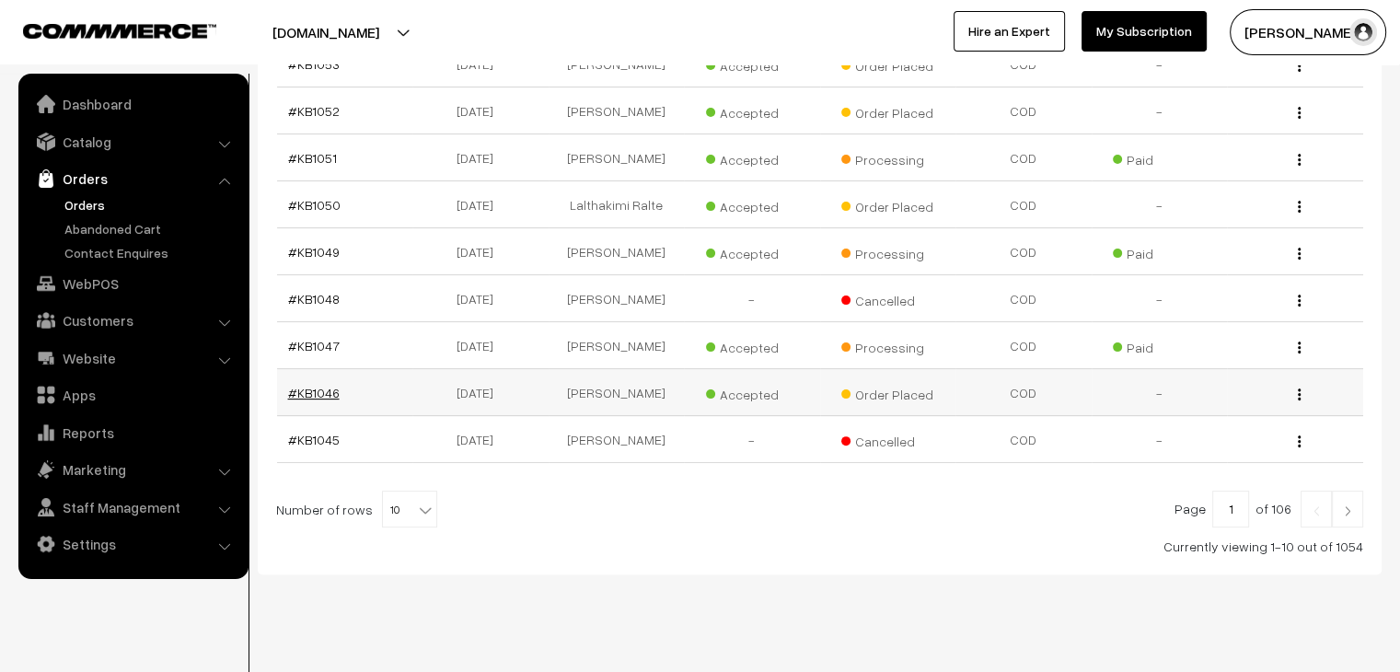
click at [309, 385] on link "#KB1046" at bounding box center [314, 393] width 52 height 16
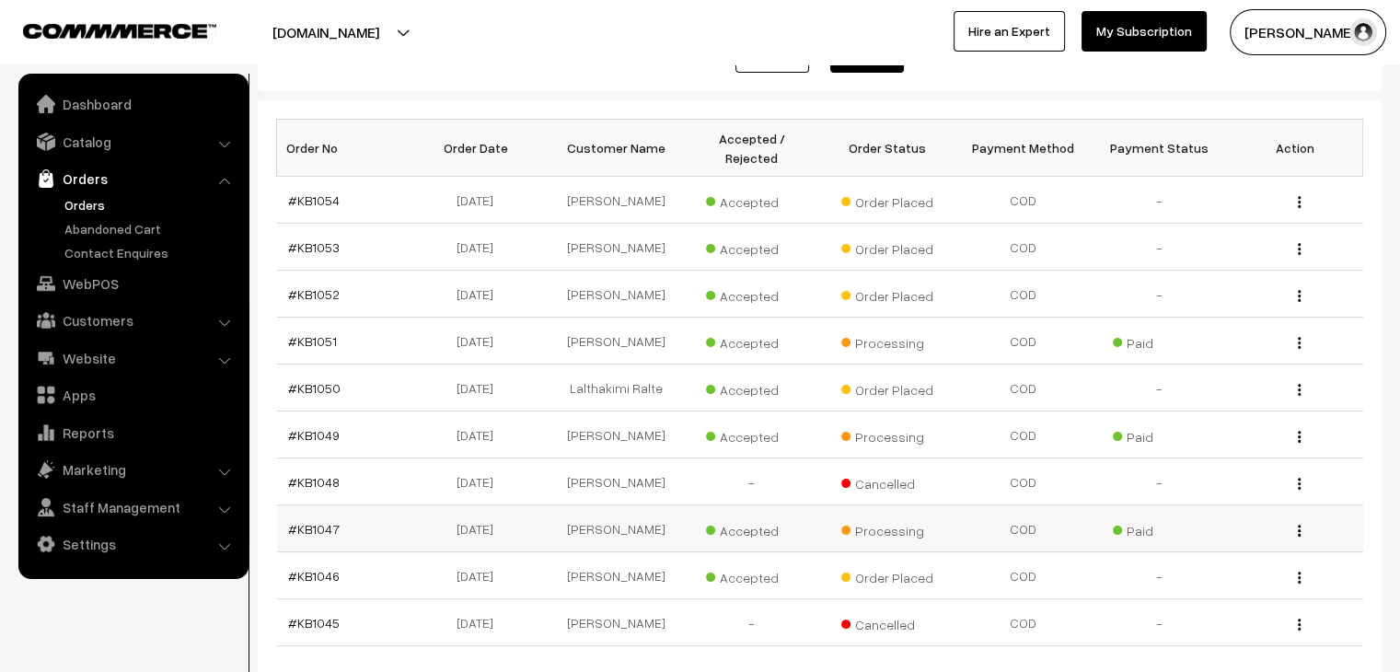
scroll to position [255, 0]
click at [324, 334] on link "#KB1051" at bounding box center [312, 342] width 49 height 16
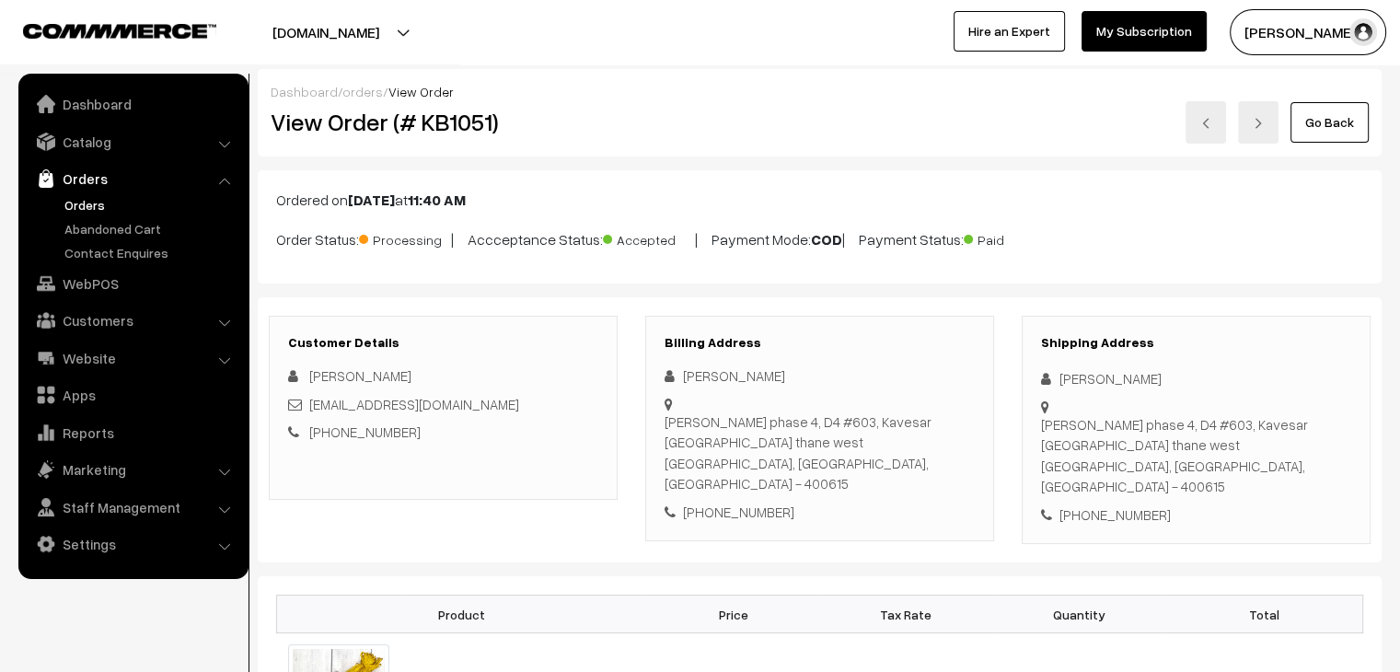
click at [101, 197] on link "Orders" at bounding box center [151, 204] width 182 height 19
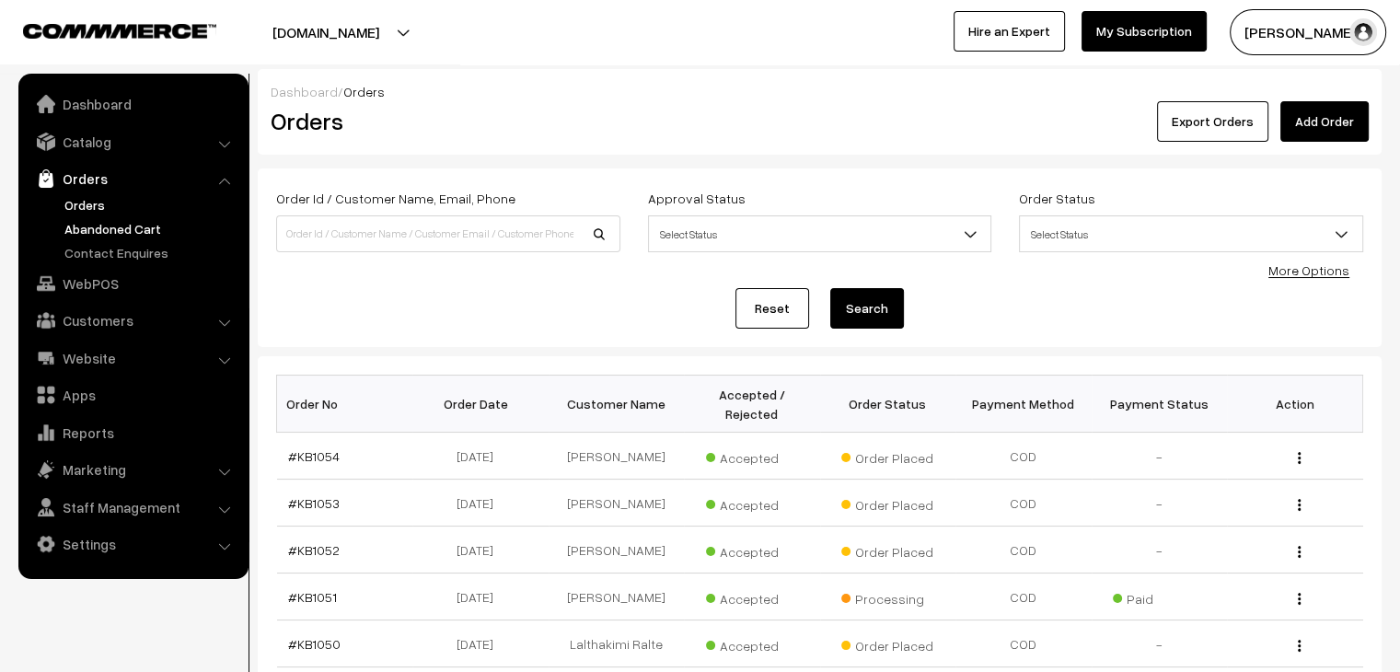
click at [145, 229] on link "Abandoned Cart" at bounding box center [151, 228] width 182 height 19
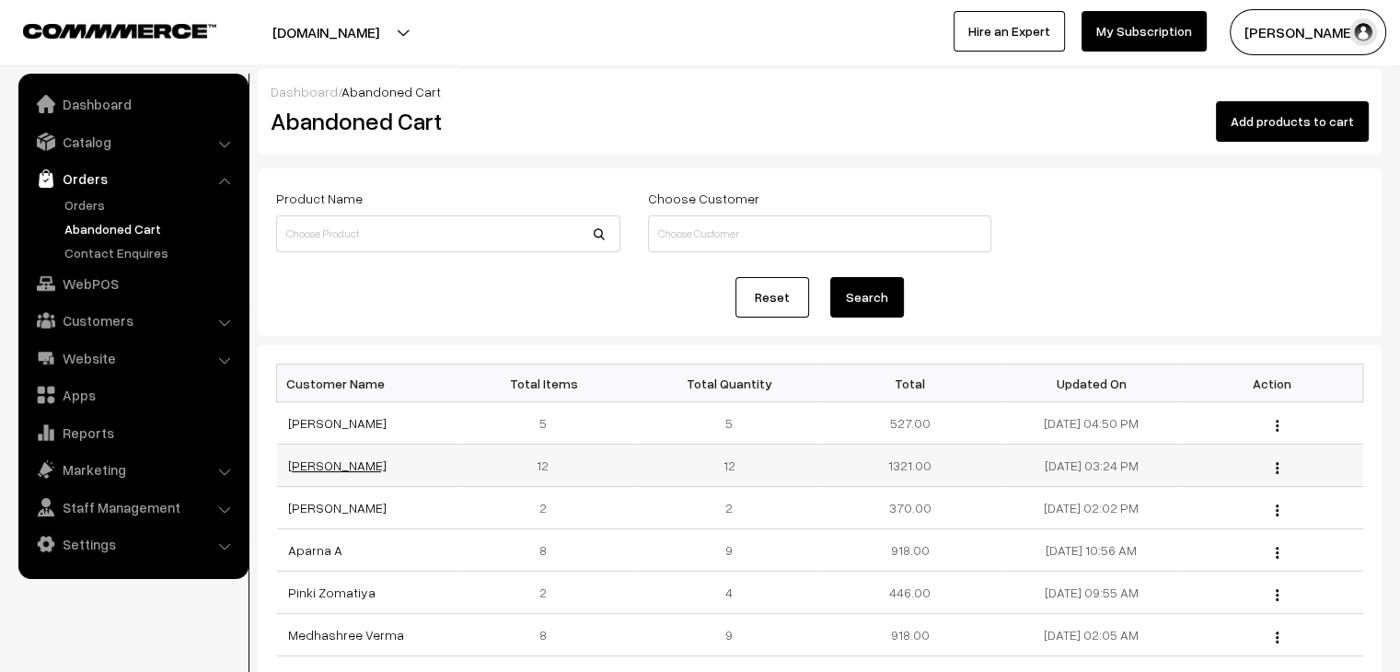
click at [347, 460] on link "[PERSON_NAME]" at bounding box center [337, 465] width 98 height 16
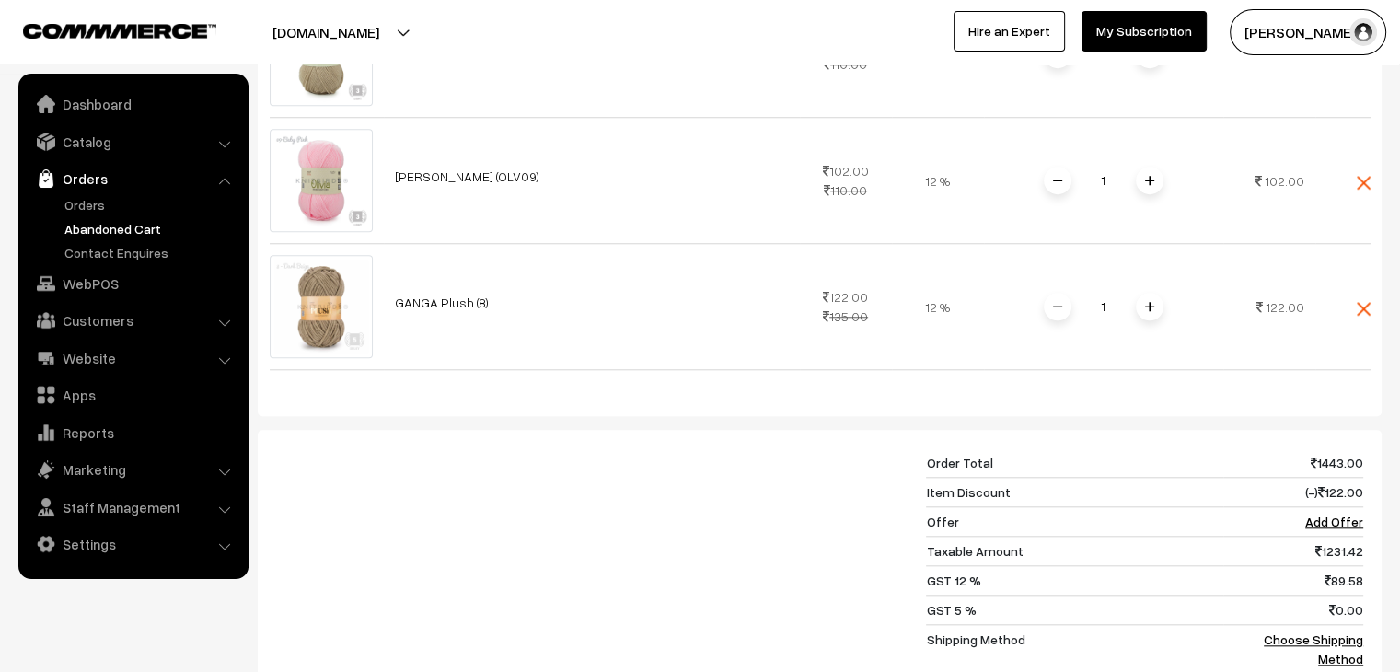
scroll to position [1657, 0]
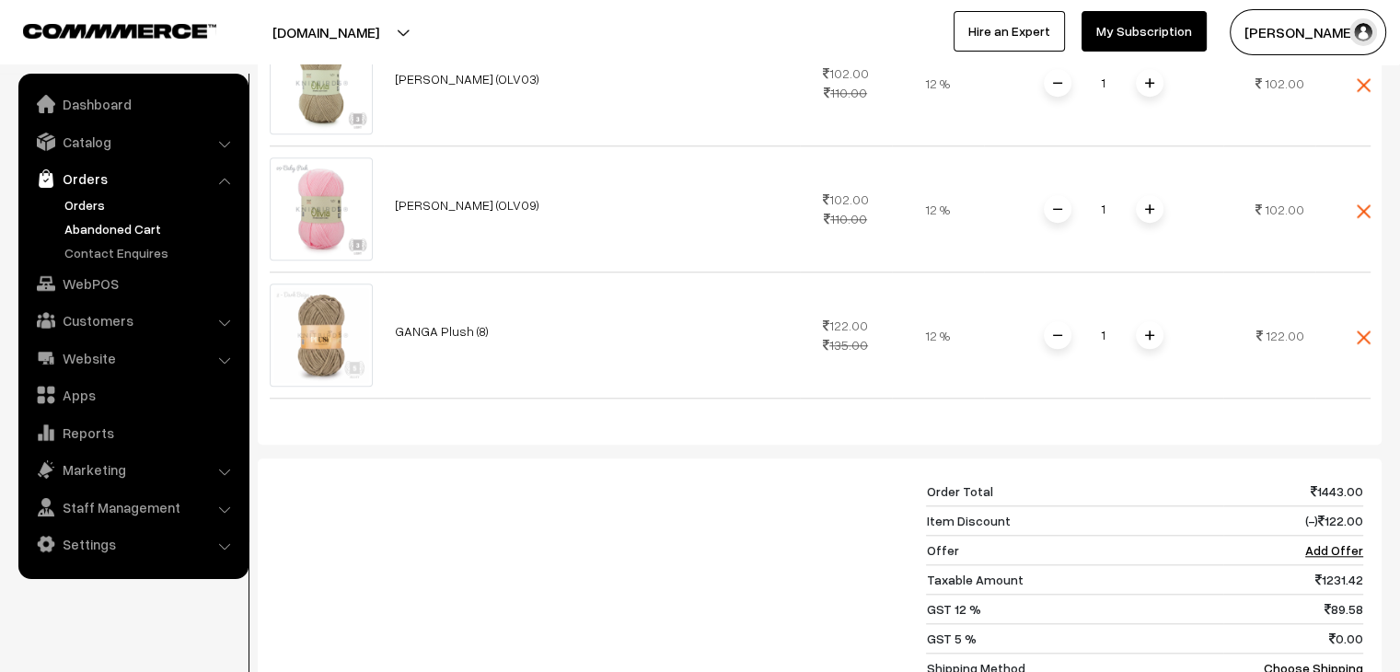
click at [95, 203] on link "Orders" at bounding box center [151, 204] width 182 height 19
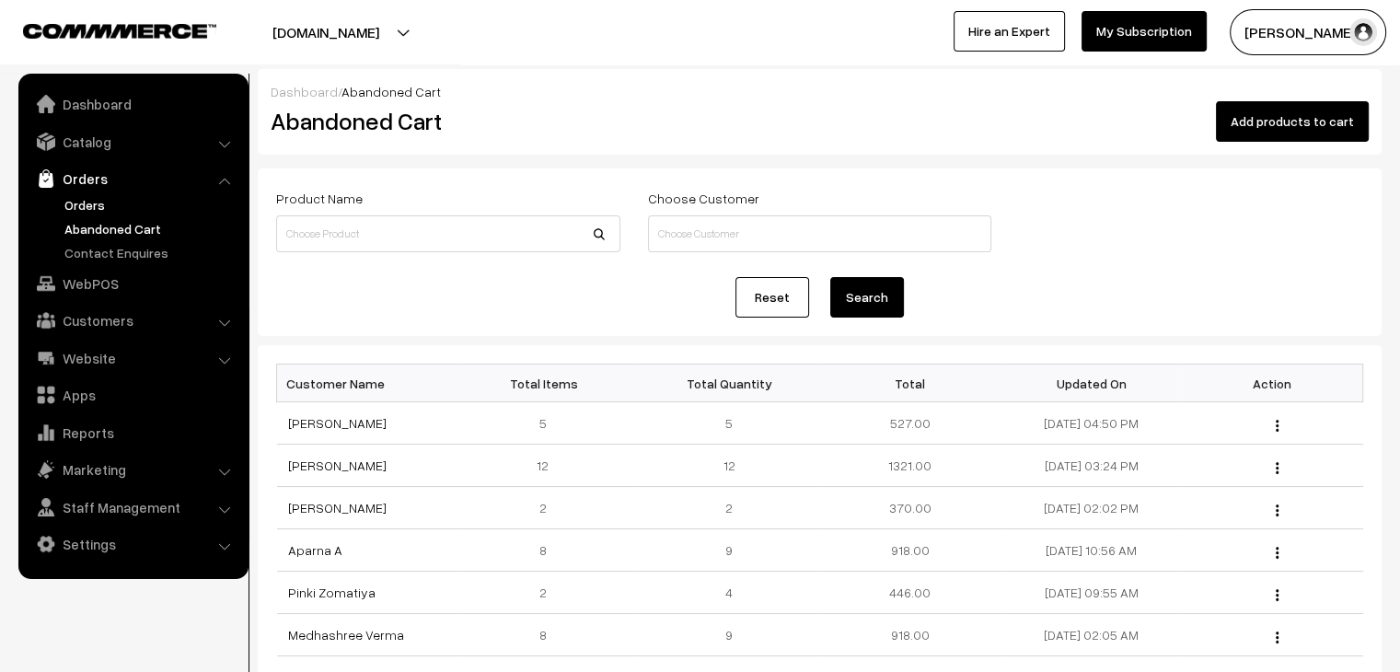
click at [96, 210] on link "Orders" at bounding box center [151, 204] width 182 height 19
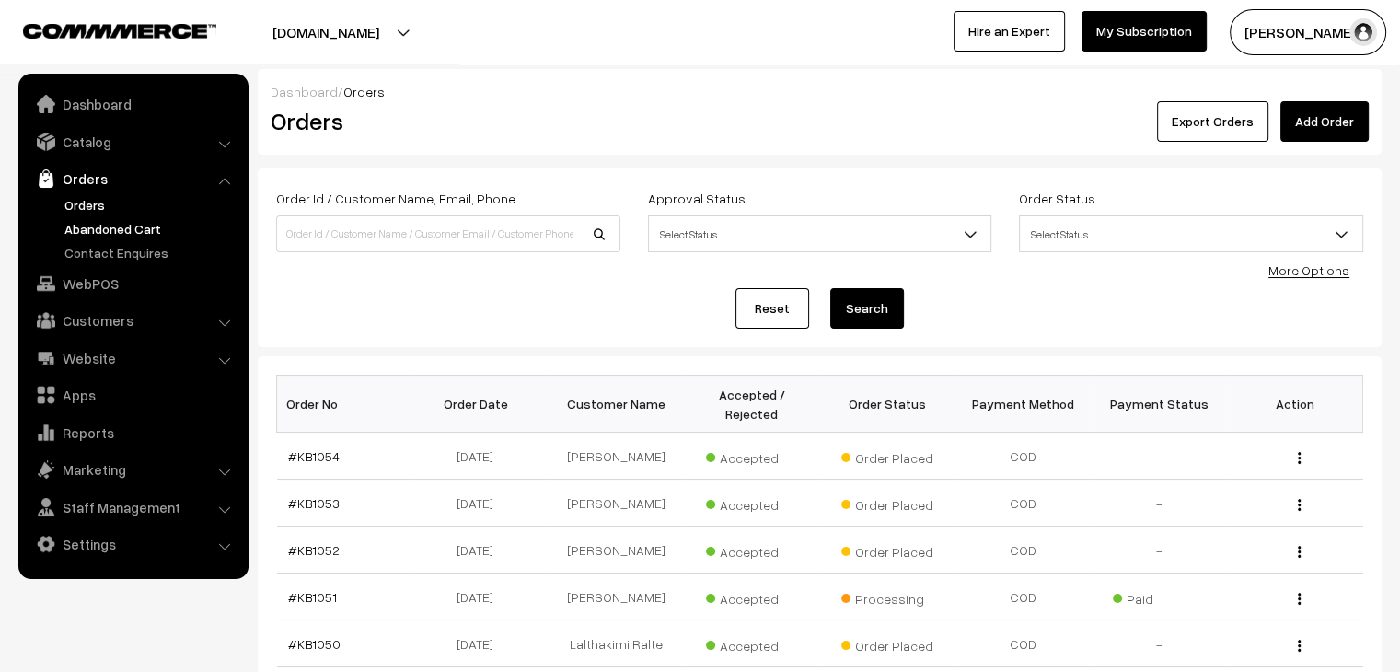
click at [87, 233] on link "Abandoned Cart" at bounding box center [151, 228] width 182 height 19
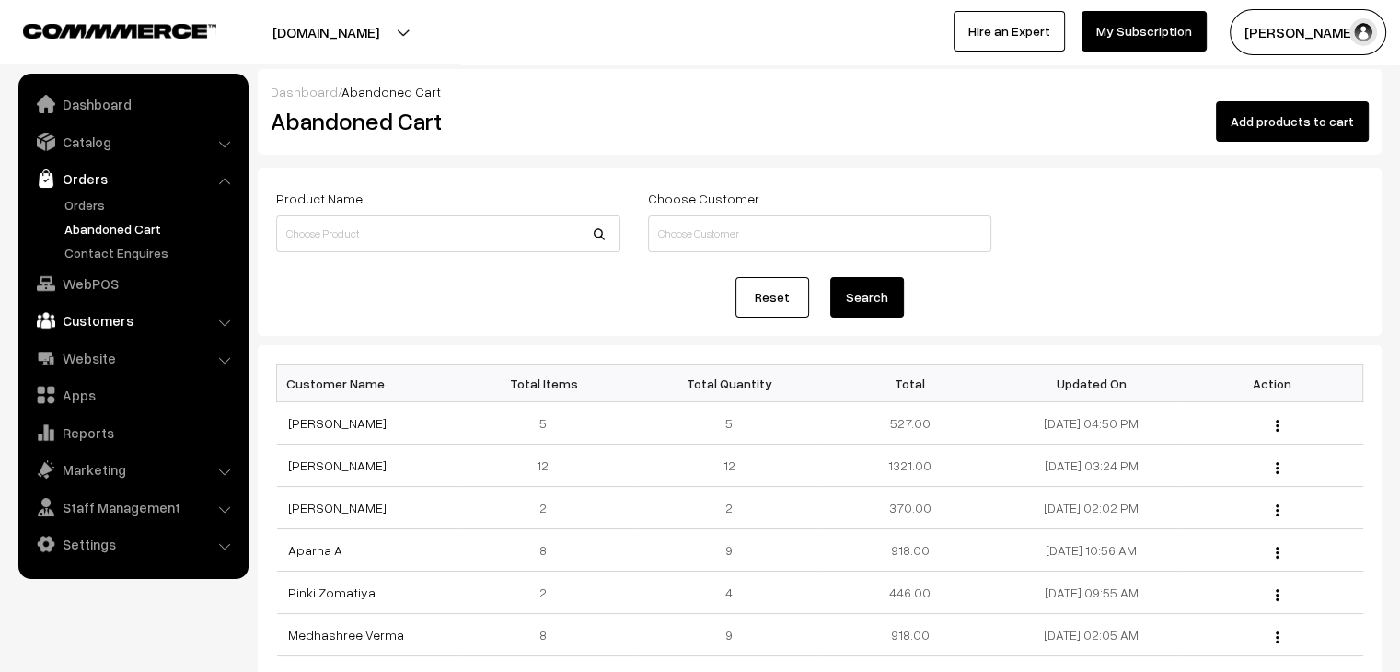
click at [110, 318] on link "Customers" at bounding box center [132, 320] width 219 height 33
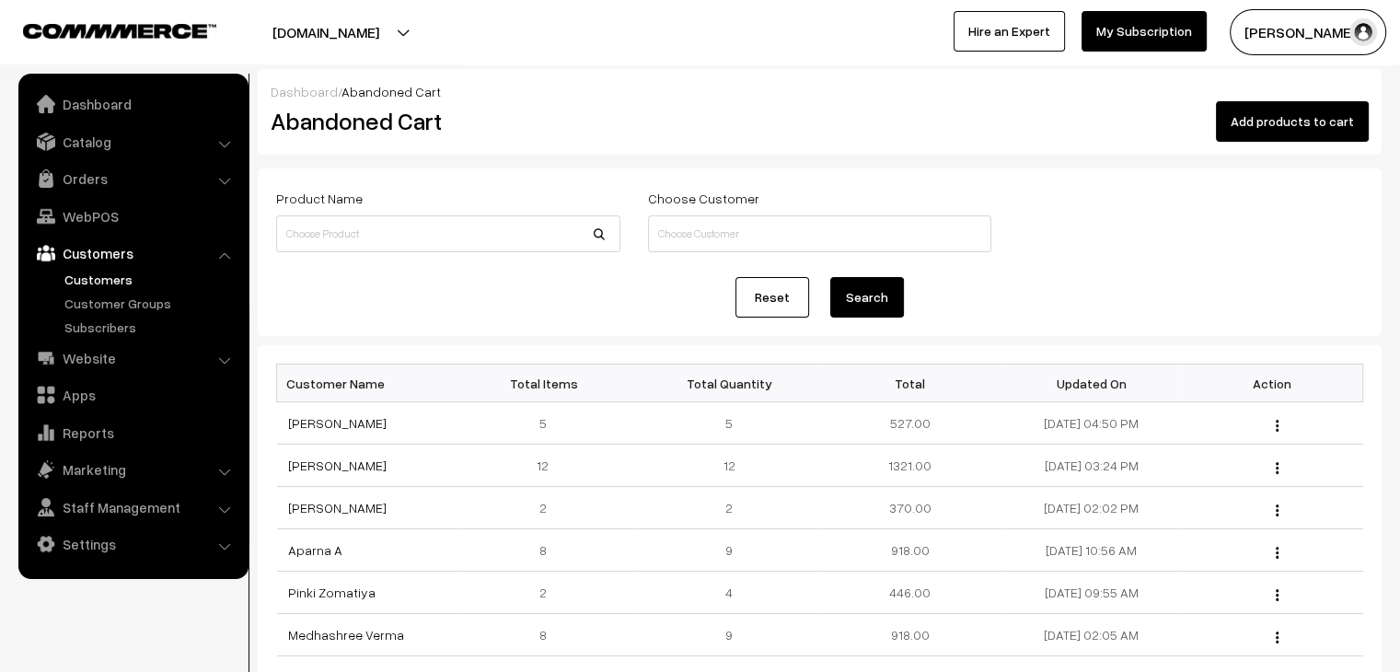
click at [88, 275] on link "Customers" at bounding box center [151, 279] width 182 height 19
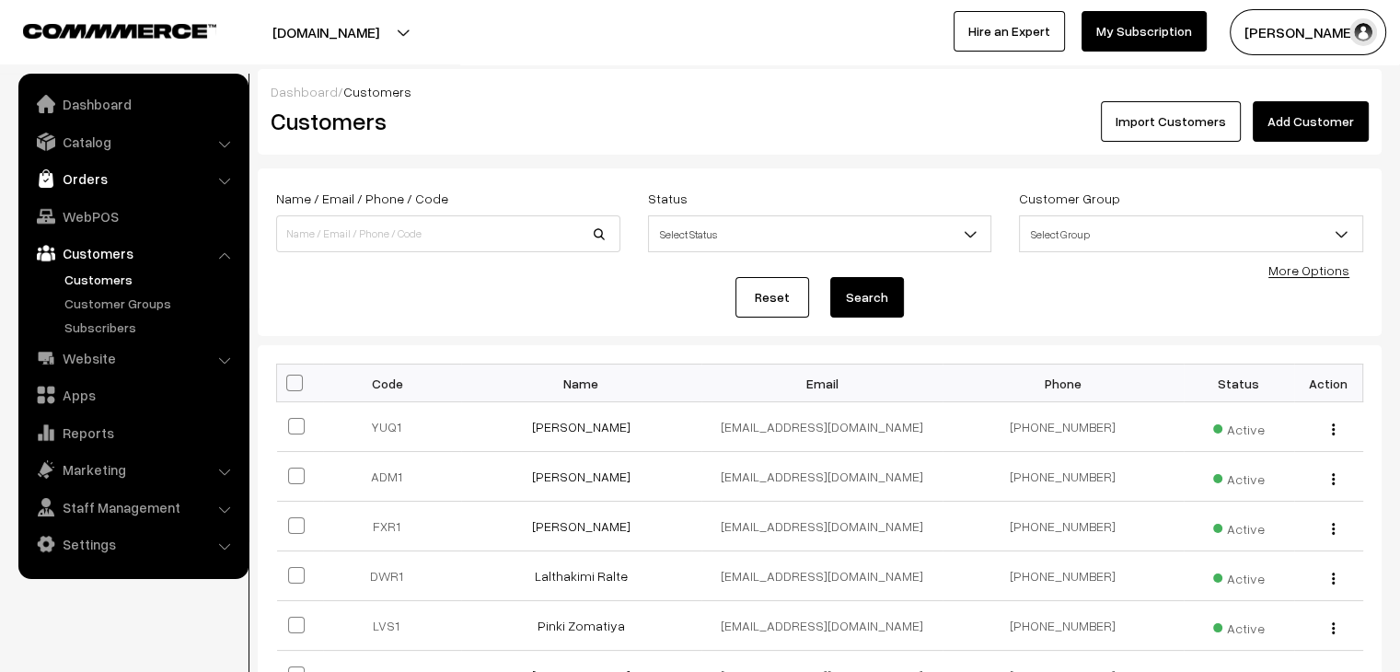
click at [97, 183] on link "Orders" at bounding box center [132, 178] width 219 height 33
click at [98, 204] on link "Orders" at bounding box center [151, 204] width 182 height 19
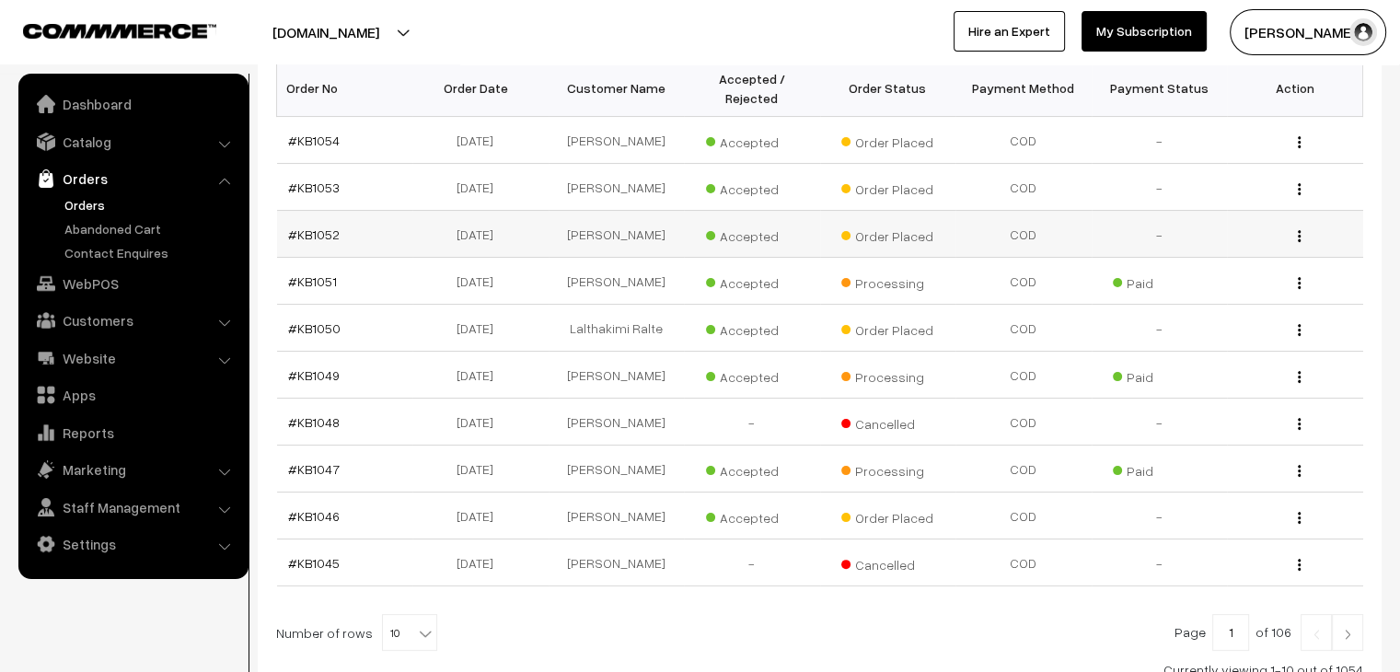
scroll to position [439, 0]
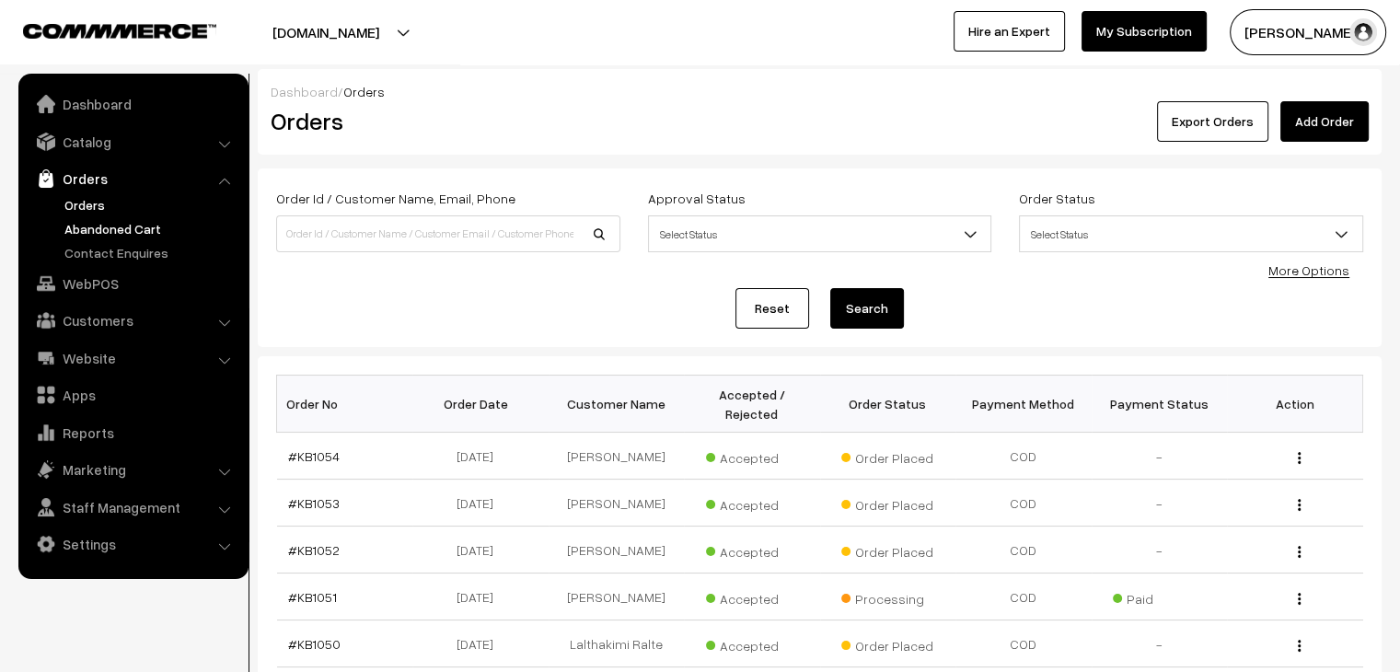
click at [168, 225] on link "Abandoned Cart" at bounding box center [151, 228] width 182 height 19
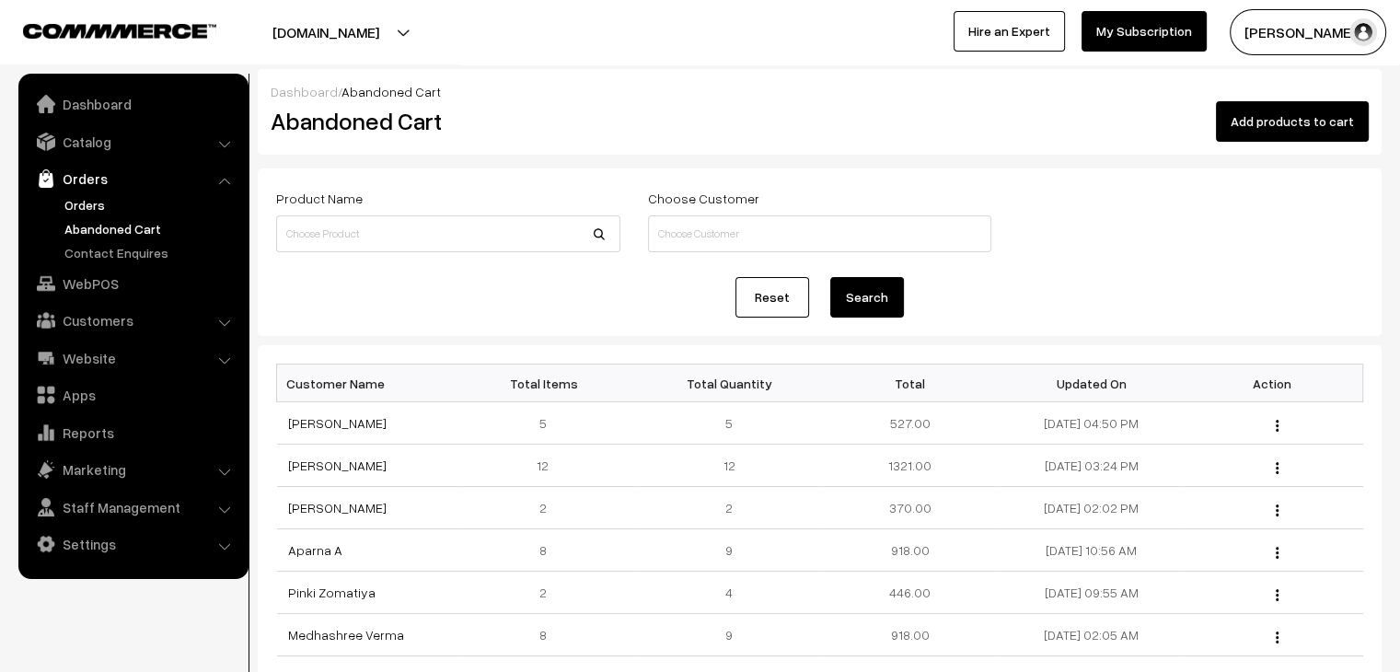
click at [96, 204] on link "Orders" at bounding box center [151, 204] width 182 height 19
